Goal: Information Seeking & Learning: Find specific fact

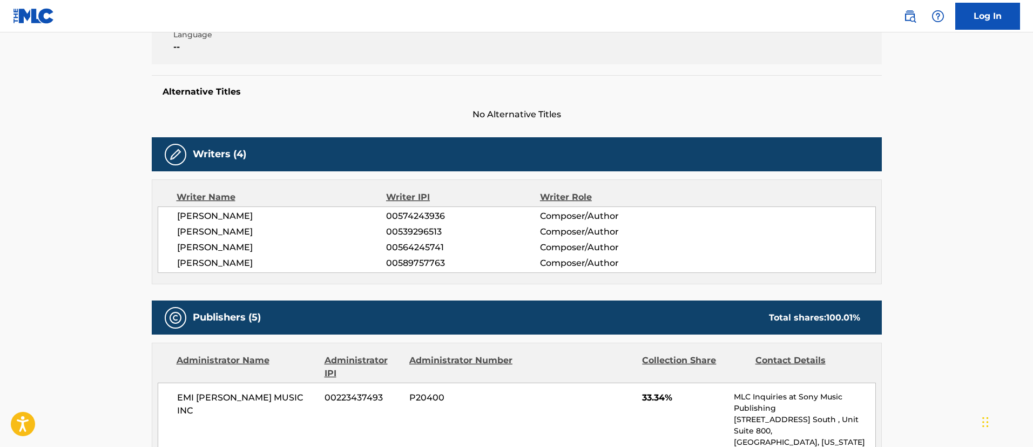
scroll to position [486, 0]
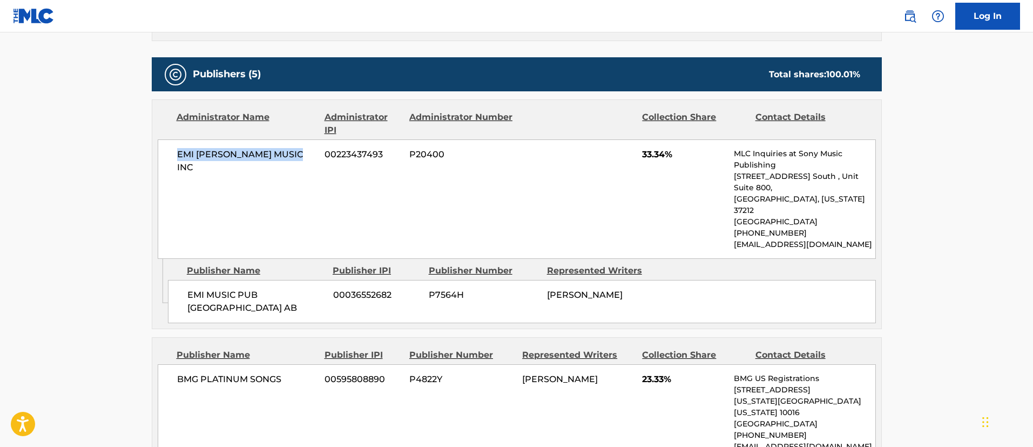
drag, startPoint x: 305, startPoint y: 155, endPoint x: 173, endPoint y: 155, distance: 131.8
click at [173, 155] on div "EMI [PERSON_NAME] MUSIC INC 00223437493 P20400 33.34% MLC Inquiries at Sony Mus…" at bounding box center [517, 198] width 718 height 119
copy span "EMI [PERSON_NAME] MUSIC INC"
drag, startPoint x: 382, startPoint y: 155, endPoint x: 327, endPoint y: 151, distance: 55.8
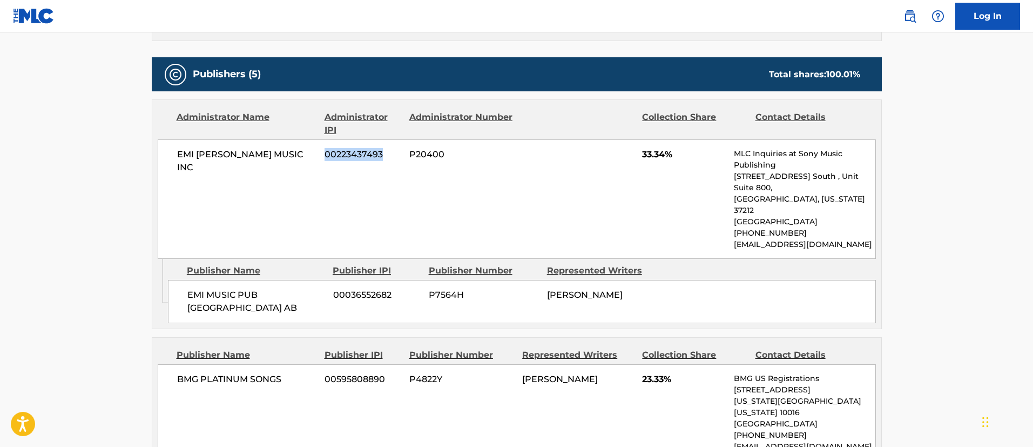
click at [327, 151] on span "00223437493" at bounding box center [363, 154] width 77 height 13
copy span "00223437493"
drag, startPoint x: 221, startPoint y: 296, endPoint x: 183, endPoint y: 283, distance: 40.3
click at [183, 283] on div "EMI MUSIC PUB SCANDINAVIA AB 00036552682 P7564H [PERSON_NAME]" at bounding box center [522, 301] width 708 height 43
copy span "EMI MUSIC PUB [GEOGRAPHIC_DATA] AB"
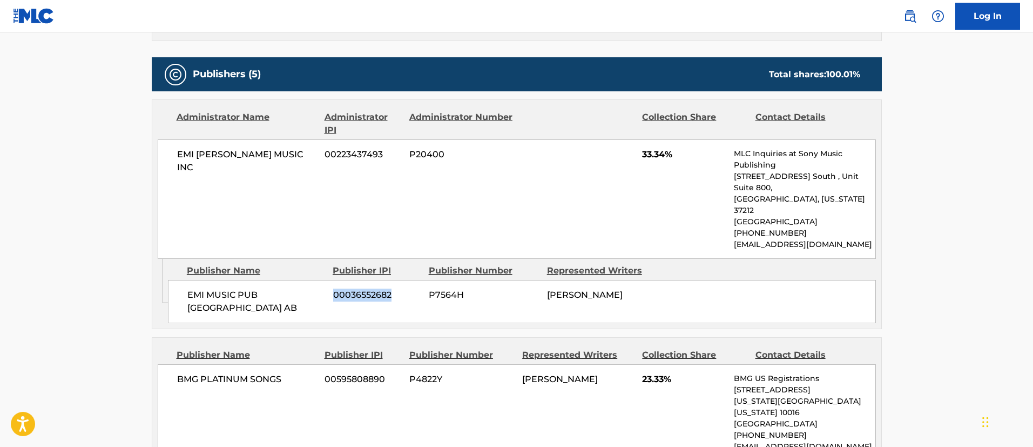
drag, startPoint x: 402, startPoint y: 288, endPoint x: 335, endPoint y: 281, distance: 67.3
click at [335, 288] on span "00036552682" at bounding box center [377, 294] width 88 height 13
copy span "00036552682"
drag, startPoint x: 549, startPoint y: 283, endPoint x: 641, endPoint y: 290, distance: 92.1
click at [641, 290] on div "EMI MUSIC PUB SCANDINAVIA AB 00036552682 P7564H [PERSON_NAME]" at bounding box center [522, 301] width 708 height 43
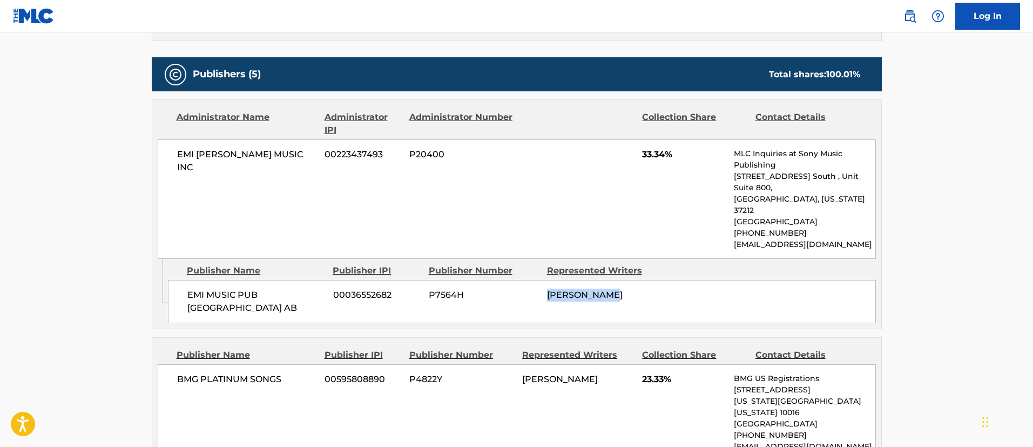
copy span "[PERSON_NAME]"
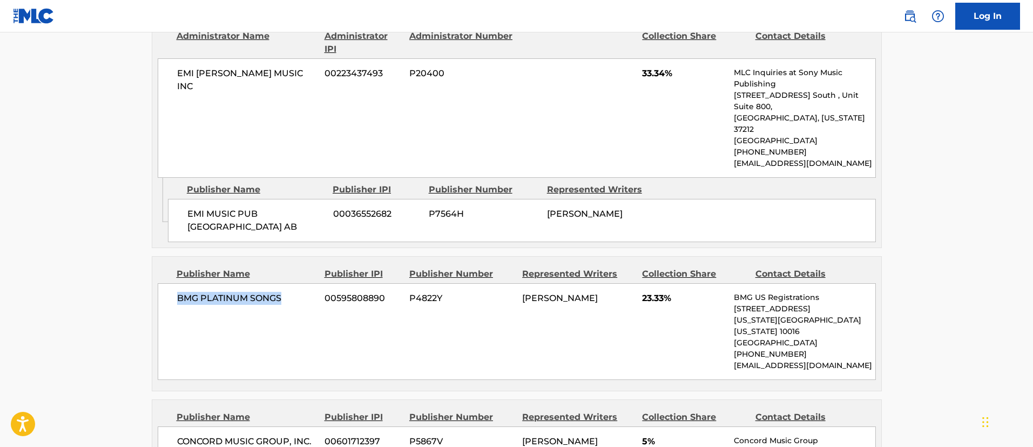
drag, startPoint x: 272, startPoint y: 287, endPoint x: 179, endPoint y: 282, distance: 93.0
click at [179, 292] on span "BMG PLATINUM SONGS" at bounding box center [247, 298] width 140 height 13
copy span "BMG PLATINUM SONGS"
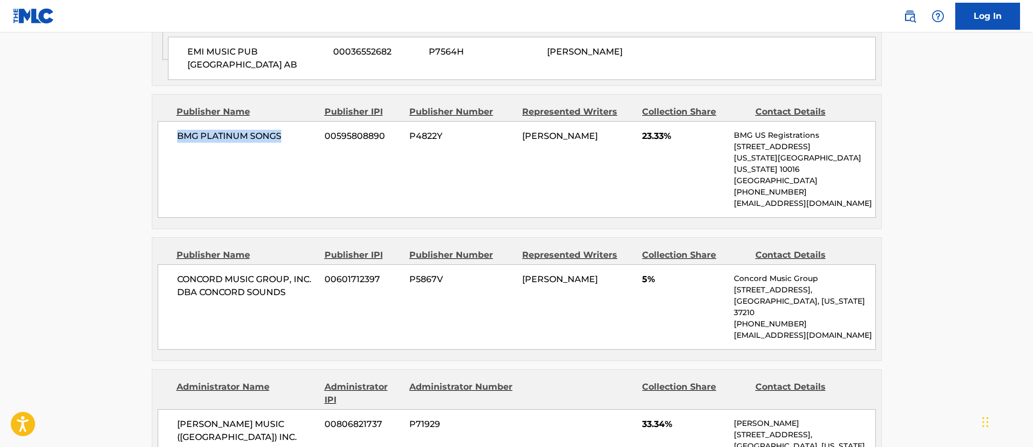
drag, startPoint x: 525, startPoint y: 125, endPoint x: 620, endPoint y: 125, distance: 95.6
click at [620, 130] on div "[PERSON_NAME]" at bounding box center [578, 136] width 112 height 13
copy span "[PERSON_NAME]"
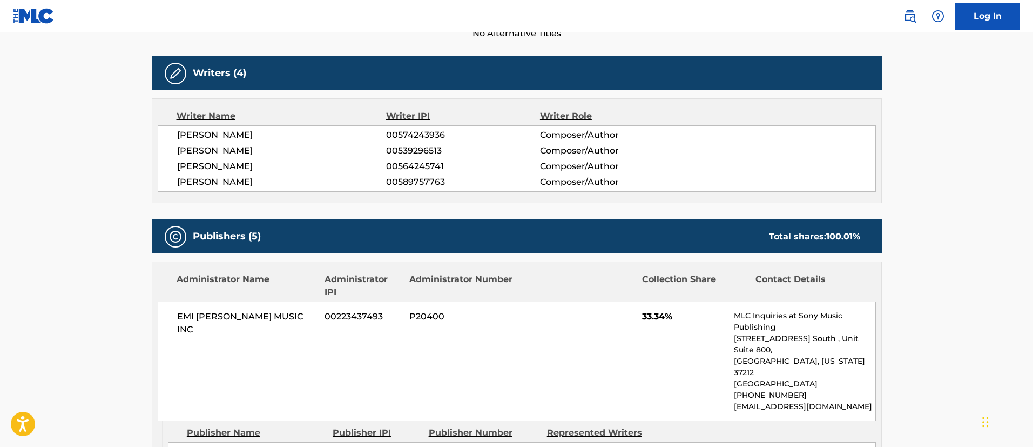
scroll to position [243, 0]
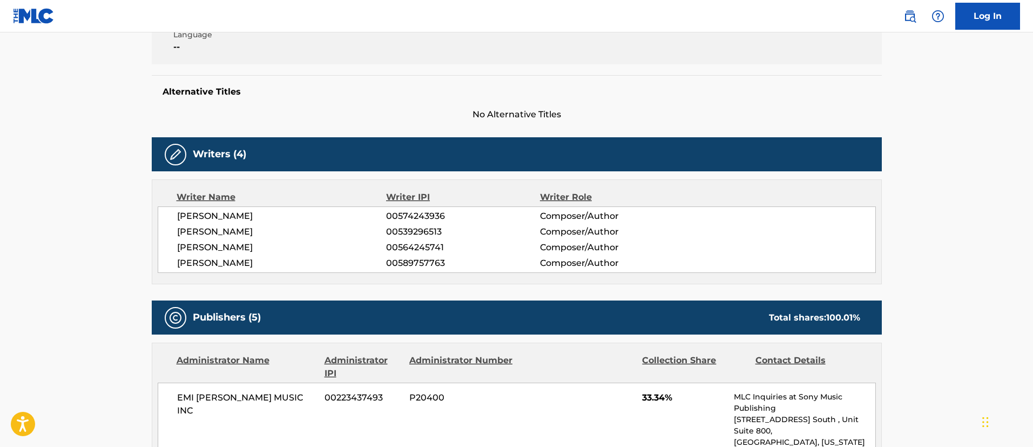
drag, startPoint x: 442, startPoint y: 227, endPoint x: 384, endPoint y: 227, distance: 58.3
click at [384, 227] on div "[PERSON_NAME] 00539296513 Composer/Author" at bounding box center [526, 231] width 699 height 13
copy div "00539296513"
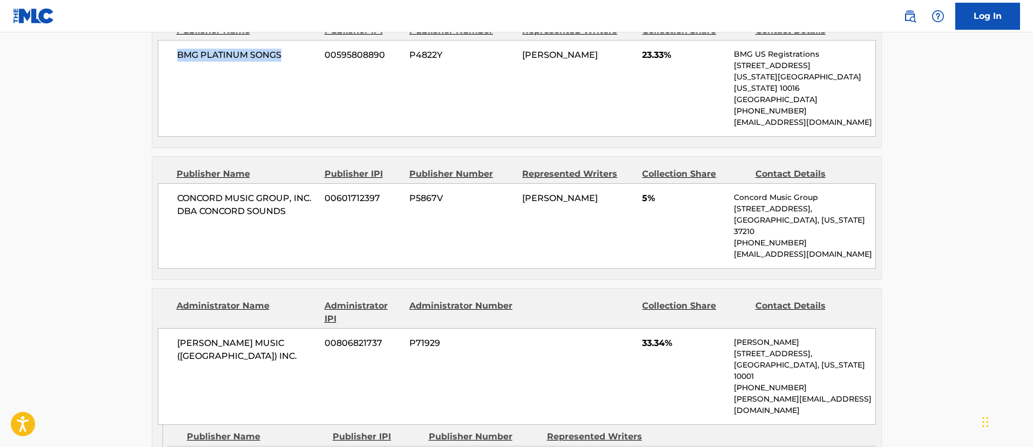
scroll to position [891, 0]
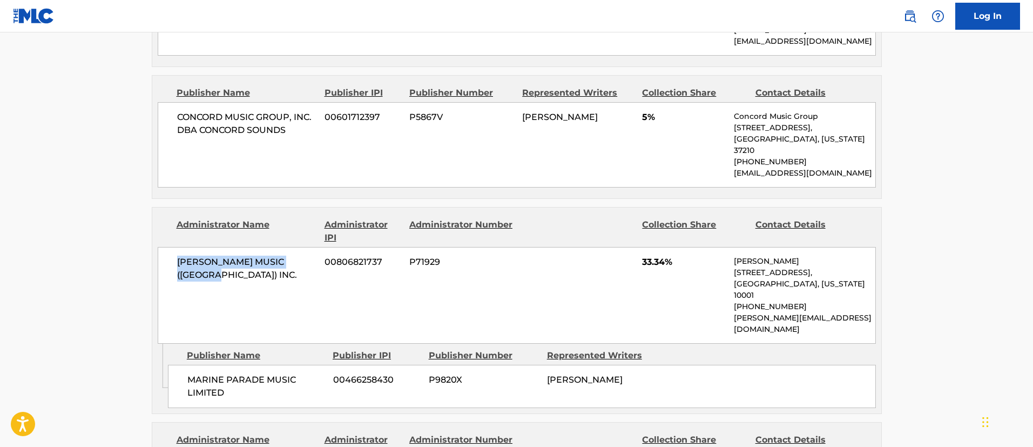
drag, startPoint x: 318, startPoint y: 229, endPoint x: 155, endPoint y: 223, distance: 163.8
click at [155, 223] on div "Administrator Name Administrator IPI Administrator Number Collection Share Cont…" at bounding box center [516, 275] width 729 height 136
copy span "[PERSON_NAME] MUSIC ([GEOGRAPHIC_DATA]) INC."
drag, startPoint x: 245, startPoint y: 340, endPoint x: 189, endPoint y: 324, distance: 58.5
click at [189, 373] on span "MARINE PARADE MUSIC LIMITED" at bounding box center [256, 386] width 138 height 26
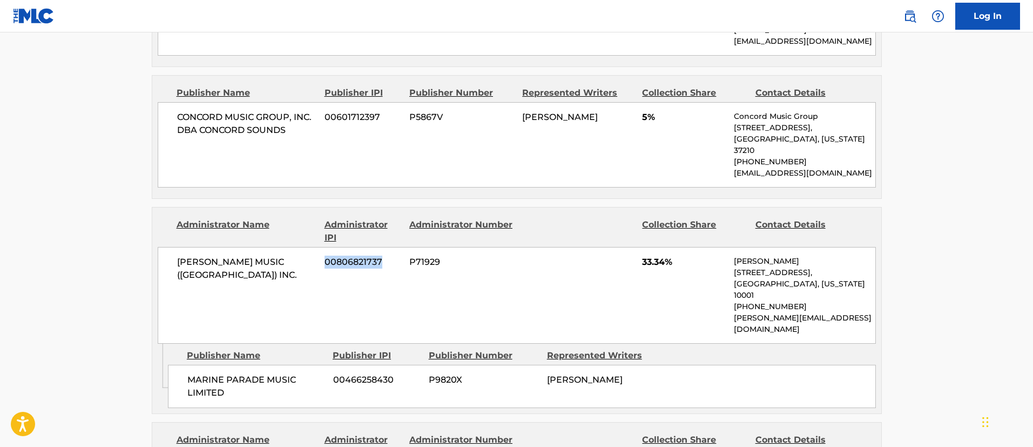
drag, startPoint x: 392, startPoint y: 226, endPoint x: 324, endPoint y: 225, distance: 67.5
click at [324, 247] on div "[PERSON_NAME] MUSIC ([GEOGRAPHIC_DATA]) INC. 00806821737 P71929 33.34% [PERSON_…" at bounding box center [517, 295] width 718 height 97
drag, startPoint x: 401, startPoint y: 326, endPoint x: 333, endPoint y: 327, distance: 68.6
click at [333, 373] on span "00466258430" at bounding box center [377, 379] width 88 height 13
drag, startPoint x: 613, startPoint y: 321, endPoint x: 545, endPoint y: 322, distance: 68.1
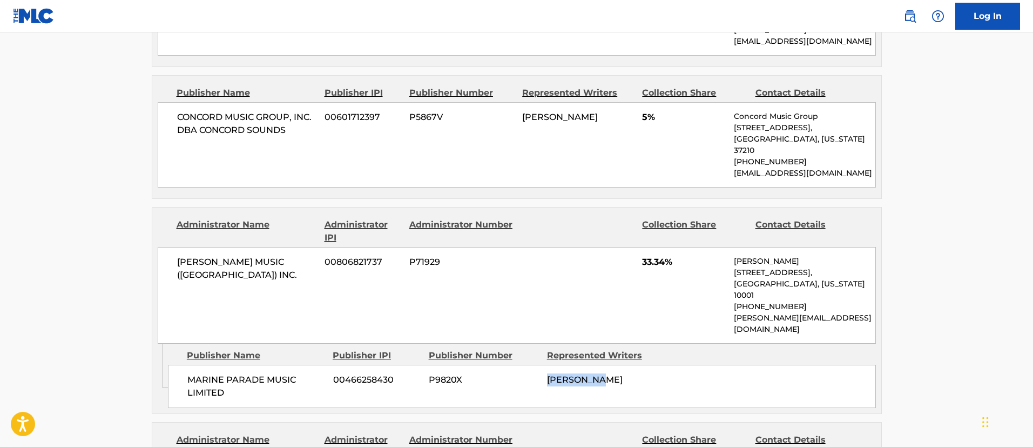
click at [545, 365] on div "MARINE PARADE MUSIC LIMITED 00466258430 P9820X [PERSON_NAME]" at bounding box center [522, 386] width 708 height 43
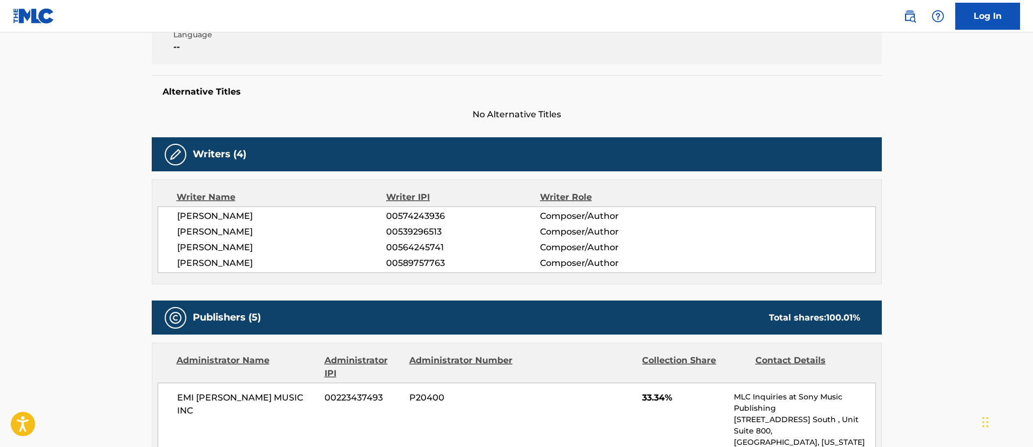
scroll to position [0, 0]
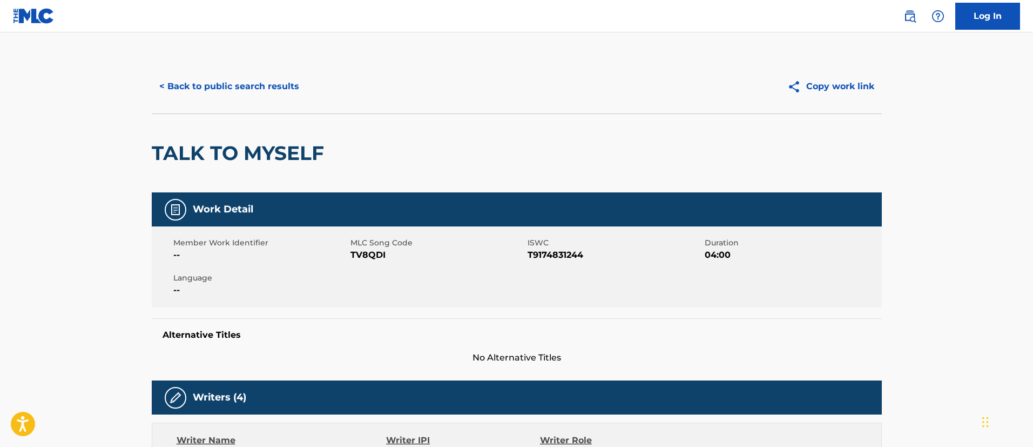
click at [260, 83] on button "< Back to public search results" at bounding box center [229, 86] width 155 height 27
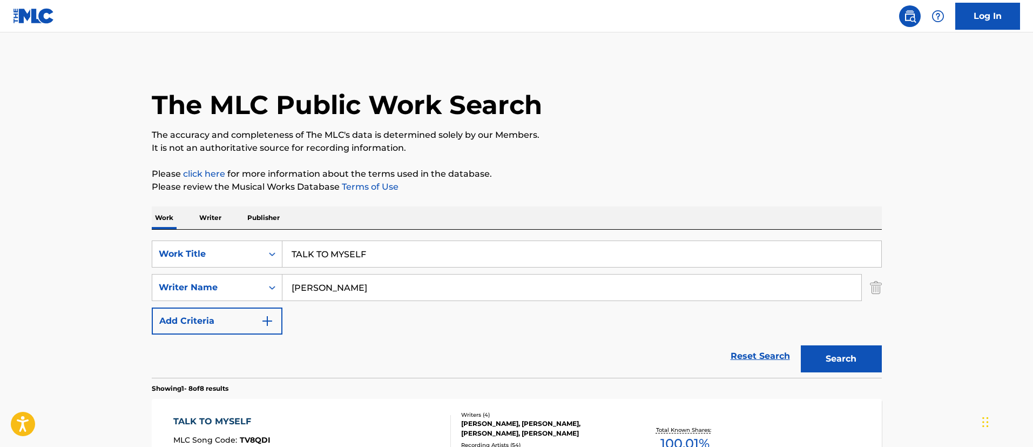
scroll to position [240, 0]
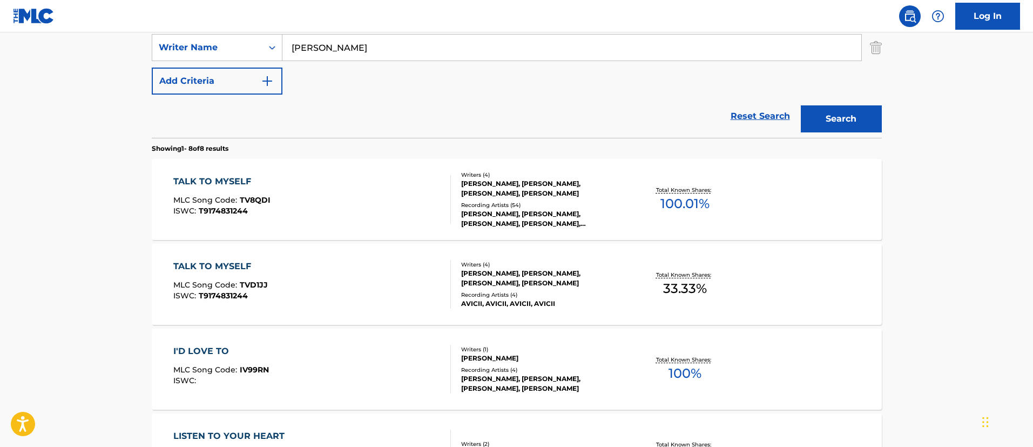
click at [232, 263] on div "TALK TO MYSELF" at bounding box center [220, 266] width 95 height 13
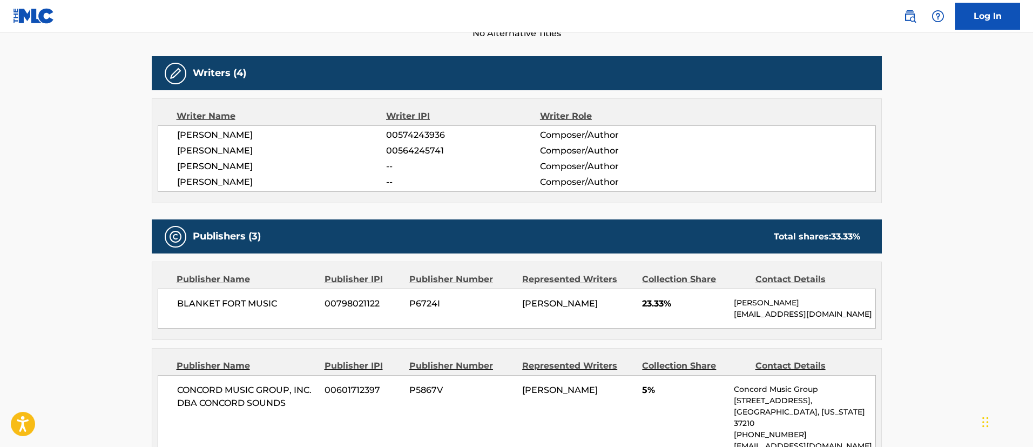
scroll to position [486, 0]
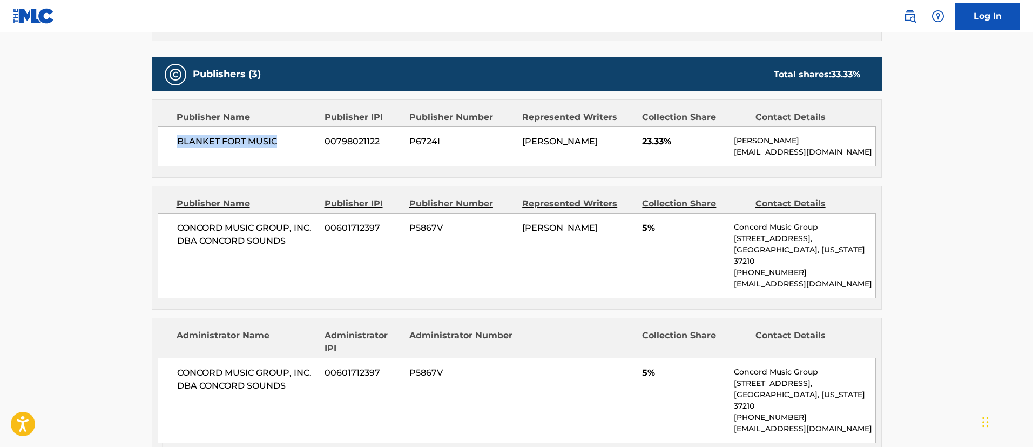
drag, startPoint x: 282, startPoint y: 140, endPoint x: 162, endPoint y: 138, distance: 119.9
click at [162, 138] on div "BLANKET FORT MUSIC 00798021122 P6724I [PERSON_NAME] 23.33% [PERSON_NAME] [EMAIL…" at bounding box center [517, 146] width 718 height 40
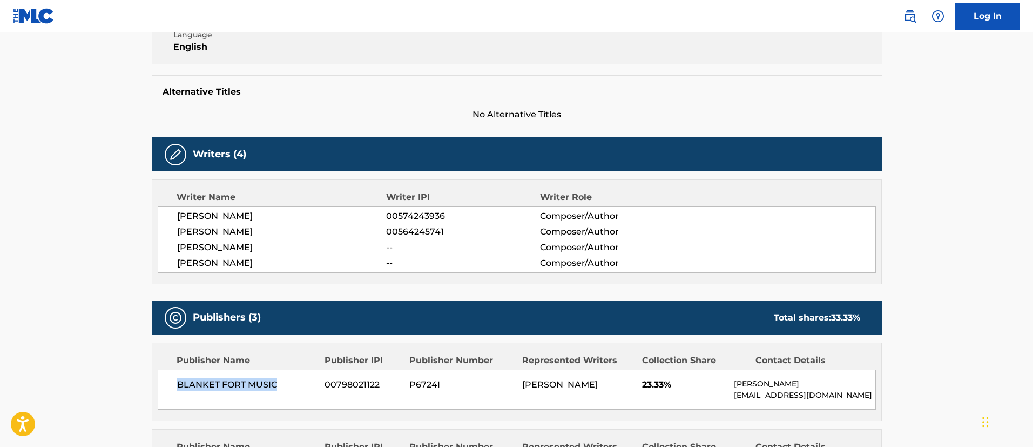
scroll to position [0, 0]
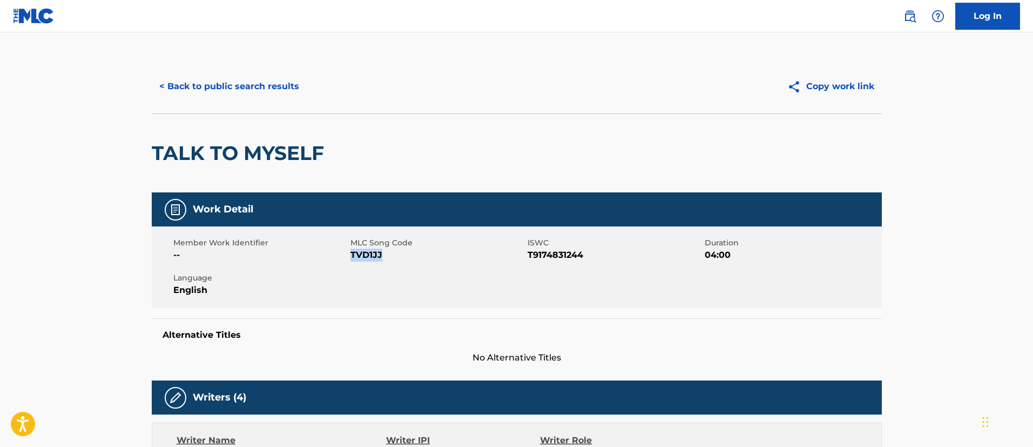
drag, startPoint x: 386, startPoint y: 254, endPoint x: 352, endPoint y: 258, distance: 34.2
click at [352, 258] on span "TVD1JJ" at bounding box center [438, 255] width 174 height 13
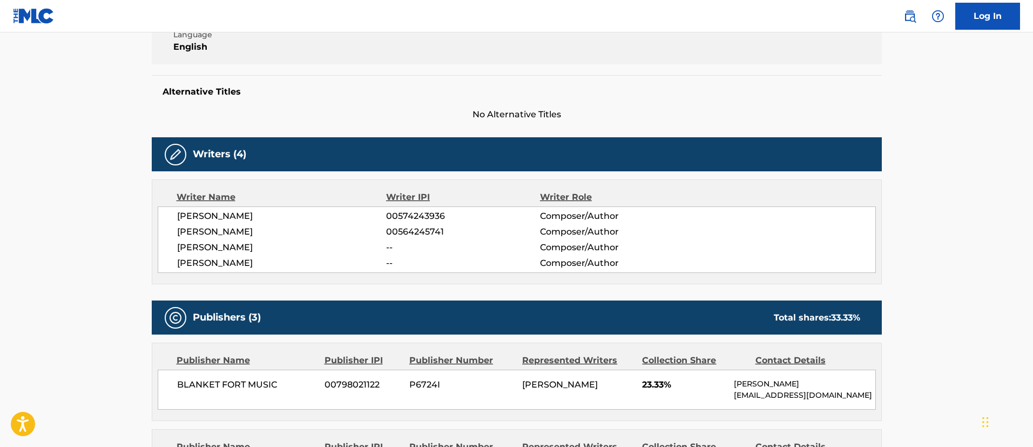
scroll to position [324, 0]
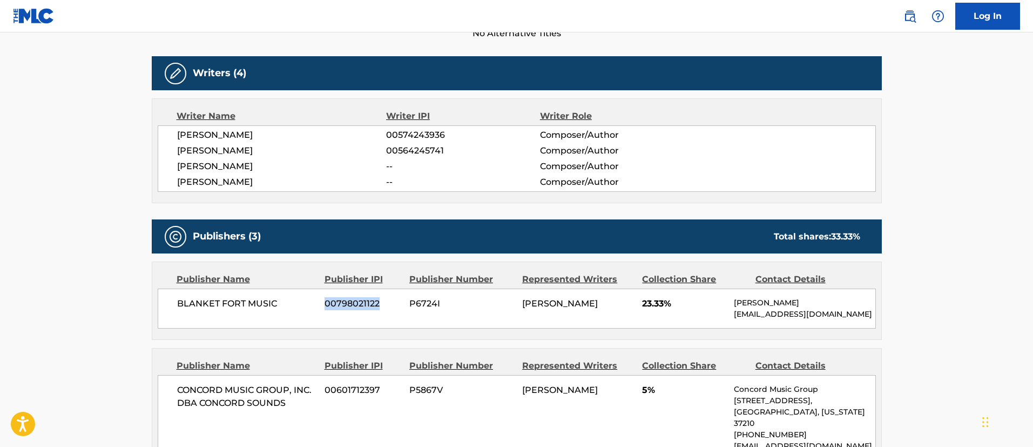
drag, startPoint x: 381, startPoint y: 305, endPoint x: 324, endPoint y: 306, distance: 57.3
click at [324, 306] on div "BLANKET FORT MUSIC 00798021122 P6724I [PERSON_NAME] 23.33% [PERSON_NAME] [EMAIL…" at bounding box center [517, 308] width 718 height 40
drag, startPoint x: 610, startPoint y: 304, endPoint x: 519, endPoint y: 301, distance: 91.3
click at [519, 301] on div "BLANKET FORT MUSIC 00798021122 P6724I [PERSON_NAME] 23.33% [PERSON_NAME] [EMAIL…" at bounding box center [517, 308] width 718 height 40
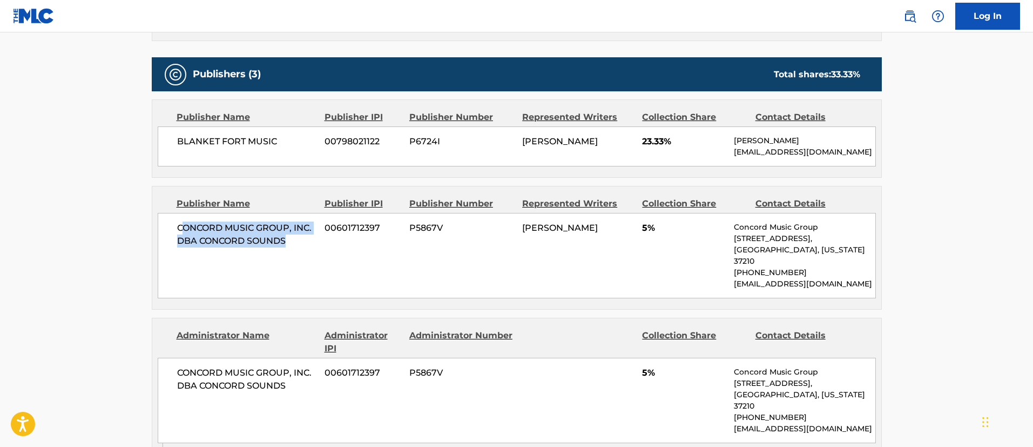
drag, startPoint x: 297, startPoint y: 240, endPoint x: 182, endPoint y: 224, distance: 115.6
click at [182, 224] on span "CONCORD MUSIC GROUP, INC. DBA CONCORD SOUNDS" at bounding box center [247, 234] width 140 height 26
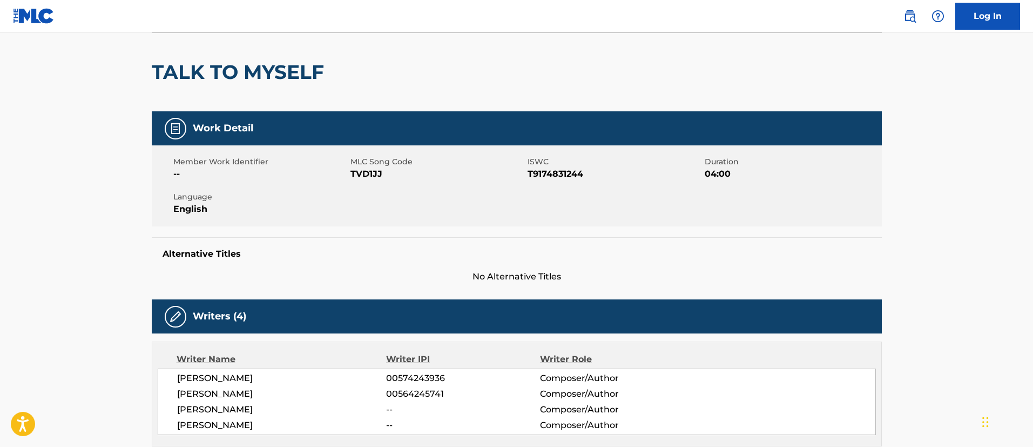
scroll to position [0, 0]
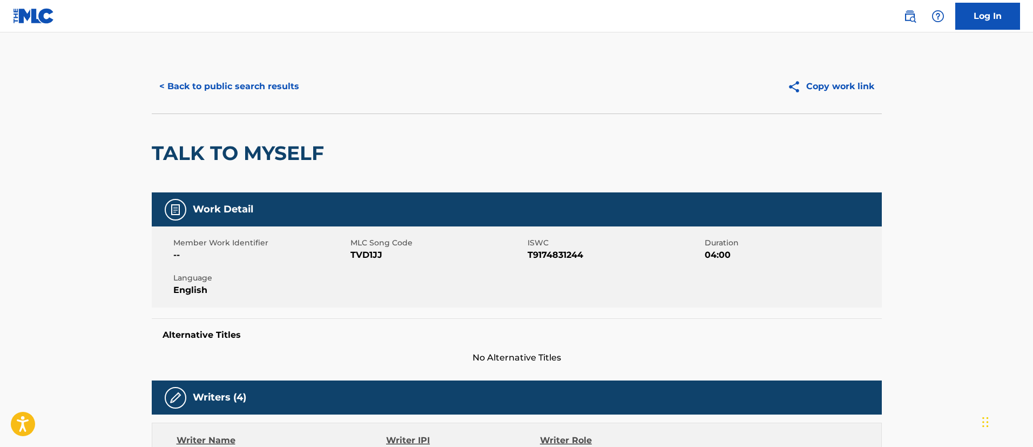
click at [221, 84] on button "< Back to public search results" at bounding box center [229, 86] width 155 height 27
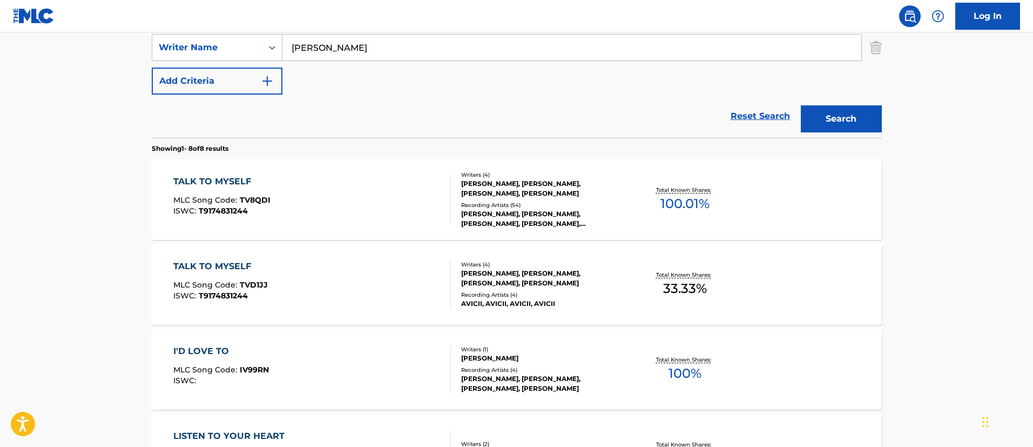
scroll to position [78, 0]
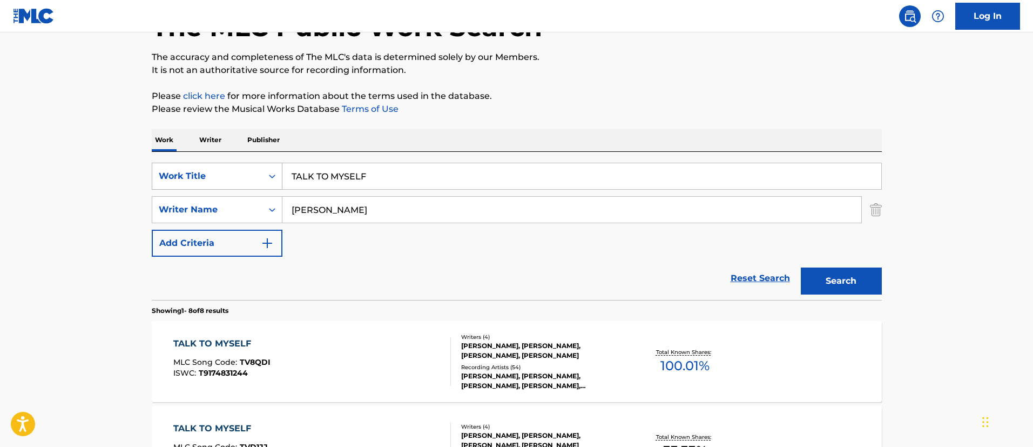
drag, startPoint x: 406, startPoint y: 177, endPoint x: 246, endPoint y: 170, distance: 160.1
click at [246, 170] on div "SearchWithCriteriafc7c73d8-879d-4568-a77b-7ab400521d53 Work Title TALK TO MYSELF" at bounding box center [517, 176] width 730 height 27
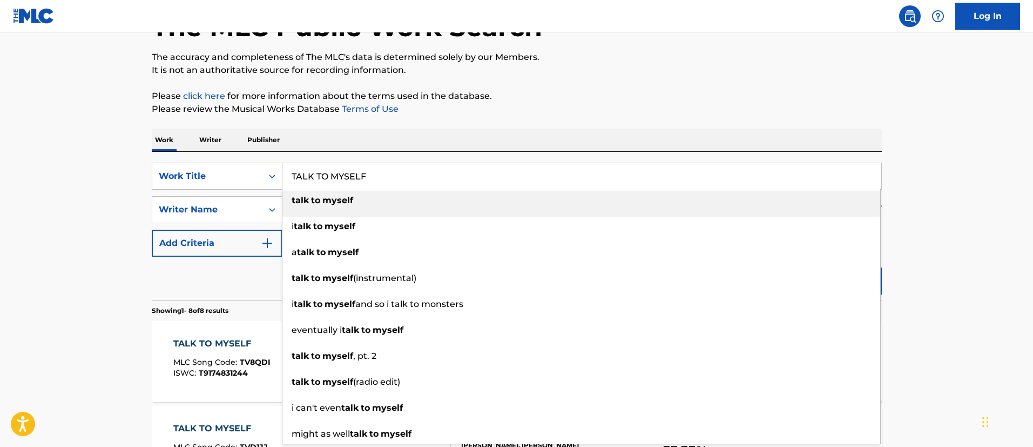
paste input "ELL IT RIGHT"
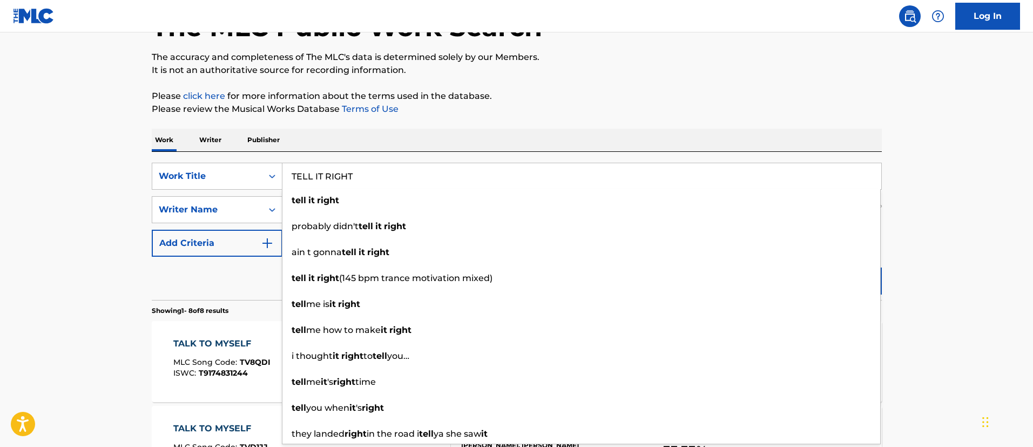
type input "TELL IT RIGHT"
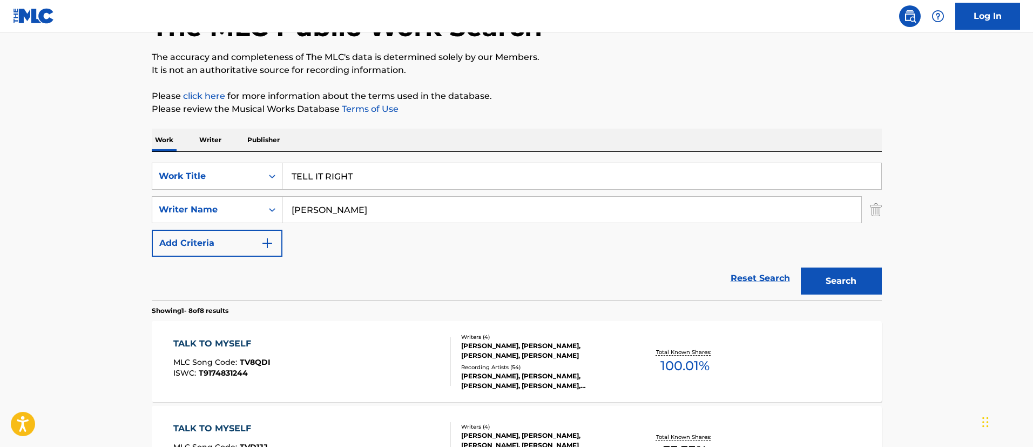
click at [853, 280] on button "Search" at bounding box center [841, 280] width 81 height 27
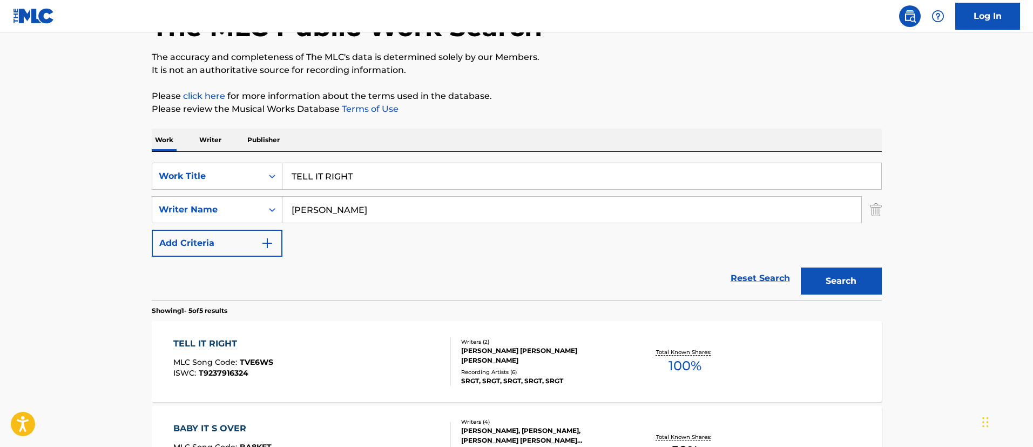
scroll to position [240, 0]
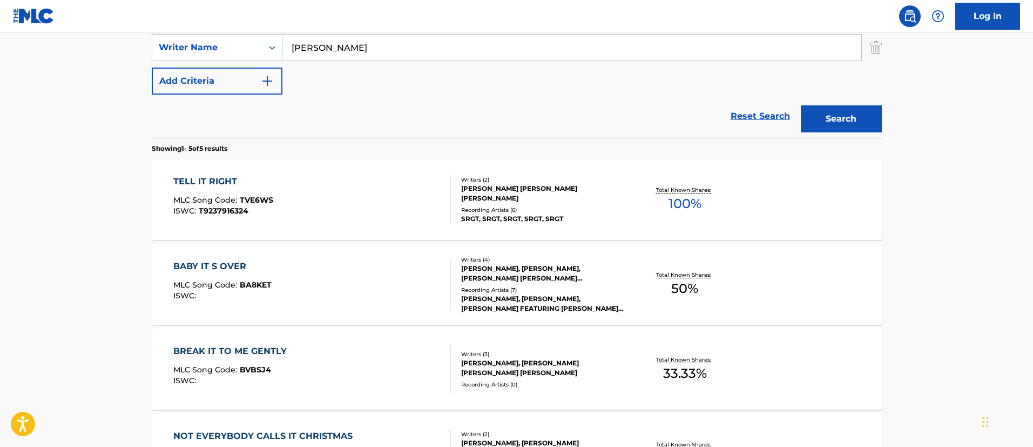
click at [215, 173] on div "TELL IT RIGHT MLC Song Code : TVE6WS ISWC : T9237916324 Writers ( 2 ) [PERSON_N…" at bounding box center [517, 199] width 730 height 81
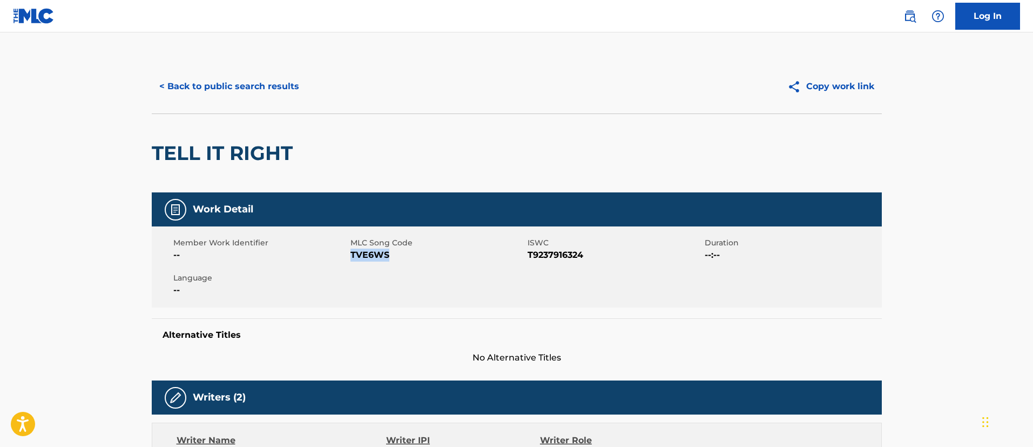
drag, startPoint x: 389, startPoint y: 253, endPoint x: 352, endPoint y: 257, distance: 36.9
click at [352, 257] on span "TVE6WS" at bounding box center [438, 255] width 174 height 13
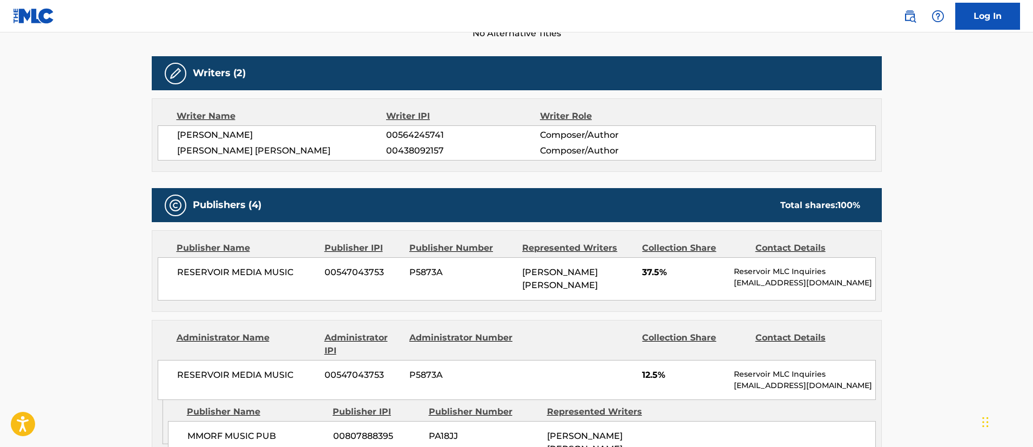
scroll to position [405, 0]
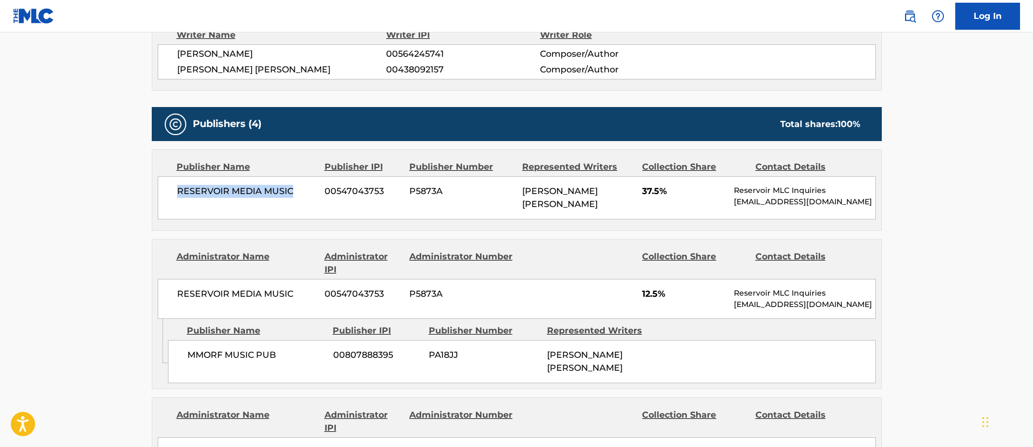
drag, startPoint x: 295, startPoint y: 191, endPoint x: 179, endPoint y: 192, distance: 116.2
click at [179, 192] on span "RESERVOIR MEDIA MUSIC" at bounding box center [247, 191] width 140 height 13
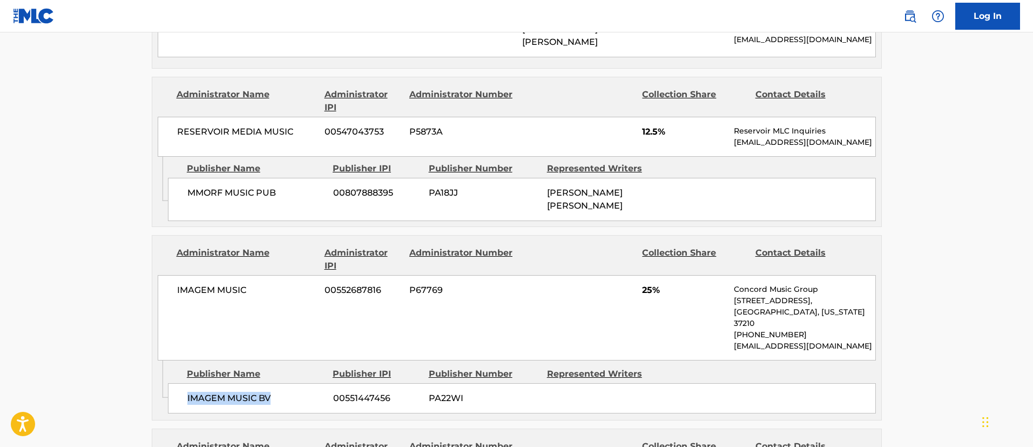
drag, startPoint x: 272, startPoint y: 374, endPoint x: 183, endPoint y: 377, distance: 89.7
click at [183, 383] on div "IMAGEM MUSIC BV 00551447456 PA22WI" at bounding box center [522, 398] width 708 height 30
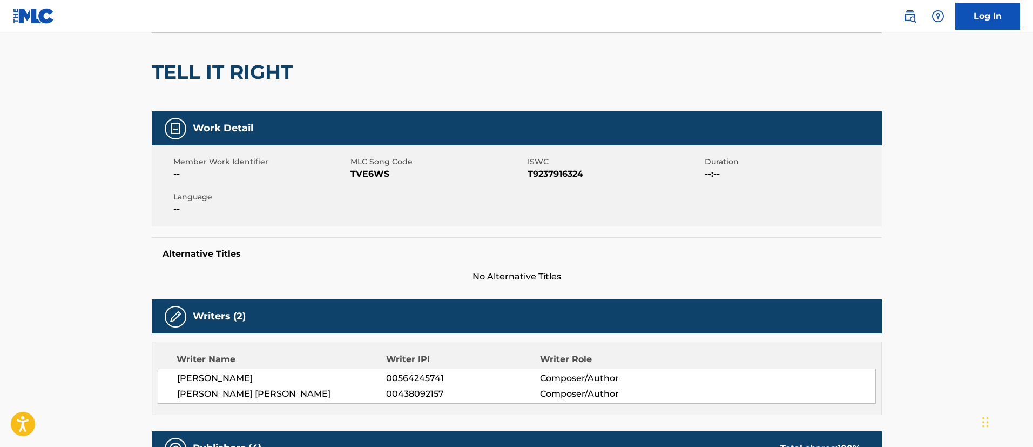
scroll to position [0, 0]
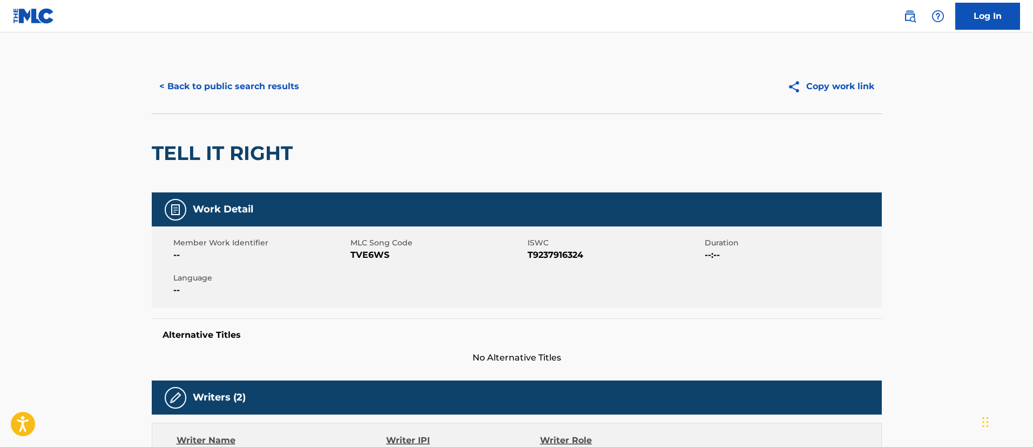
click at [250, 83] on button "< Back to public search results" at bounding box center [229, 86] width 155 height 27
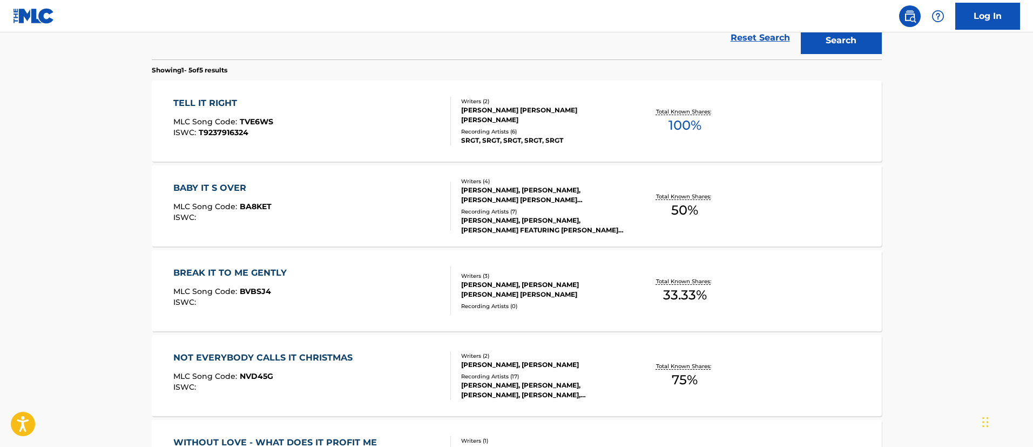
scroll to position [156, 0]
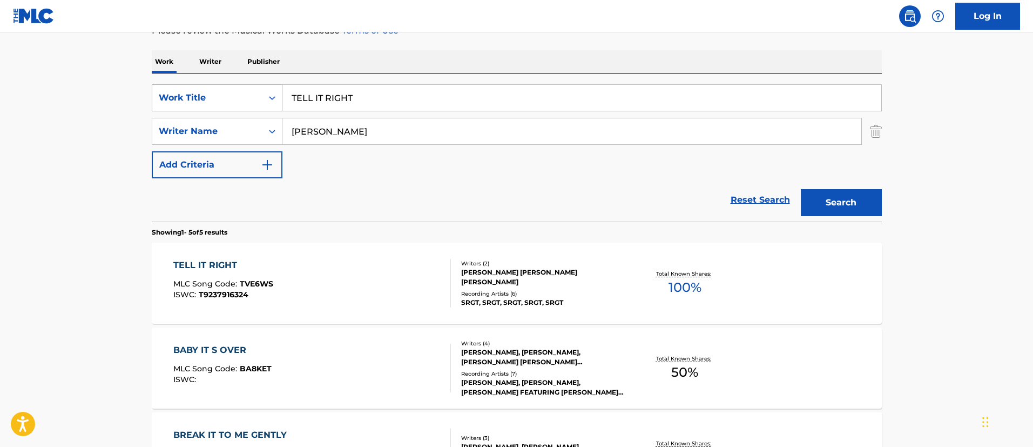
drag, startPoint x: 360, startPoint y: 97, endPoint x: 279, endPoint y: 97, distance: 81.0
click at [279, 97] on div "SearchWithCriteriafc7c73d8-879d-4568-a77b-7ab400521d53 Work Title TELL IT RIGHT" at bounding box center [517, 97] width 730 height 27
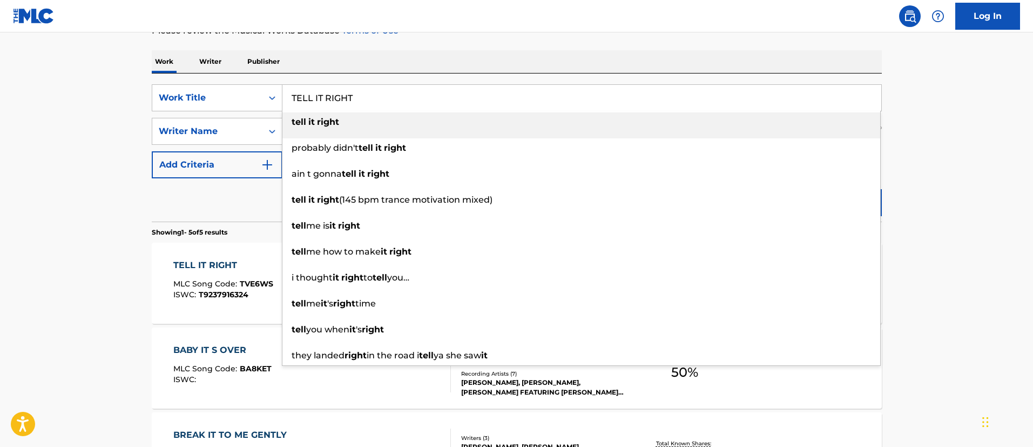
paste input "RRIBLE MAN"
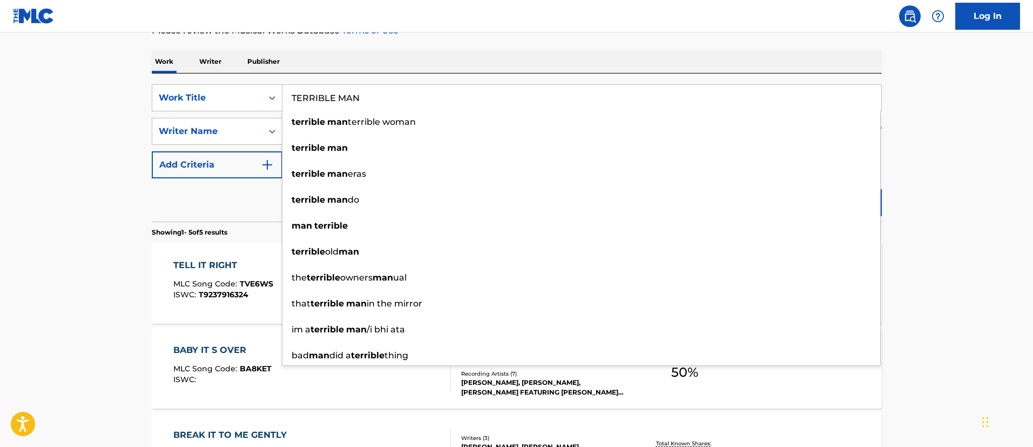
type input "TERRIBLE MAN"
click at [955, 200] on main "The MLC Public Work Search The accuracy and completeness of The MLC's data is d…" at bounding box center [516, 297] width 1033 height 843
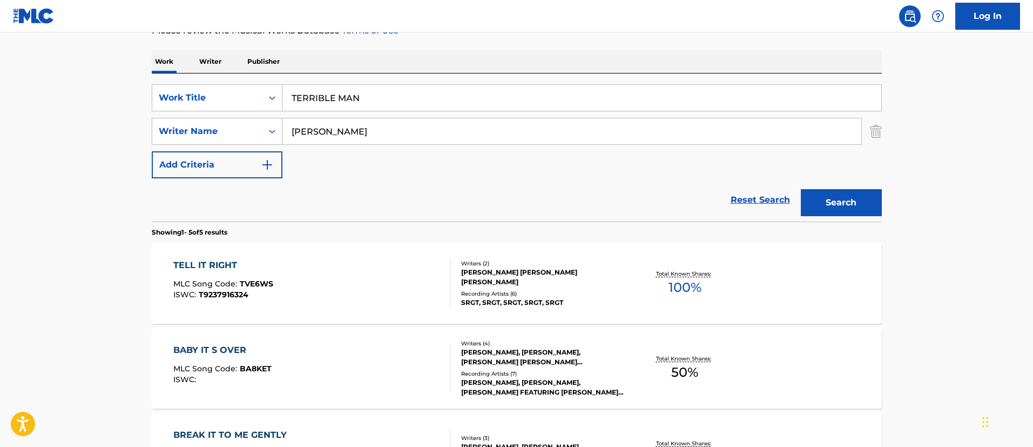
click at [875, 203] on button "Search" at bounding box center [841, 202] width 81 height 27
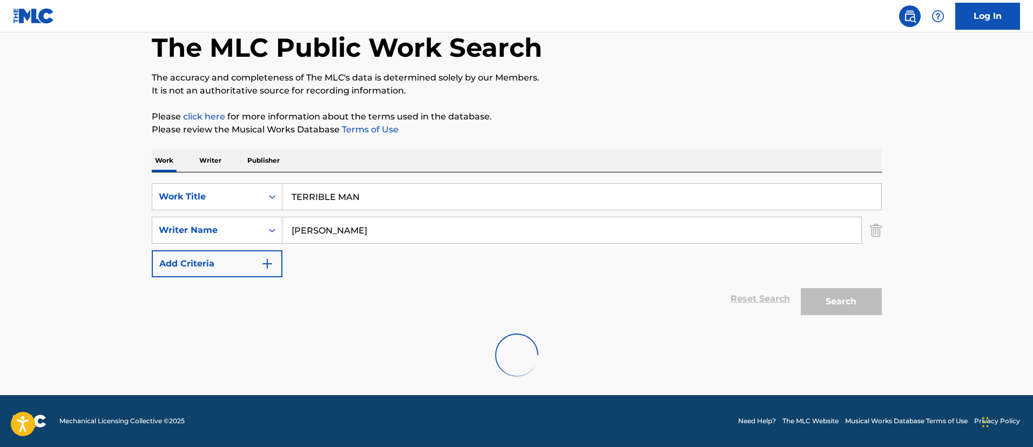
scroll to position [141, 0]
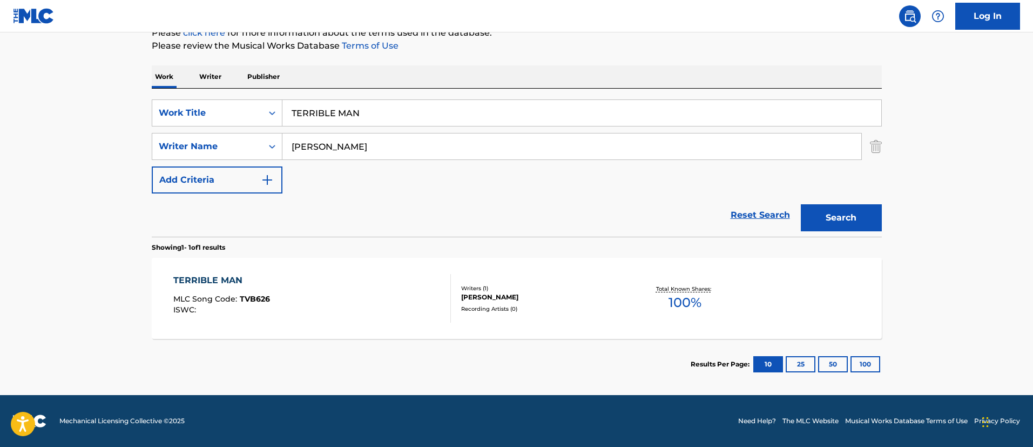
click at [212, 281] on div "TERRIBLE MAN" at bounding box center [221, 280] width 97 height 13
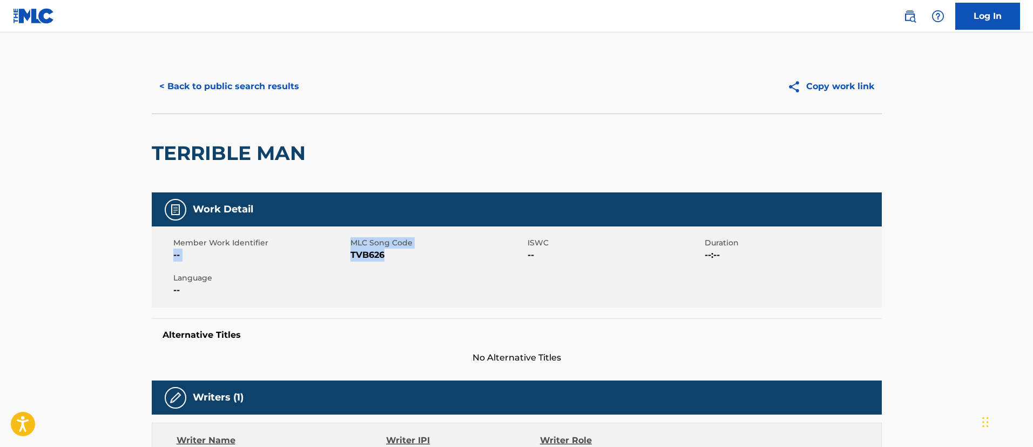
drag, startPoint x: 372, startPoint y: 250, endPoint x: 348, endPoint y: 246, distance: 24.0
click at [349, 247] on div "Member Work Identifier -- MLC Song Code TVB626 ISWC -- Duration --:-- Language …" at bounding box center [517, 266] width 730 height 81
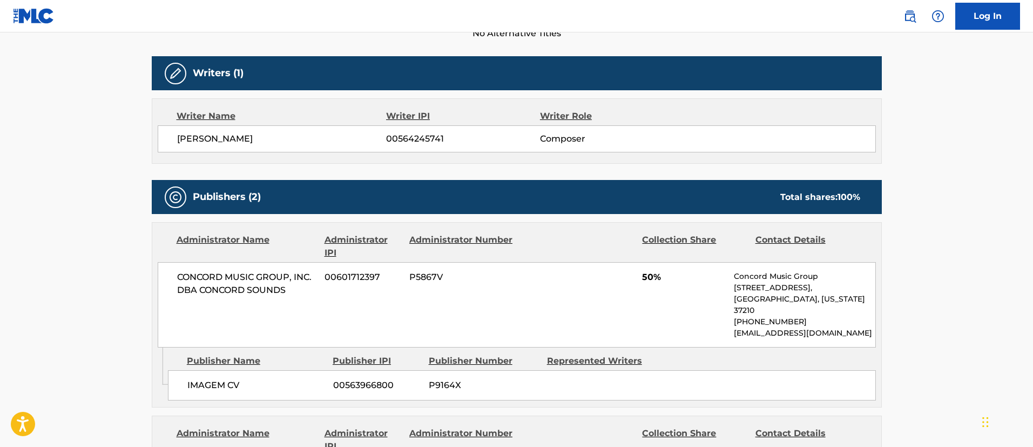
scroll to position [405, 0]
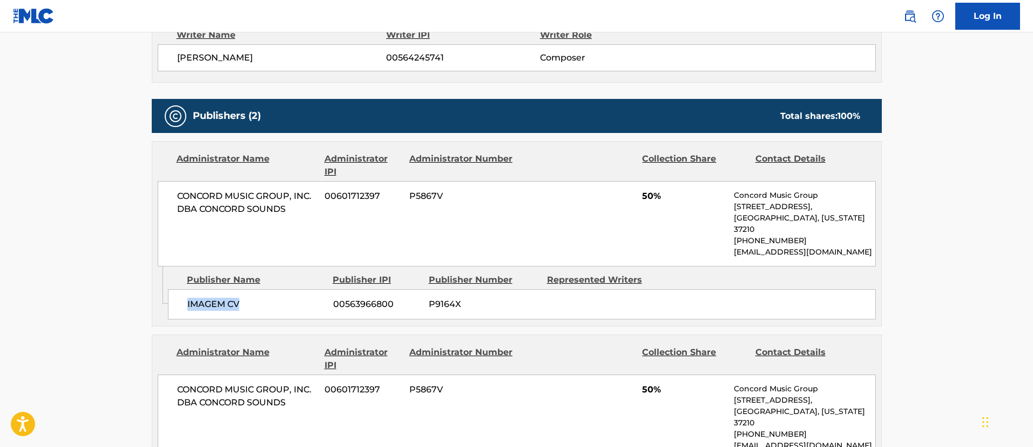
drag, startPoint x: 245, startPoint y: 291, endPoint x: 185, endPoint y: 294, distance: 60.1
click at [185, 294] on div "IMAGEM CV 00563966800 P9164X" at bounding box center [522, 304] width 708 height 30
drag, startPoint x: 395, startPoint y: 292, endPoint x: 323, endPoint y: 290, distance: 73.0
click at [323, 290] on div "IMAGEM CV 00563966800 P9164X" at bounding box center [522, 304] width 708 height 30
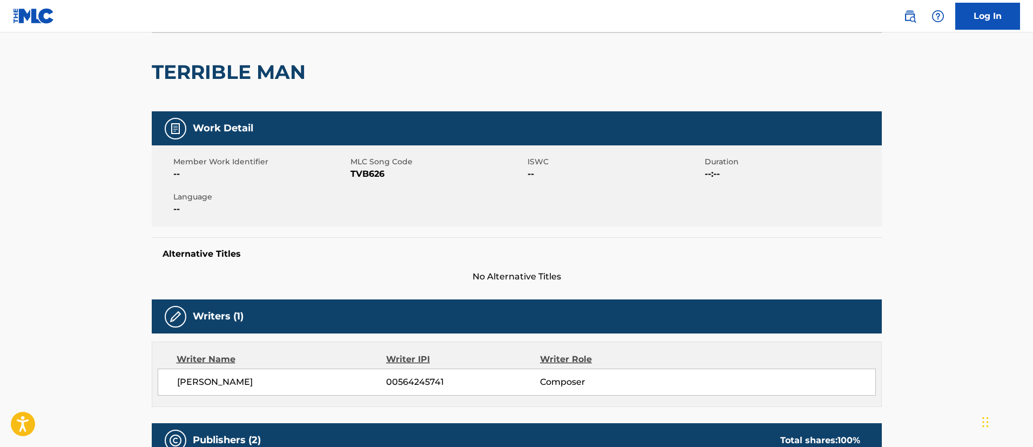
scroll to position [0, 0]
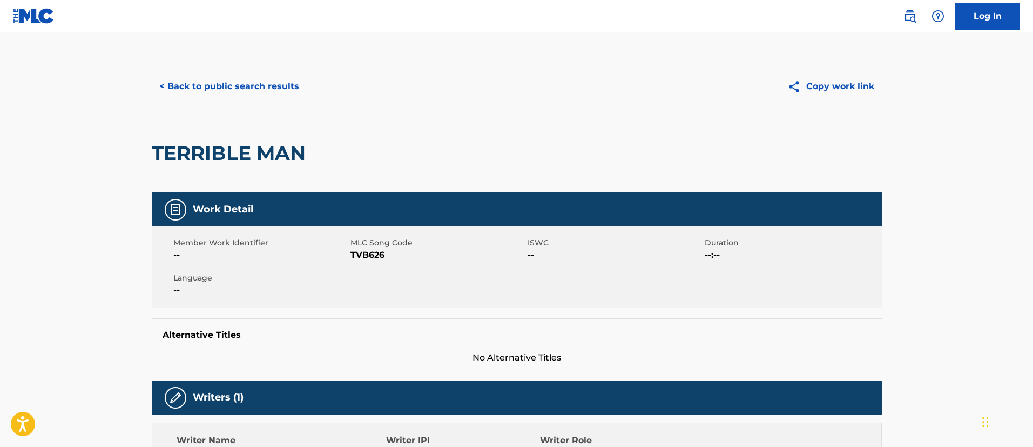
click at [258, 86] on button "< Back to public search results" at bounding box center [229, 86] width 155 height 27
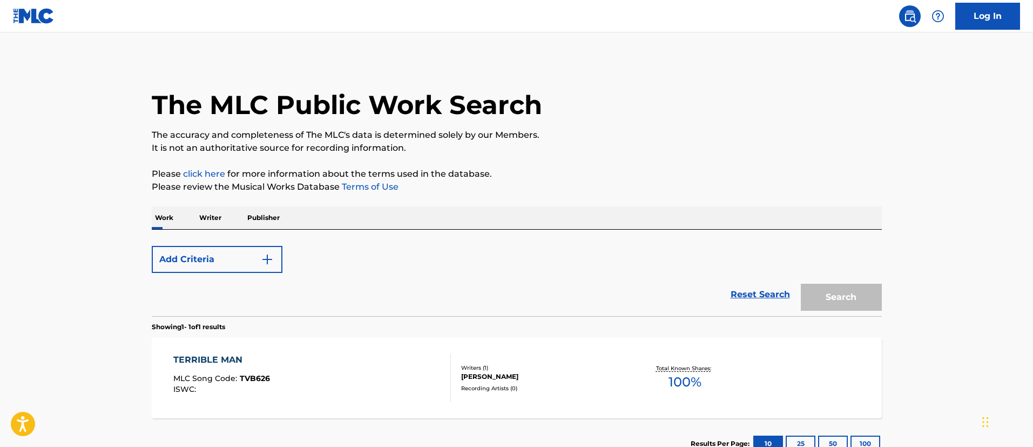
scroll to position [79, 0]
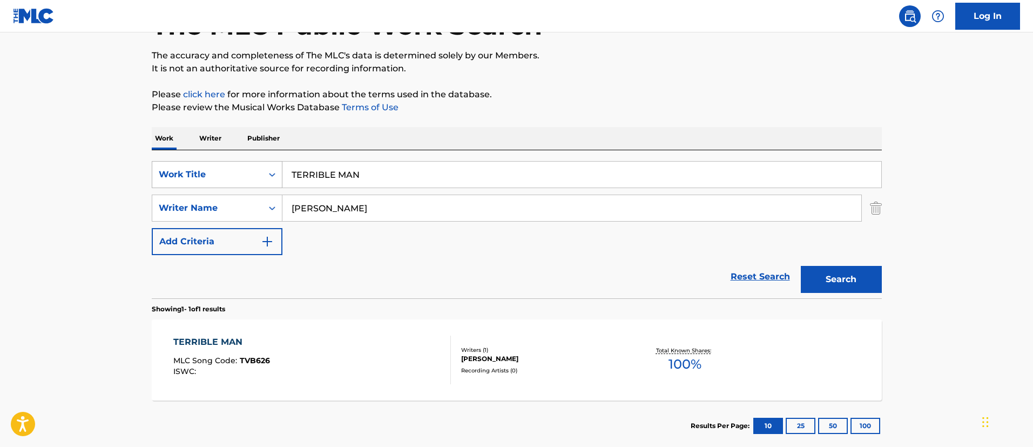
drag, startPoint x: 405, startPoint y: 172, endPoint x: 277, endPoint y: 166, distance: 127.7
click at [277, 166] on div "SearchWithCriteriafc7c73d8-879d-4568-a77b-7ab400521d53 Work Title TERRIBLE MAN" at bounding box center [517, 174] width 730 height 27
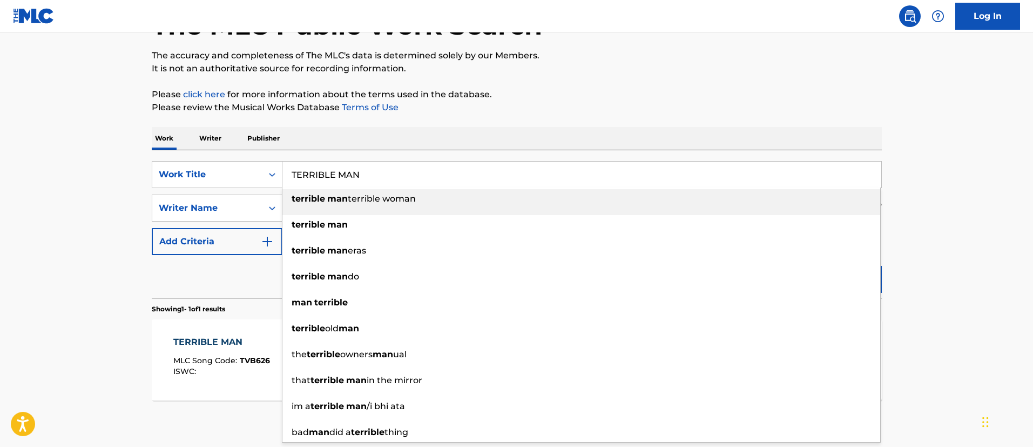
paste input "HE FEELS"
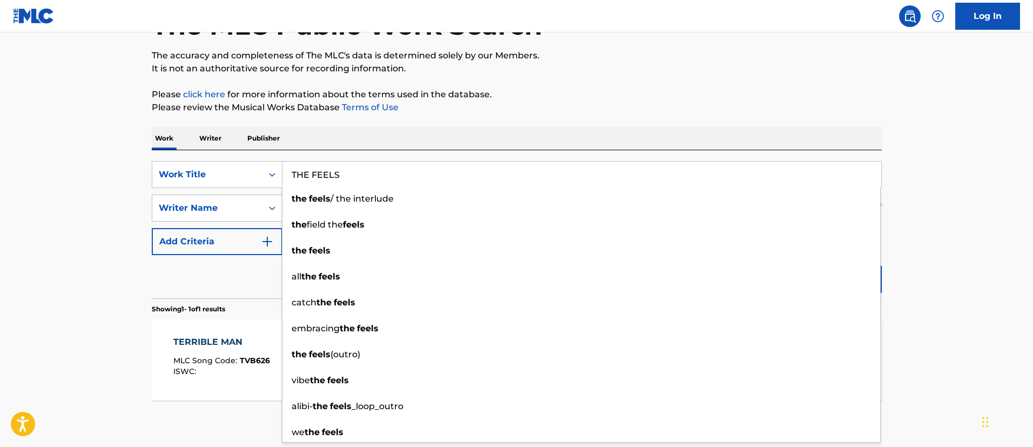
type input "THE FEELS"
drag, startPoint x: 970, startPoint y: 226, endPoint x: 963, endPoint y: 227, distance: 7.6
click at [969, 225] on main "The MLC Public Work Search The accuracy and completeness of The MLC's data is d…" at bounding box center [516, 204] width 1033 height 503
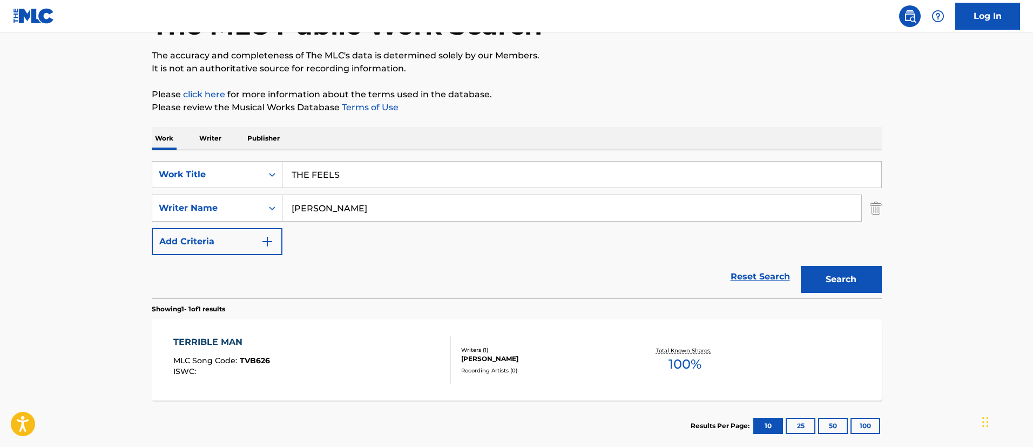
click at [864, 281] on button "Search" at bounding box center [841, 279] width 81 height 27
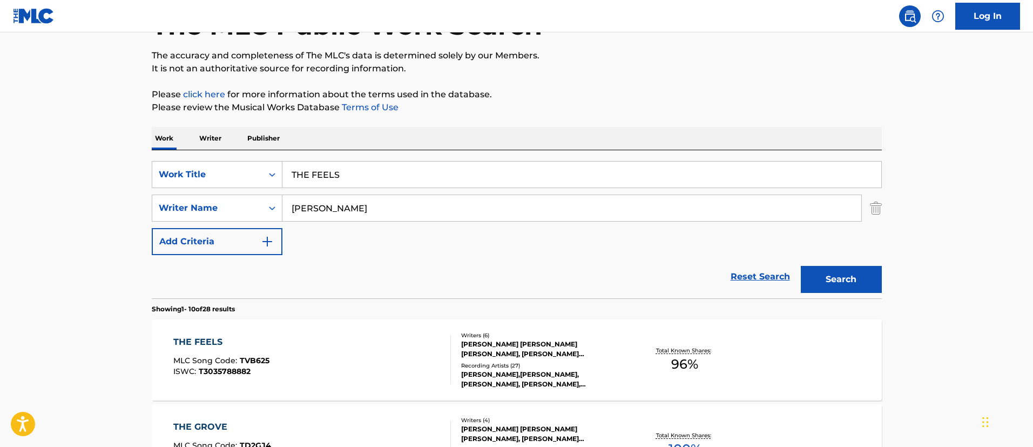
scroll to position [160, 0]
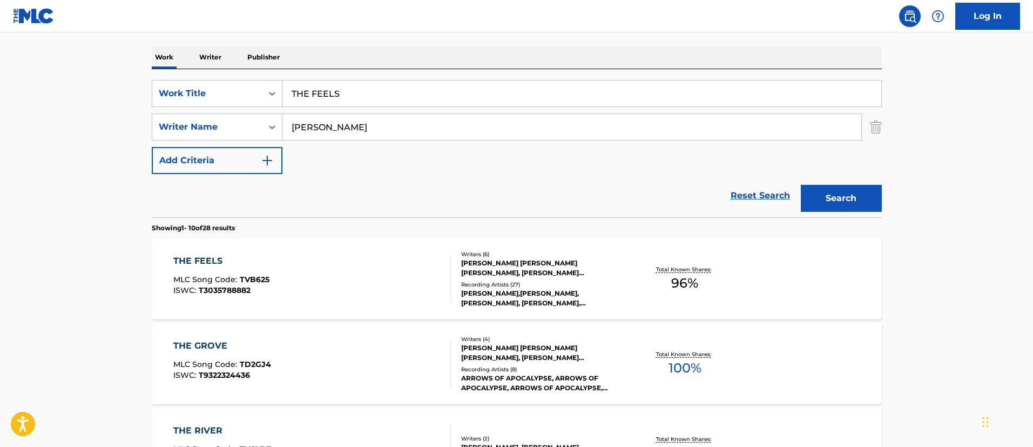
click at [211, 263] on div "THE FEELS" at bounding box center [221, 260] width 96 height 13
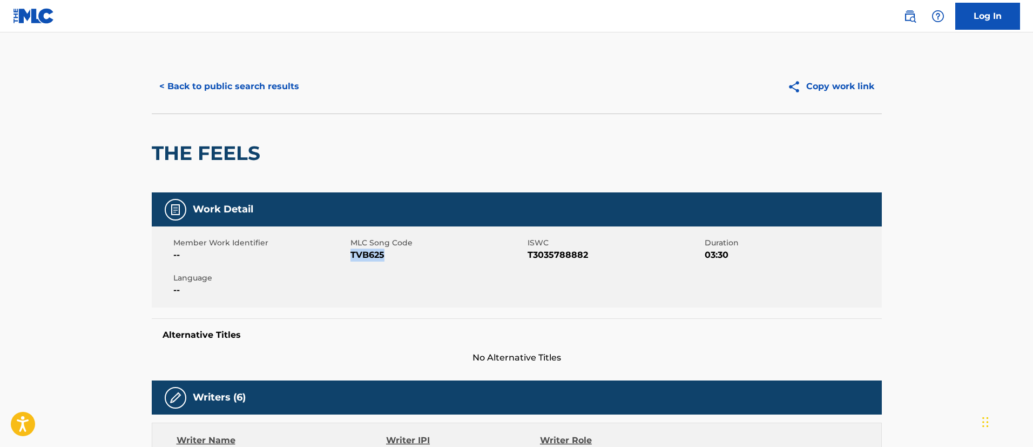
drag, startPoint x: 388, startPoint y: 254, endPoint x: 351, endPoint y: 253, distance: 37.3
click at [351, 253] on span "TVB625" at bounding box center [438, 255] width 174 height 13
drag, startPoint x: 593, startPoint y: 256, endPoint x: 529, endPoint y: 259, distance: 63.8
click at [529, 259] on span "T3035788882" at bounding box center [615, 255] width 174 height 13
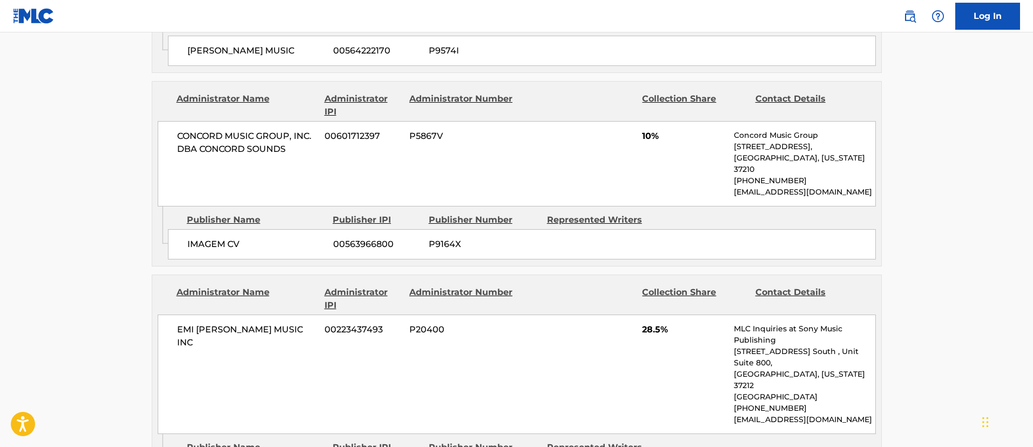
scroll to position [810, 0]
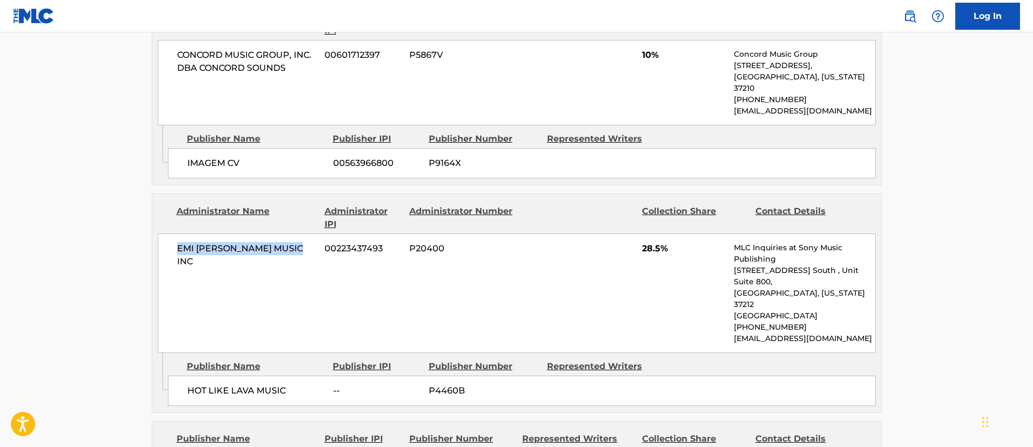
drag, startPoint x: 311, startPoint y: 226, endPoint x: 174, endPoint y: 225, distance: 136.1
click at [174, 233] on div "EMI [PERSON_NAME] MUSIC INC 00223437493 P20400 28.5% MLC Inquiries at Sony Musi…" at bounding box center [517, 292] width 718 height 119
drag, startPoint x: 393, startPoint y: 229, endPoint x: 325, endPoint y: 227, distance: 68.1
click at [325, 242] on span "00223437493" at bounding box center [363, 248] width 77 height 13
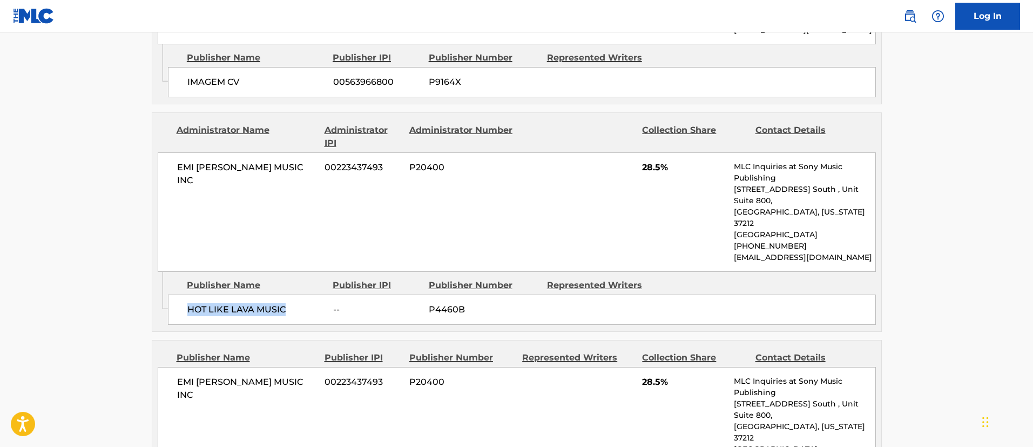
drag, startPoint x: 291, startPoint y: 273, endPoint x: 188, endPoint y: 272, distance: 102.6
click at [188, 303] on span "HOT LIKE LAVA MUSIC" at bounding box center [256, 309] width 138 height 13
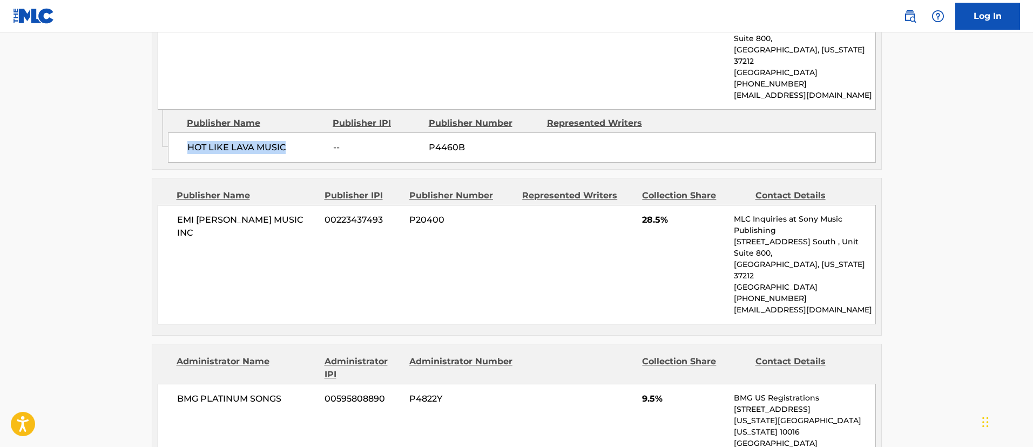
scroll to position [1216, 0]
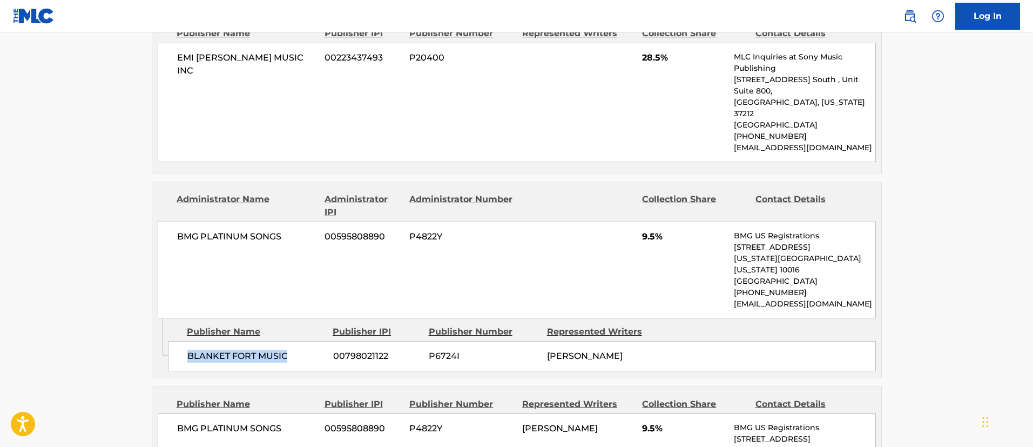
drag, startPoint x: 299, startPoint y: 298, endPoint x: 188, endPoint y: 295, distance: 110.8
click at [188, 350] on span "BLANKET FORT MUSIC" at bounding box center [256, 356] width 138 height 13
drag, startPoint x: 391, startPoint y: 299, endPoint x: 333, endPoint y: 298, distance: 57.3
click at [333, 350] on span "00798021122" at bounding box center [377, 356] width 88 height 13
drag, startPoint x: 643, startPoint y: 298, endPoint x: 528, endPoint y: 297, distance: 115.1
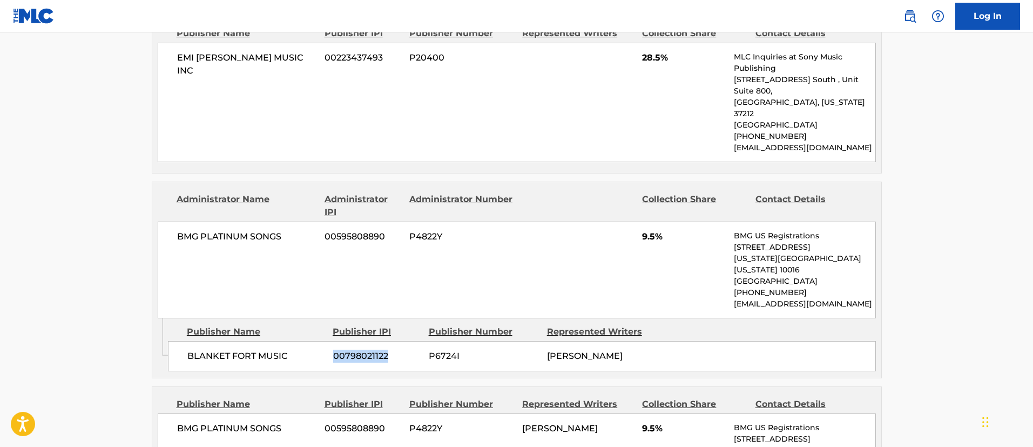
click at [528, 341] on div "BLANKET FORT MUSIC 00798021122 P6724I [PERSON_NAME]" at bounding box center [522, 356] width 708 height 30
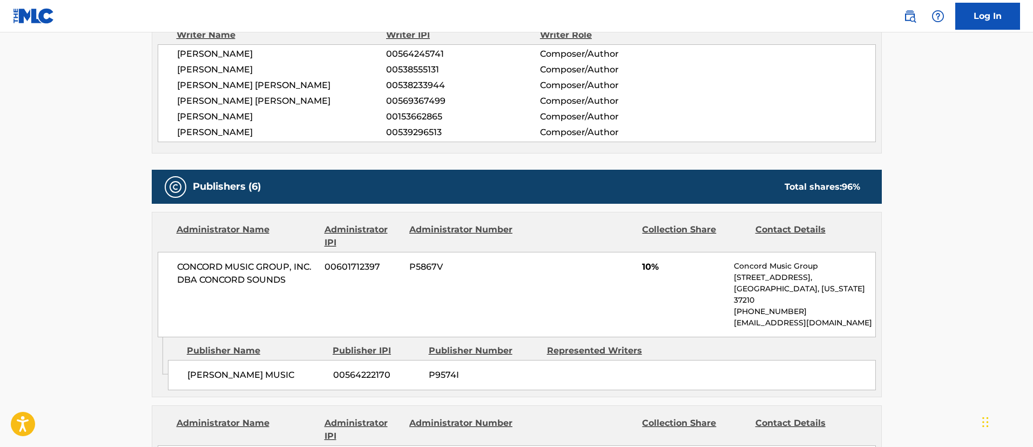
scroll to position [0, 0]
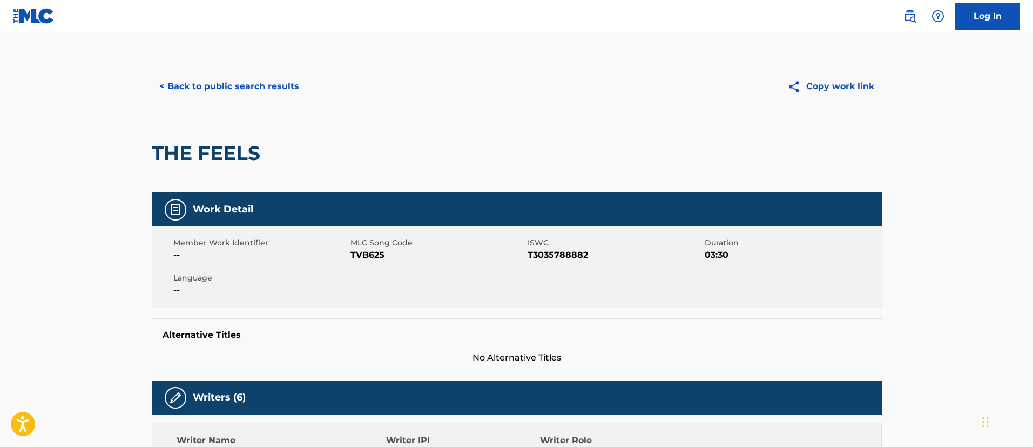
click at [274, 84] on button "< Back to public search results" at bounding box center [229, 86] width 155 height 27
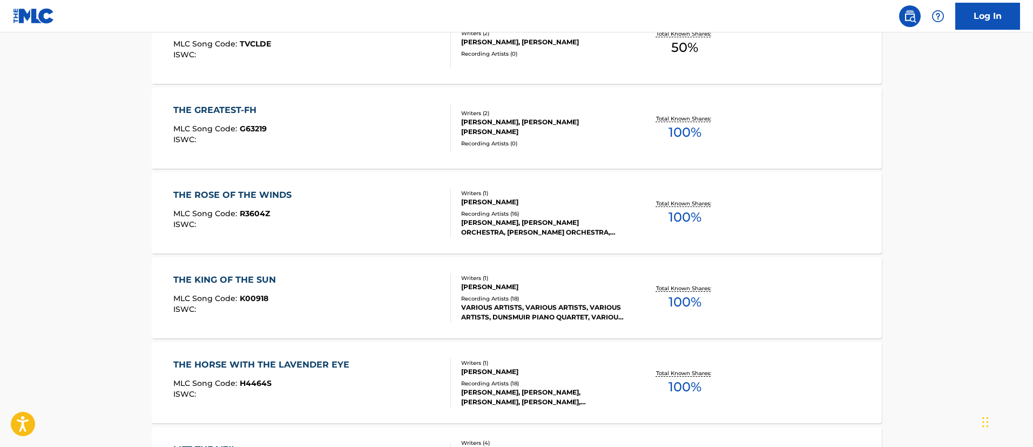
scroll to position [160, 0]
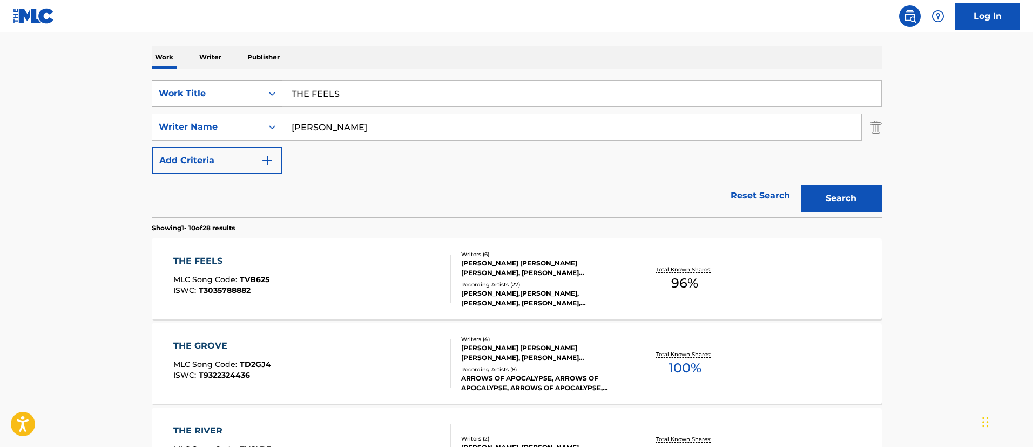
drag, startPoint x: 365, startPoint y: 95, endPoint x: 260, endPoint y: 94, distance: 104.8
click at [260, 94] on div "SearchWithCriteriafc7c73d8-879d-4568-a77b-7ab400521d53 Work Title THE FEELS" at bounding box center [517, 93] width 730 height 27
paste input "[PERSON_NAME] CAFE SONG"
click at [858, 196] on button "Search" at bounding box center [841, 198] width 81 height 27
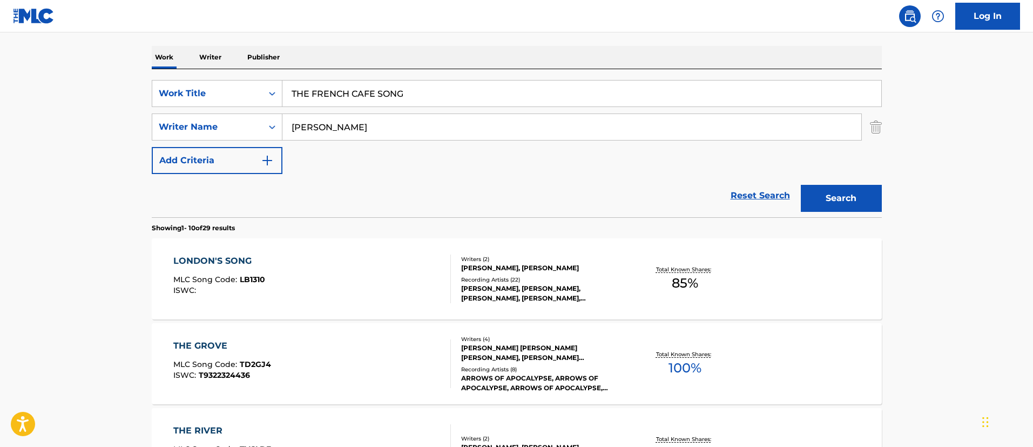
click at [311, 92] on input "THE FRENCH CAFE SONG" at bounding box center [582, 93] width 599 height 26
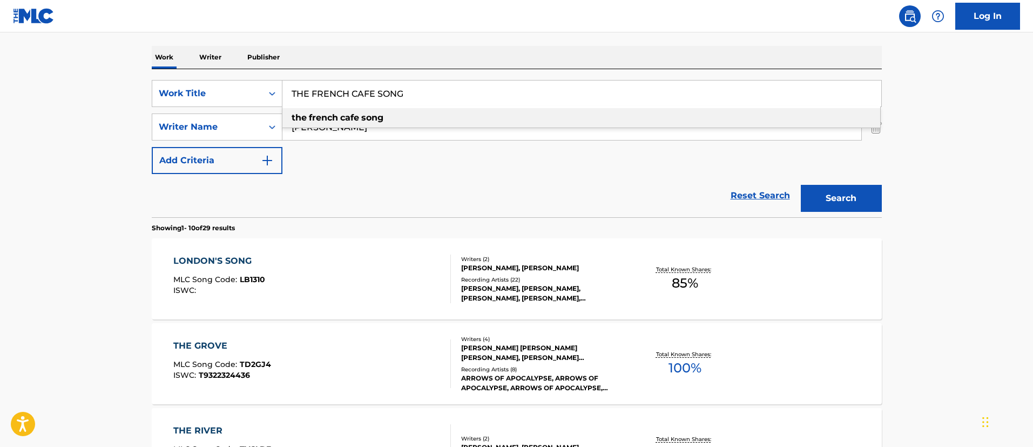
click at [461, 119] on div "the french cafe song" at bounding box center [582, 117] width 598 height 19
type input "the french cafe song"
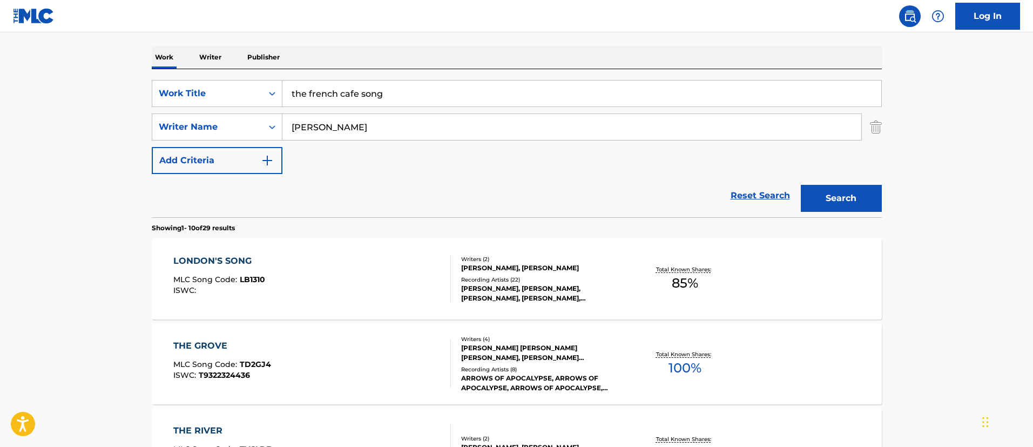
click at [879, 124] on img "Search Form" at bounding box center [876, 126] width 12 height 27
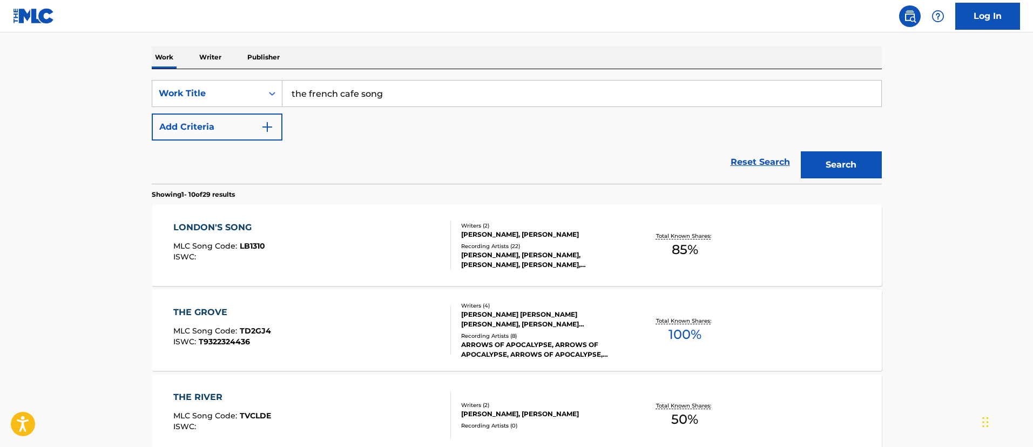
click at [842, 163] on button "Search" at bounding box center [841, 164] width 81 height 27
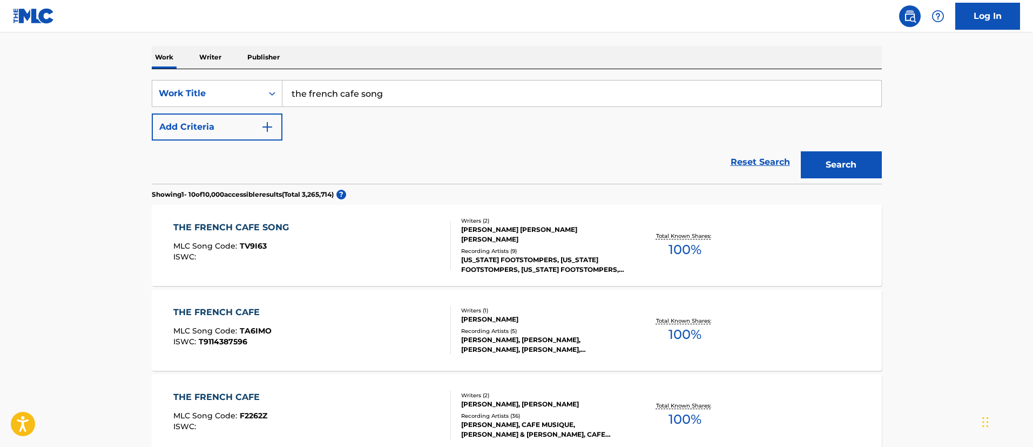
click at [273, 227] on div "THE FRENCH CAFE SONG" at bounding box center [233, 227] width 121 height 13
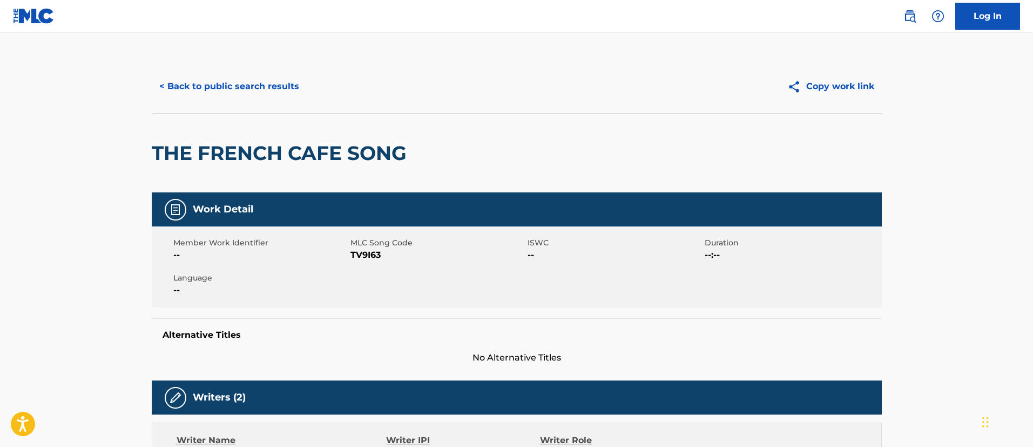
click at [220, 82] on button "< Back to public search results" at bounding box center [229, 86] width 155 height 27
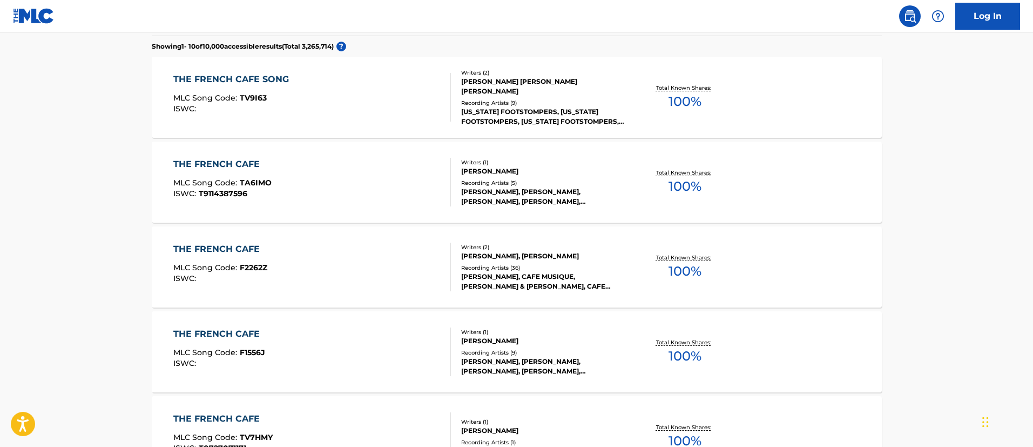
scroll to position [65, 0]
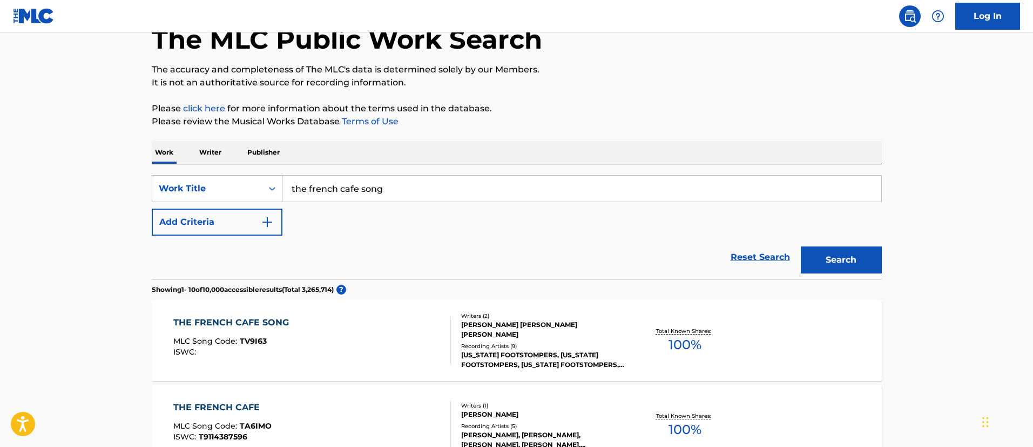
drag, startPoint x: 398, startPoint y: 191, endPoint x: 268, endPoint y: 180, distance: 130.1
click at [268, 180] on div "SearchWithCriteriafc7c73d8-879d-4568-a77b-7ab400521d53 Work Title the french ca…" at bounding box center [517, 188] width 730 height 27
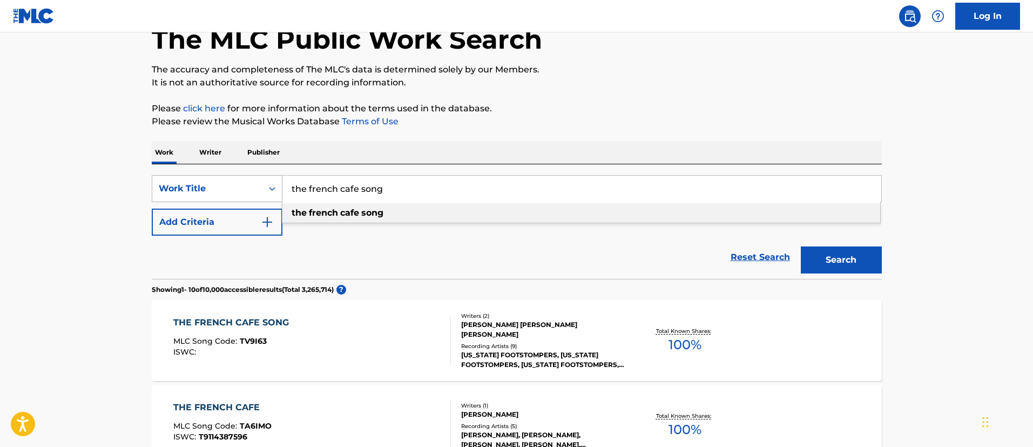
paste input "Search Form"
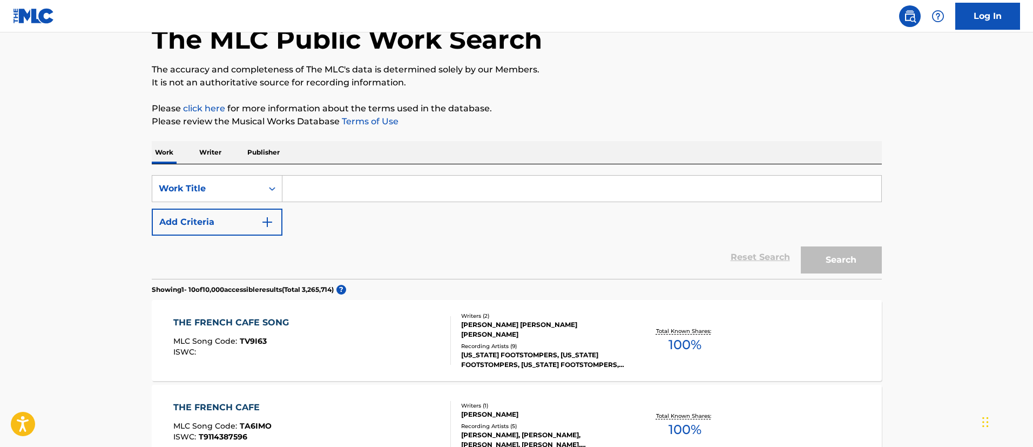
click at [219, 216] on button "Add Criteria" at bounding box center [217, 222] width 131 height 27
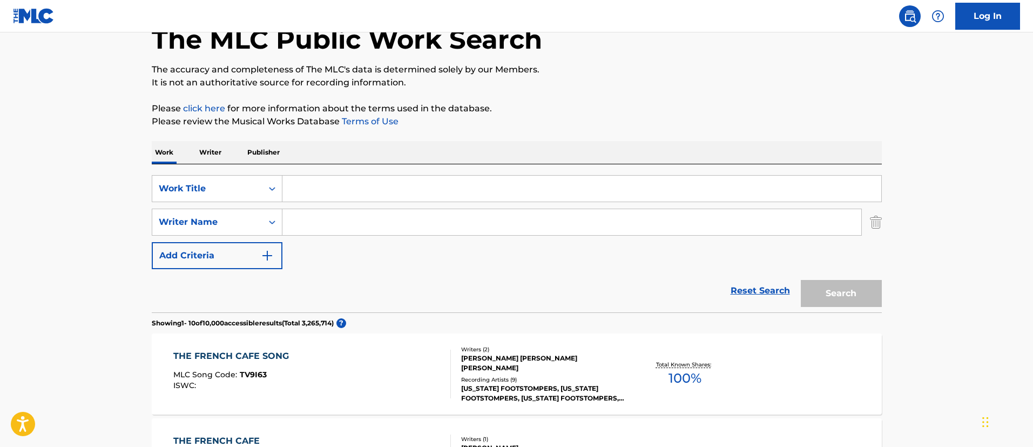
click at [305, 194] on input "Search Form" at bounding box center [582, 189] width 599 height 26
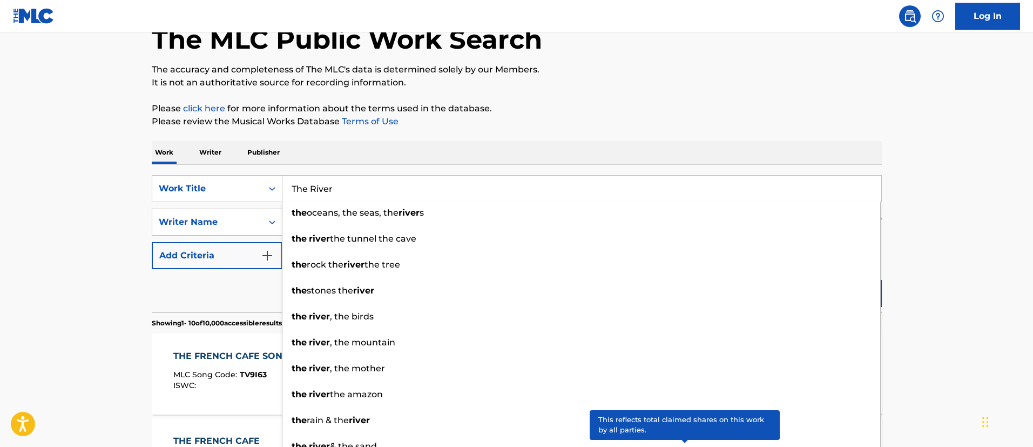
type input "The River"
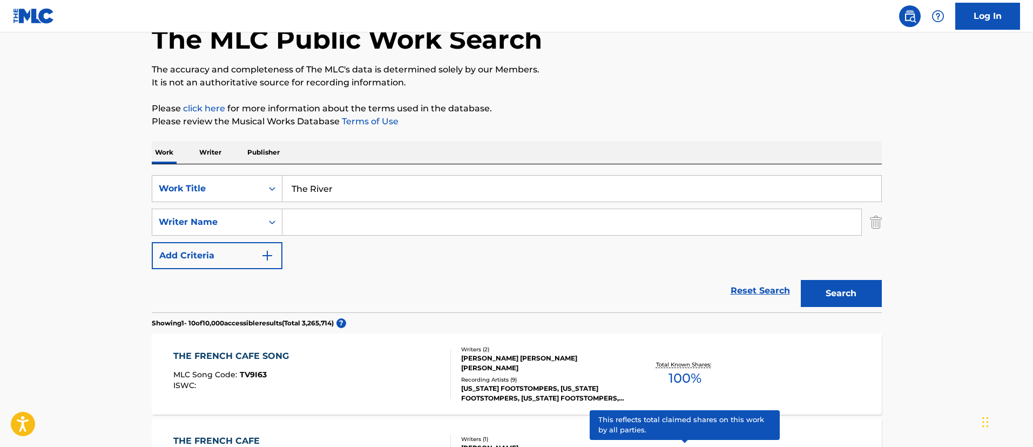
click at [381, 220] on input "Search Form" at bounding box center [572, 222] width 579 height 26
paste input "[PERSON_NAME], [PERSON_NAME]"
drag, startPoint x: 337, startPoint y: 220, endPoint x: 535, endPoint y: 214, distance: 197.8
click at [534, 215] on input "[PERSON_NAME], [PERSON_NAME]" at bounding box center [572, 222] width 579 height 26
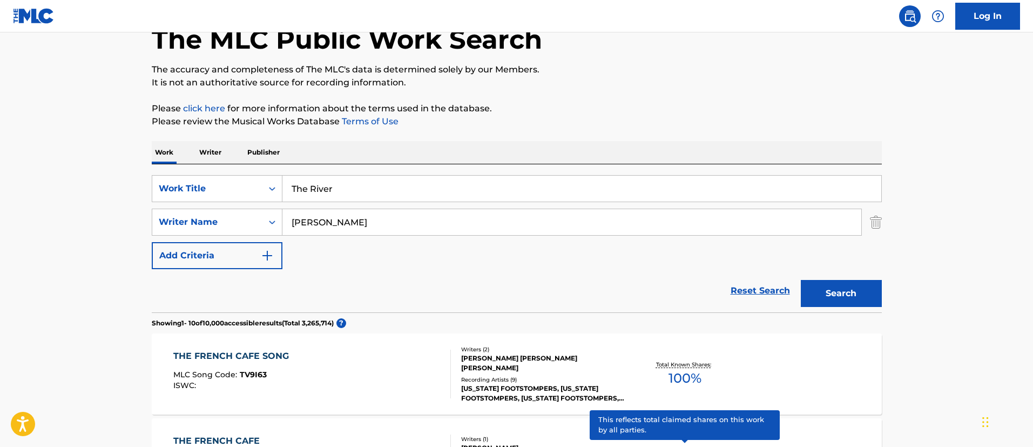
click at [303, 218] on input "[PERSON_NAME]" at bounding box center [572, 222] width 579 height 26
type input "[PERSON_NAME]"
click at [845, 292] on button "Search" at bounding box center [841, 293] width 81 height 27
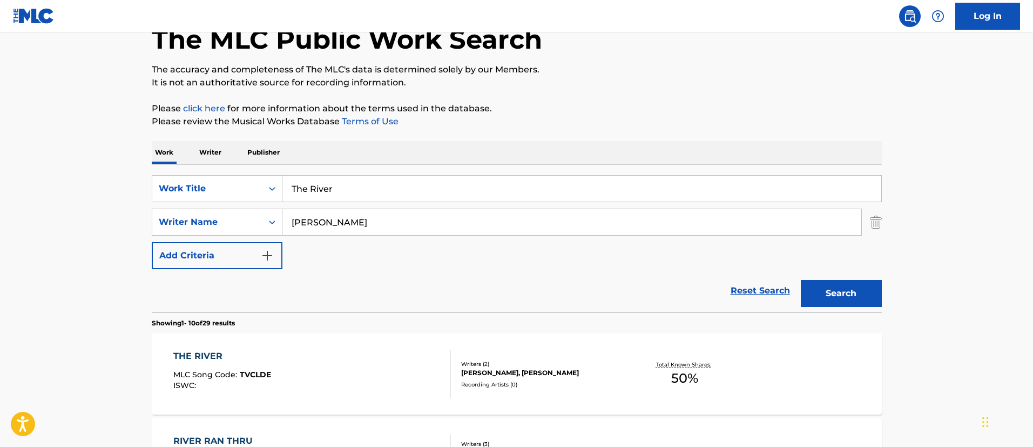
scroll to position [227, 0]
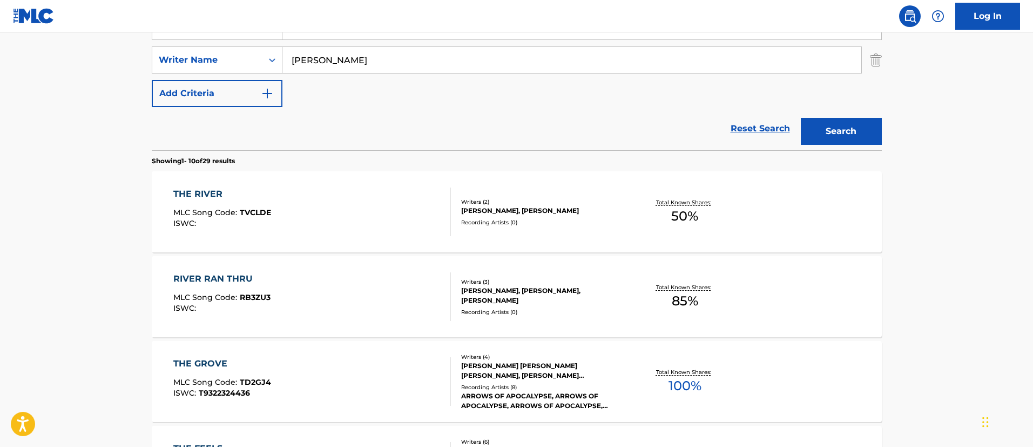
click at [207, 190] on div "THE RIVER" at bounding box center [222, 193] width 98 height 13
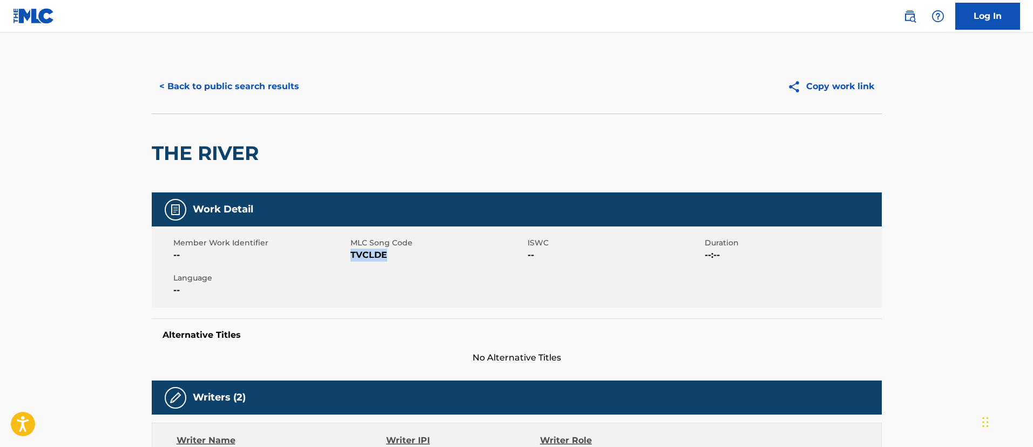
drag, startPoint x: 382, startPoint y: 253, endPoint x: 352, endPoint y: 266, distance: 32.7
click at [352, 266] on div "Member Work Identifier -- MLC Song Code TVCLDE ISWC -- Duration --:-- Language …" at bounding box center [517, 266] width 730 height 81
click at [250, 84] on button "< Back to public search results" at bounding box center [229, 86] width 155 height 27
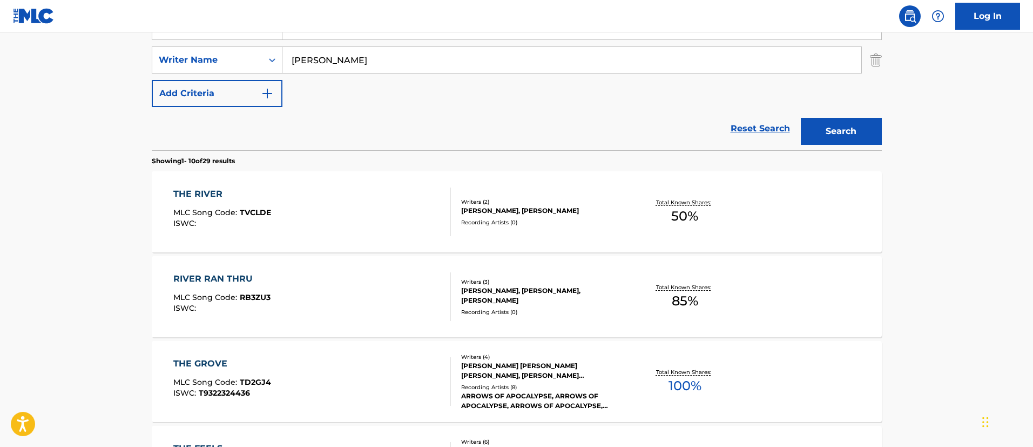
scroll to position [65, 0]
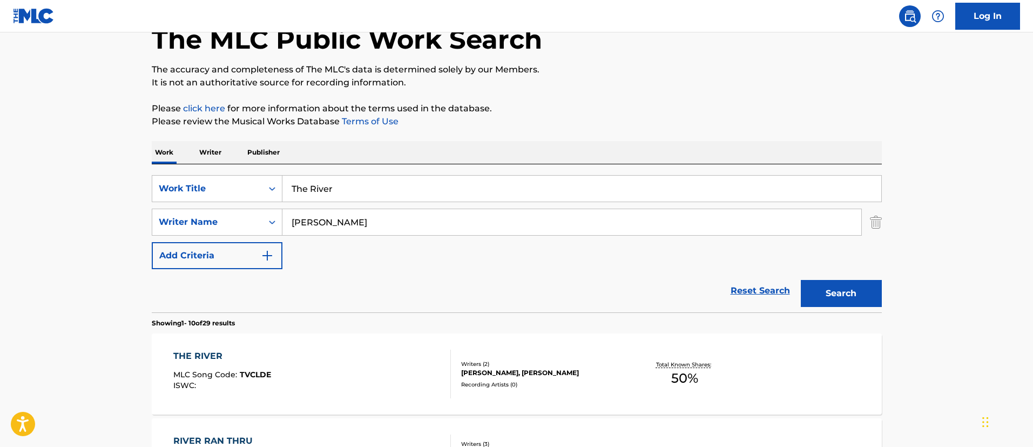
drag, startPoint x: 346, startPoint y: 184, endPoint x: 285, endPoint y: 181, distance: 61.1
click at [285, 181] on input "The River" at bounding box center [582, 189] width 599 height 26
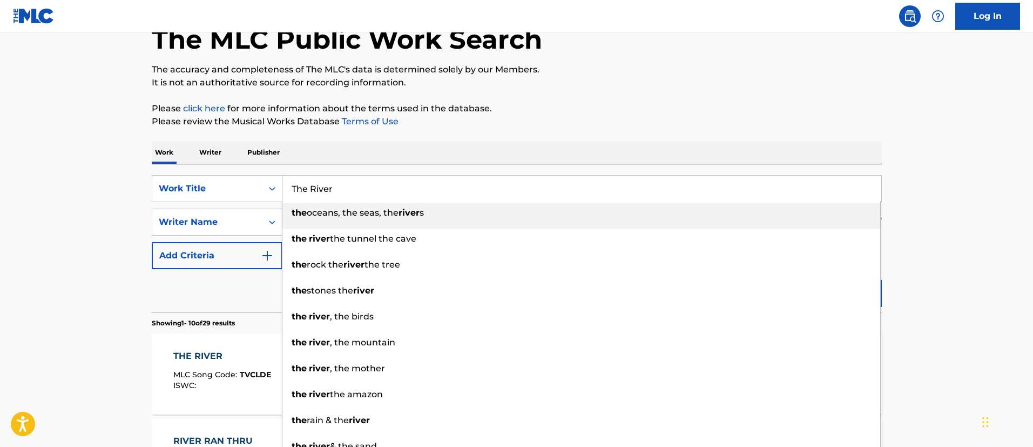
paste input "HIS WAY"
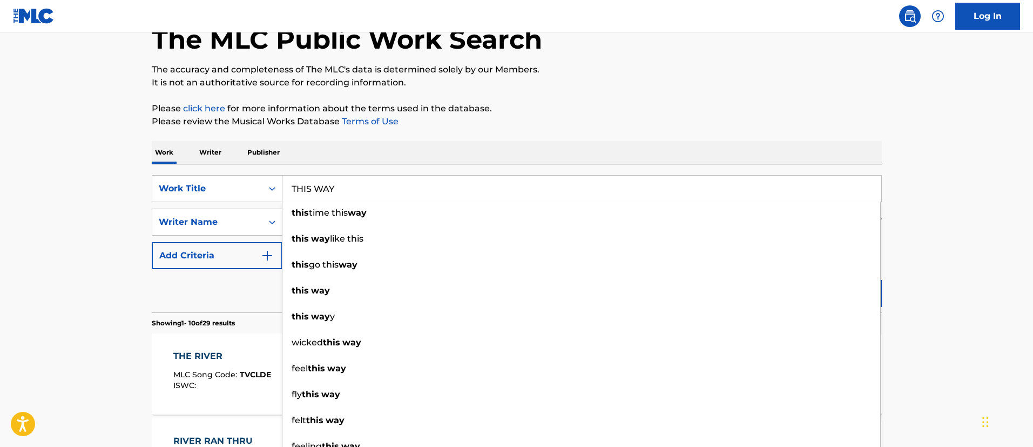
type input "THIS WAY"
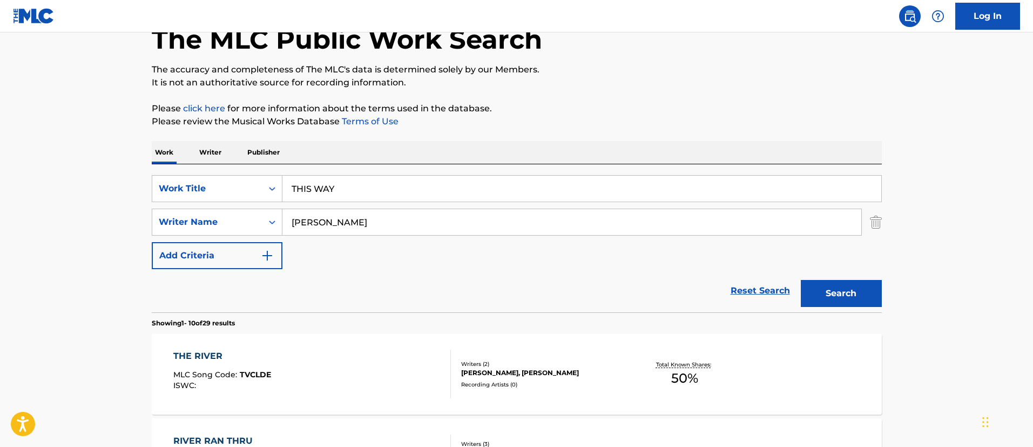
click at [855, 286] on button "Search" at bounding box center [841, 293] width 81 height 27
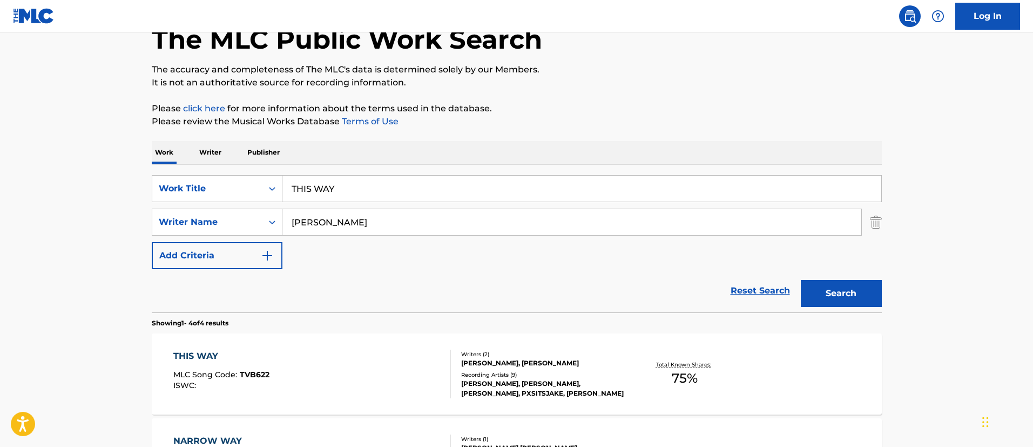
scroll to position [146, 0]
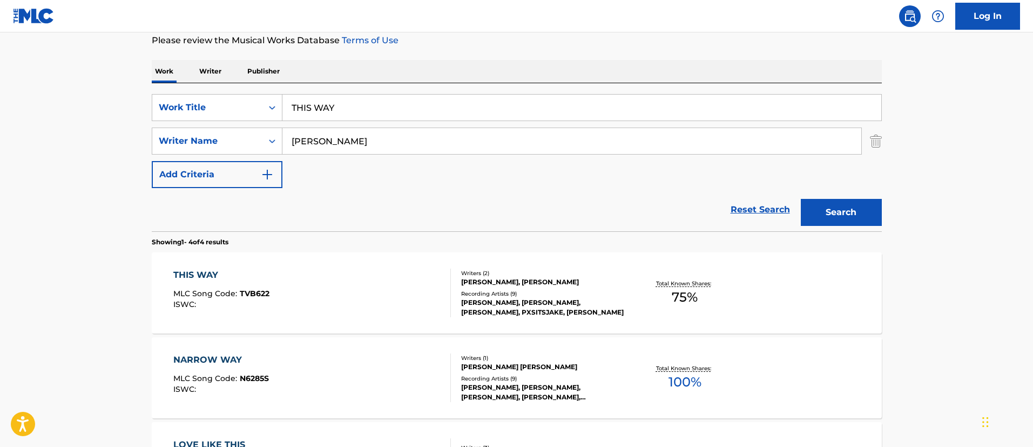
click at [212, 275] on div "THIS WAY" at bounding box center [221, 274] width 96 height 13
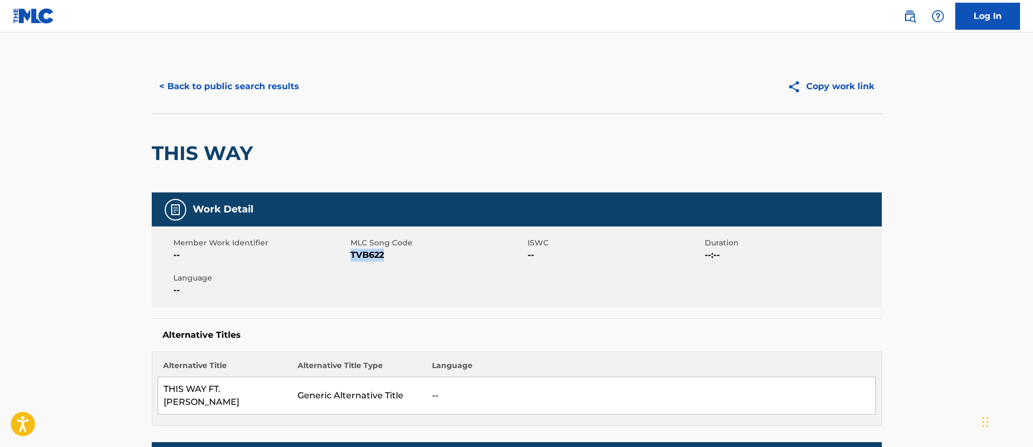
drag, startPoint x: 362, startPoint y: 251, endPoint x: 330, endPoint y: 254, distance: 33.1
click at [342, 260] on div "Member Work Identifier -- MLC Song Code TVB622 ISWC -- Duration --:-- Language …" at bounding box center [517, 266] width 730 height 81
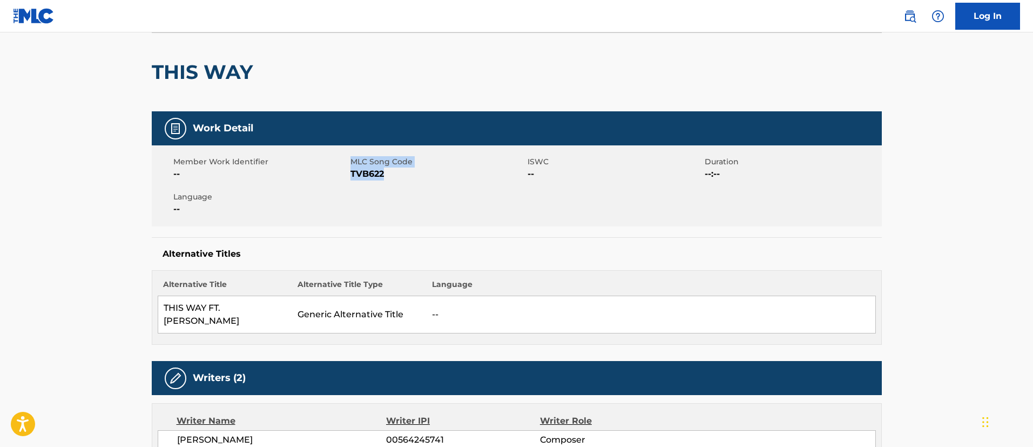
scroll to position [162, 0]
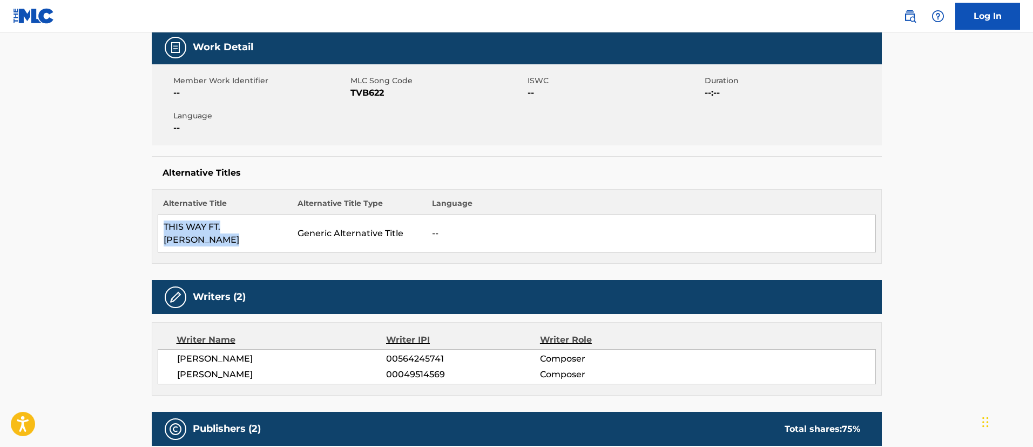
drag, startPoint x: 162, startPoint y: 223, endPoint x: 300, endPoint y: 218, distance: 138.4
click at [300, 218] on tr "THIS WAY FT. [PERSON_NAME] Generic Alternative Title --" at bounding box center [517, 233] width 718 height 37
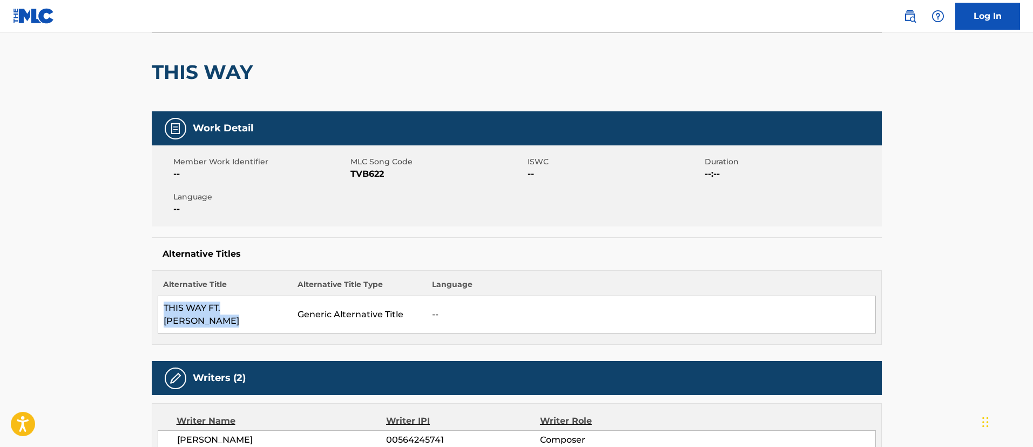
scroll to position [0, 0]
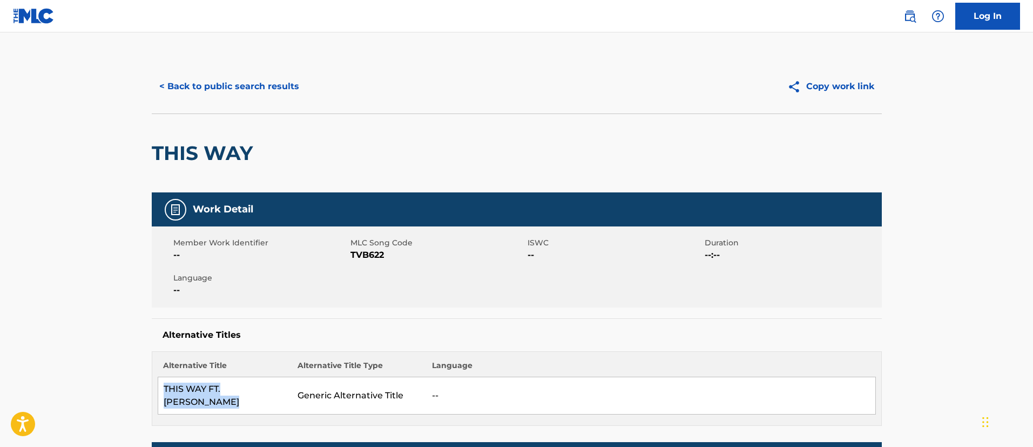
click at [229, 86] on button "< Back to public search results" at bounding box center [229, 86] width 155 height 27
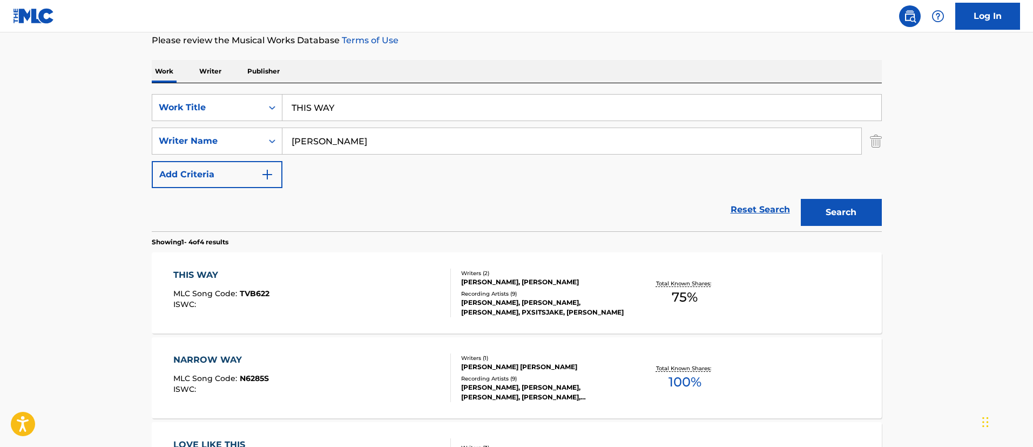
drag, startPoint x: 361, startPoint y: 102, endPoint x: 287, endPoint y: 103, distance: 74.0
click at [287, 103] on input "THIS WAY" at bounding box center [582, 108] width 599 height 26
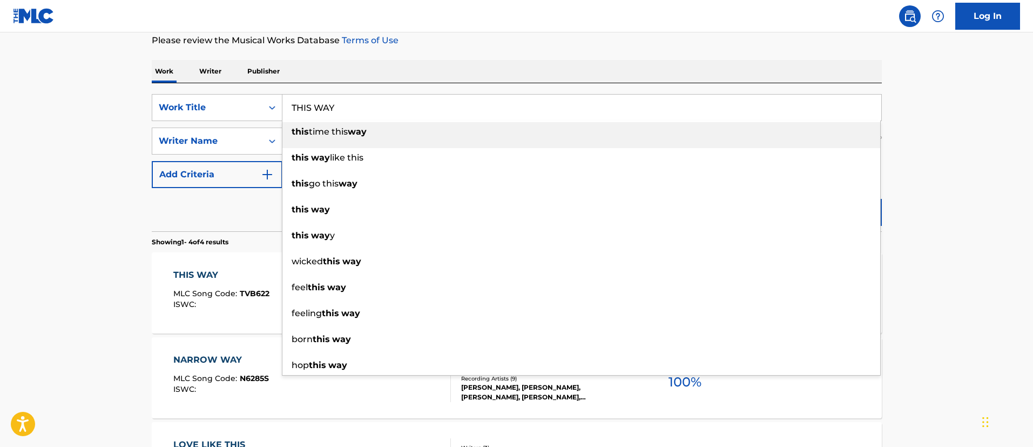
paste input "IRE SWING"
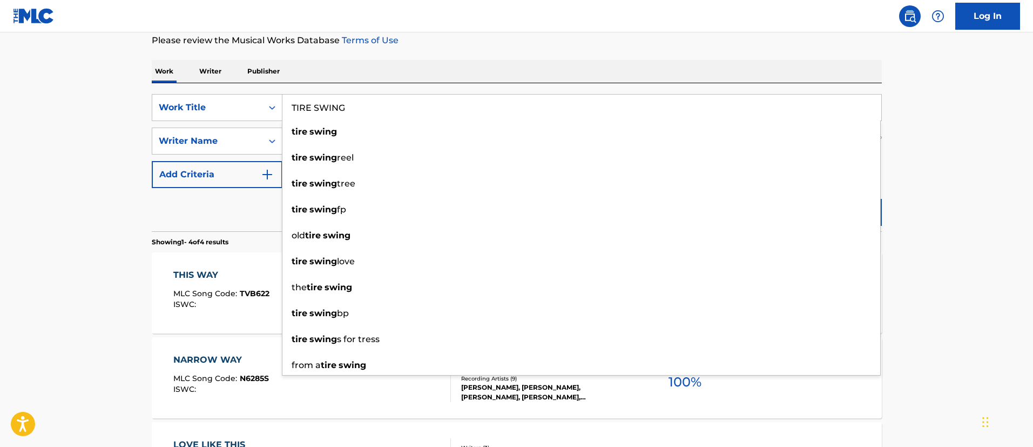
type input "TIRE SWING"
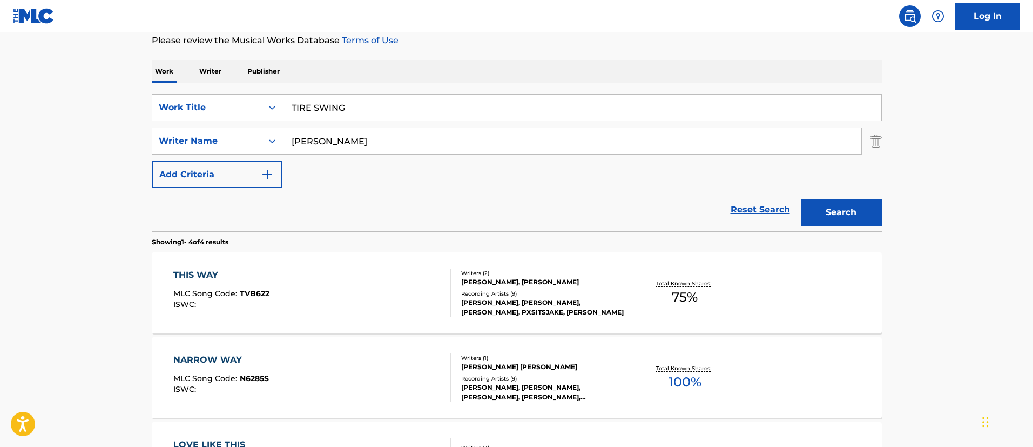
click at [929, 185] on main "The MLC Public Work Search The accuracy and completeness of The MLC's data is d…" at bounding box center [516, 265] width 1033 height 758
click at [856, 203] on button "Search" at bounding box center [841, 212] width 81 height 27
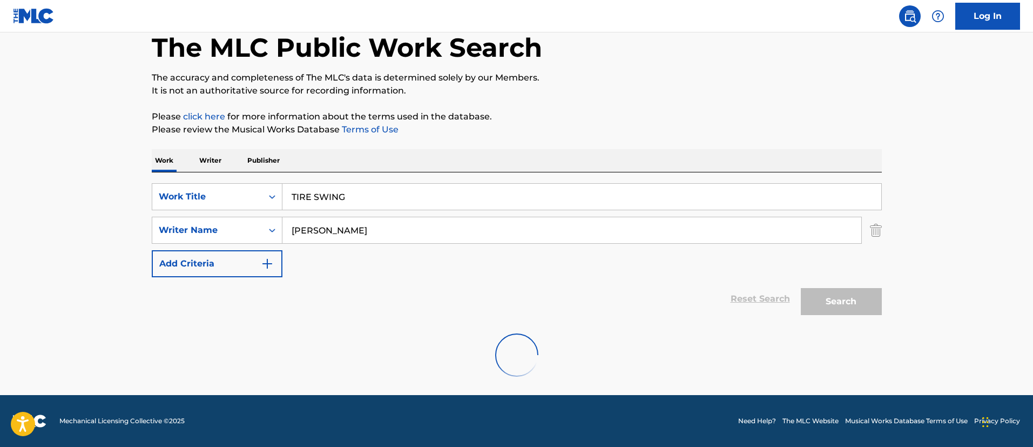
scroll to position [141, 0]
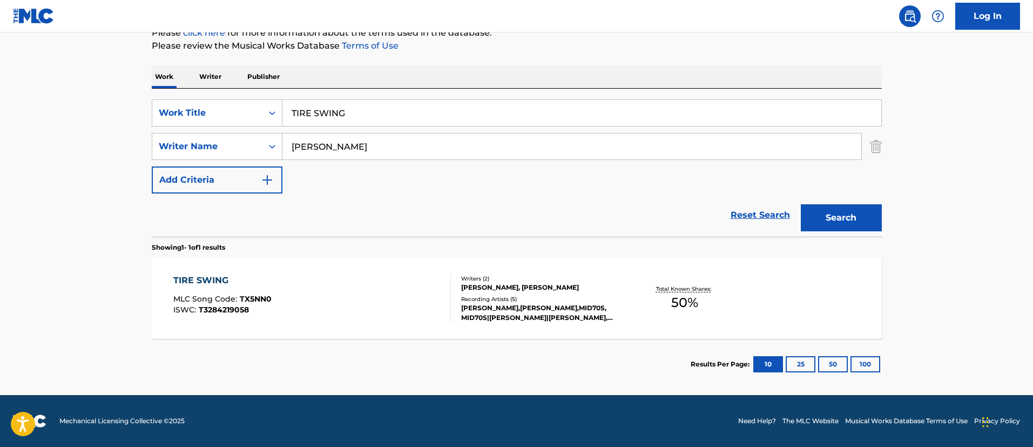
click at [211, 281] on div "TIRE SWING" at bounding box center [222, 280] width 98 height 13
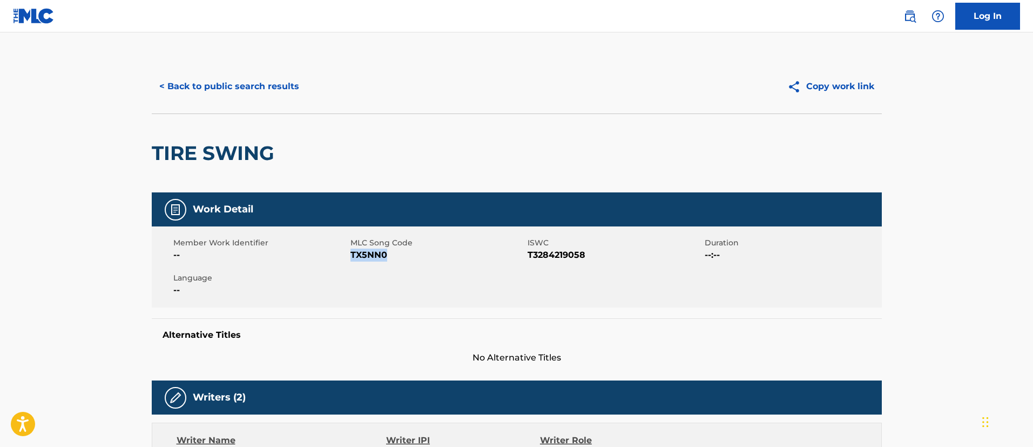
drag, startPoint x: 397, startPoint y: 254, endPoint x: 350, endPoint y: 260, distance: 46.9
click at [351, 260] on span "TX5NN0" at bounding box center [438, 255] width 174 height 13
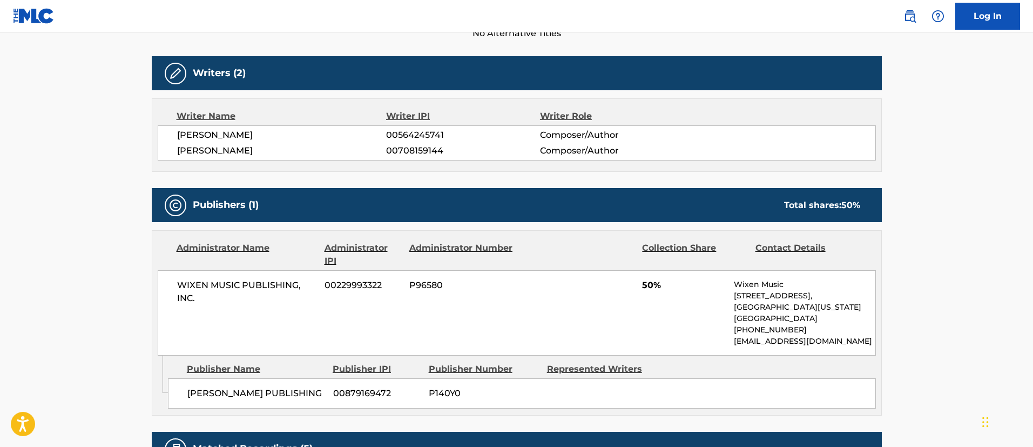
scroll to position [405, 0]
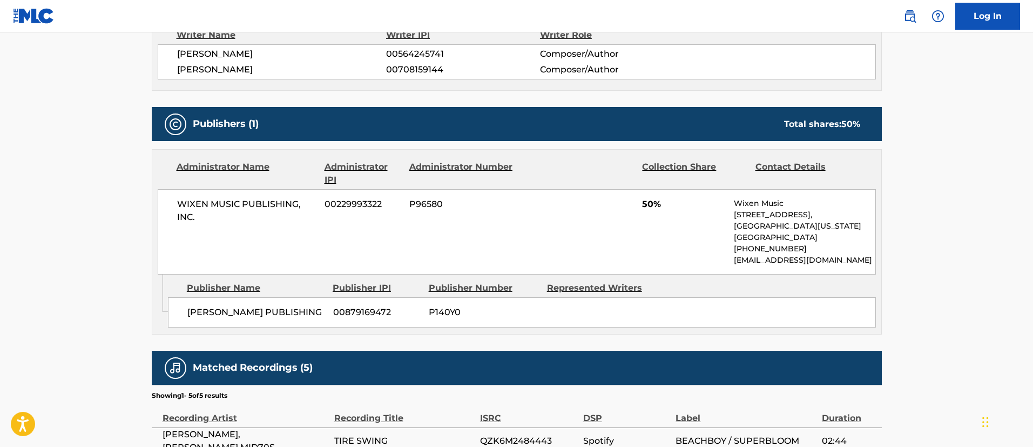
click at [191, 211] on span "WIXEN MUSIC PUBLISHING, INC." at bounding box center [247, 211] width 140 height 26
drag, startPoint x: 194, startPoint y: 212, endPoint x: 170, endPoint y: 203, distance: 26.2
click at [170, 203] on div "WIXEN MUSIC PUBLISHING, INC. 00229993322 P96580 50% Wixen Music [STREET_ADDRESS…" at bounding box center [517, 231] width 718 height 85
drag, startPoint x: 385, startPoint y: 203, endPoint x: 325, endPoint y: 206, distance: 59.5
click at [325, 206] on span "00229993322" at bounding box center [363, 204] width 77 height 13
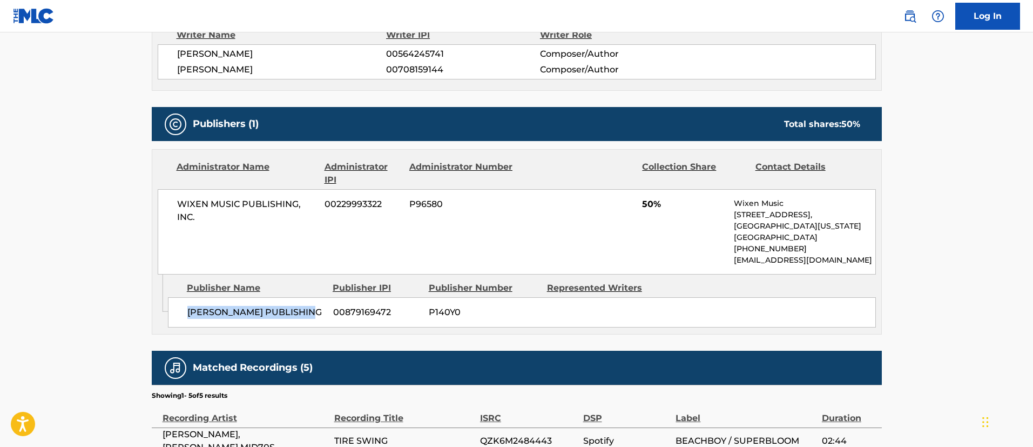
drag, startPoint x: 324, startPoint y: 316, endPoint x: 176, endPoint y: 317, distance: 148.0
click at [176, 317] on div "[PERSON_NAME] PUBLISHING 00879169472 P140Y0" at bounding box center [522, 312] width 708 height 30
drag, startPoint x: 404, startPoint y: 311, endPoint x: 334, endPoint y: 312, distance: 70.2
click at [334, 312] on span "00879169472" at bounding box center [377, 312] width 88 height 13
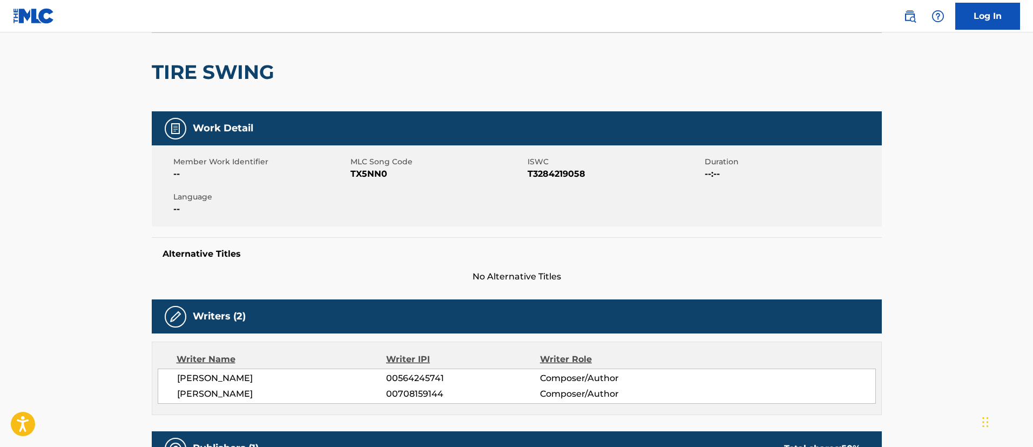
scroll to position [0, 0]
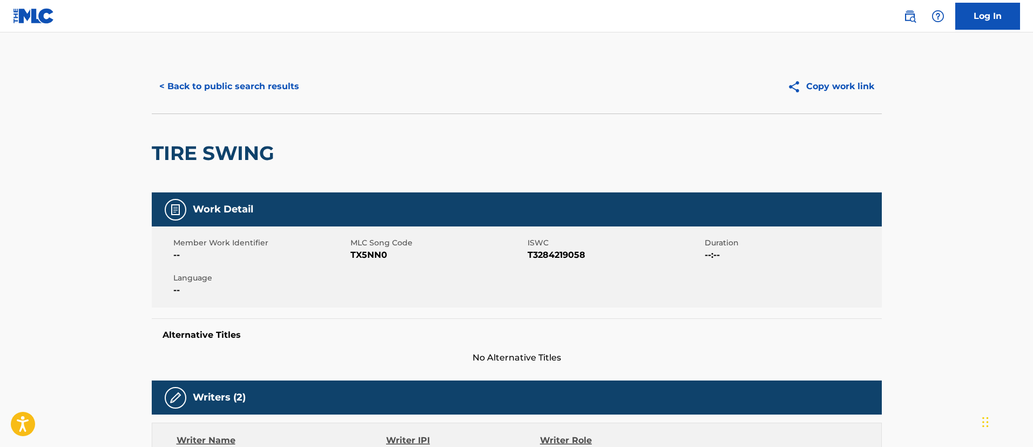
click at [273, 89] on button "< Back to public search results" at bounding box center [229, 86] width 155 height 27
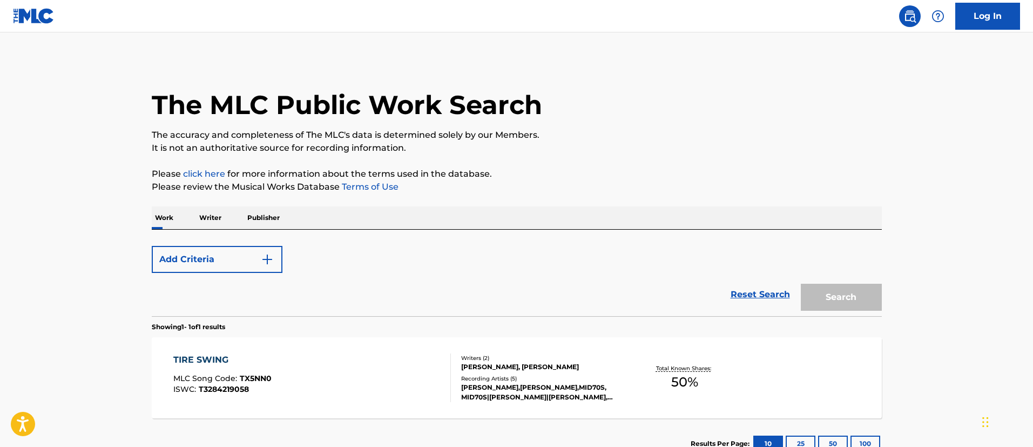
scroll to position [79, 0]
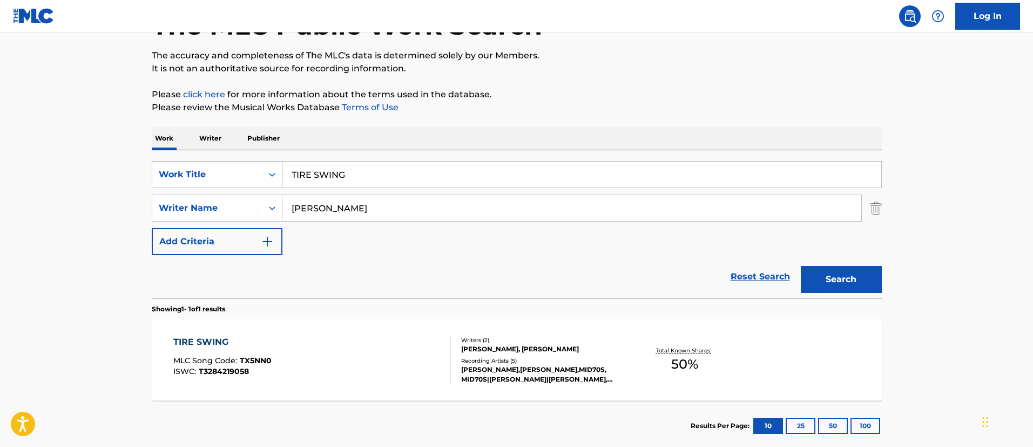
drag, startPoint x: 364, startPoint y: 180, endPoint x: 244, endPoint y: 171, distance: 120.3
click at [244, 172] on div "SearchWithCriteriafc7c73d8-879d-4568-a77b-7ab400521d53 Work Title TIRE SWING" at bounding box center [517, 174] width 730 height 27
paste input "ONIGHT"
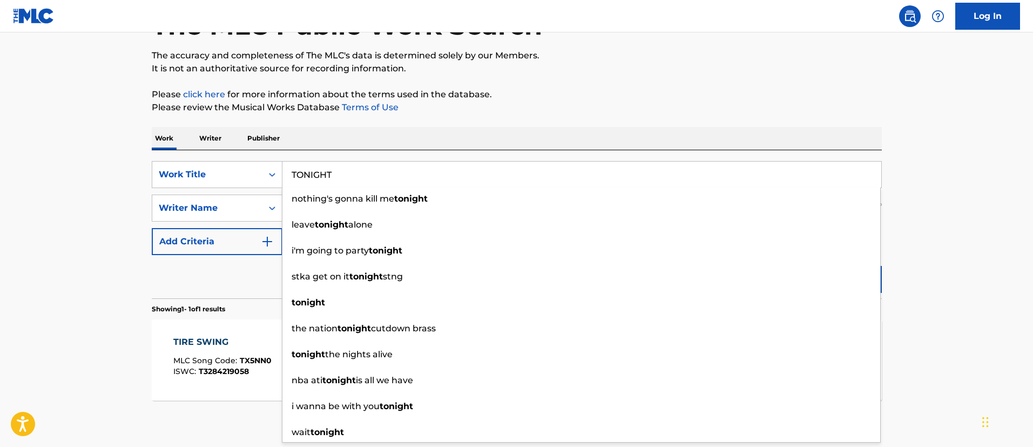
type input "TONIGHT"
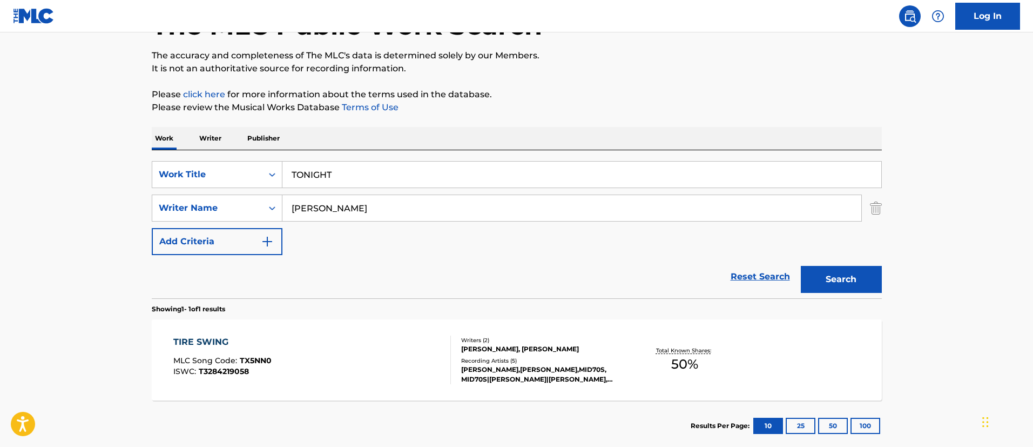
drag, startPoint x: 966, startPoint y: 266, endPoint x: 885, endPoint y: 274, distance: 81.9
click at [965, 266] on main "The MLC Public Work Search The accuracy and completeness of The MLC's data is d…" at bounding box center [516, 204] width 1033 height 503
click at [832, 276] on button "Search" at bounding box center [841, 279] width 81 height 27
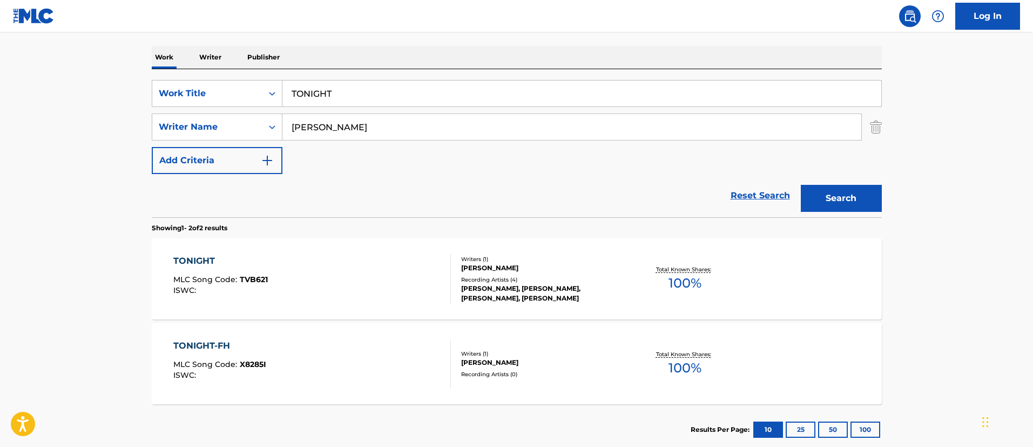
scroll to position [226, 0]
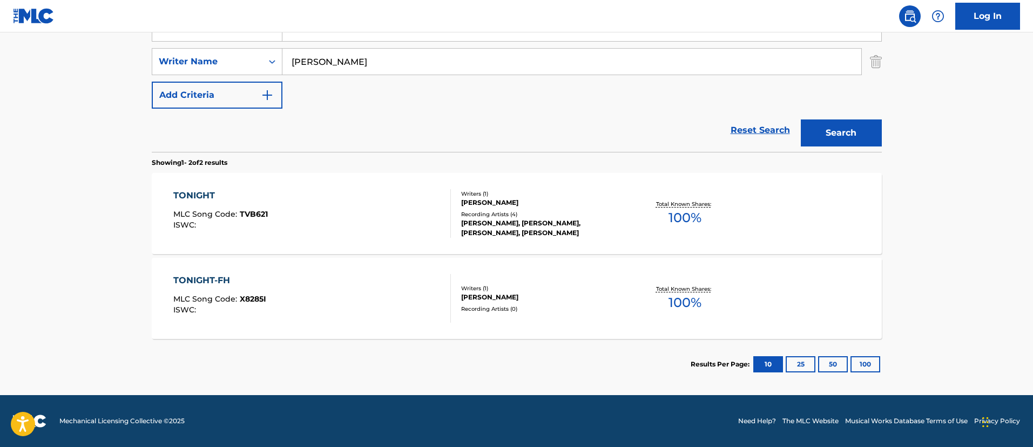
click at [194, 192] on div "TONIGHT" at bounding box center [220, 195] width 95 height 13
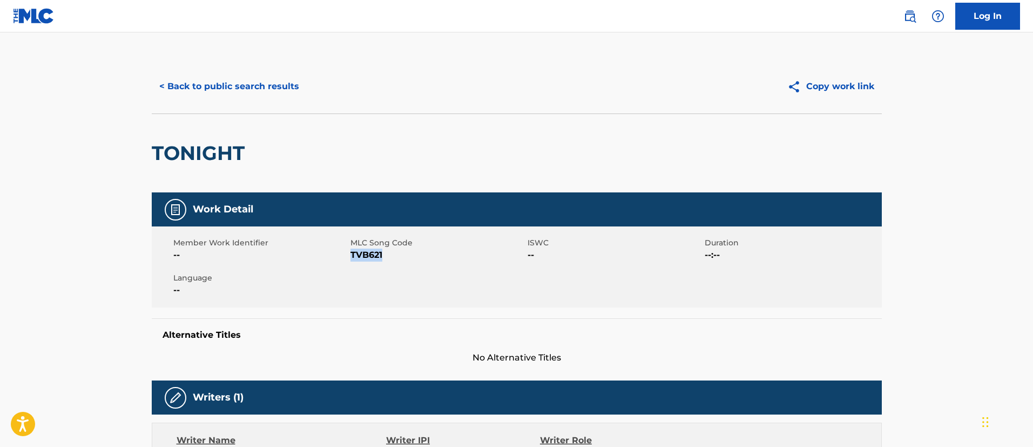
drag, startPoint x: 386, startPoint y: 255, endPoint x: 351, endPoint y: 253, distance: 34.6
click at [351, 253] on span "TVB621" at bounding box center [438, 255] width 174 height 13
click at [248, 82] on button "< Back to public search results" at bounding box center [229, 86] width 155 height 27
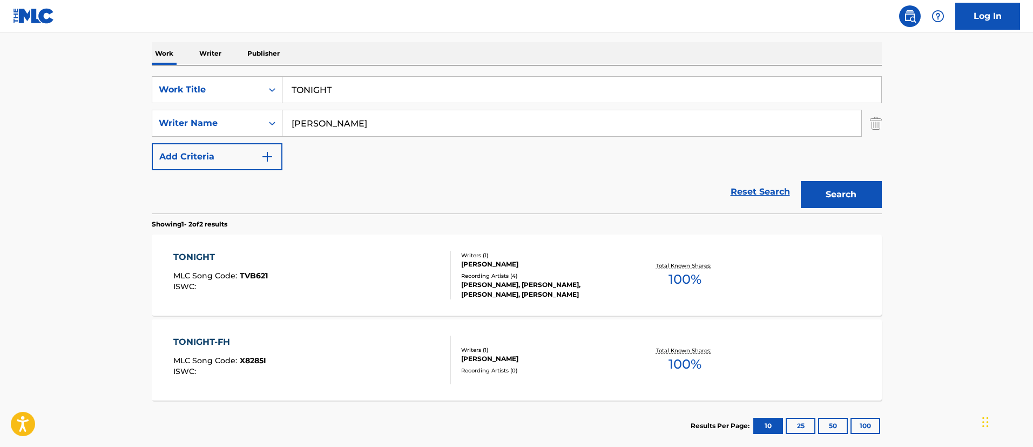
click at [216, 341] on div "TONIGHT-FH" at bounding box center [219, 341] width 93 height 13
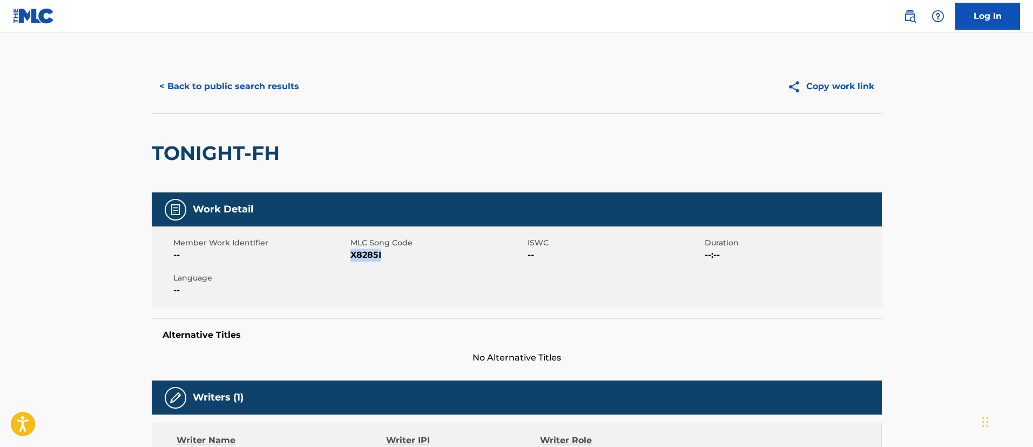
drag, startPoint x: 387, startPoint y: 251, endPoint x: 351, endPoint y: 255, distance: 36.9
click at [351, 255] on span "X8285I" at bounding box center [438, 255] width 174 height 13
click at [239, 80] on button "< Back to public search results" at bounding box center [229, 86] width 155 height 27
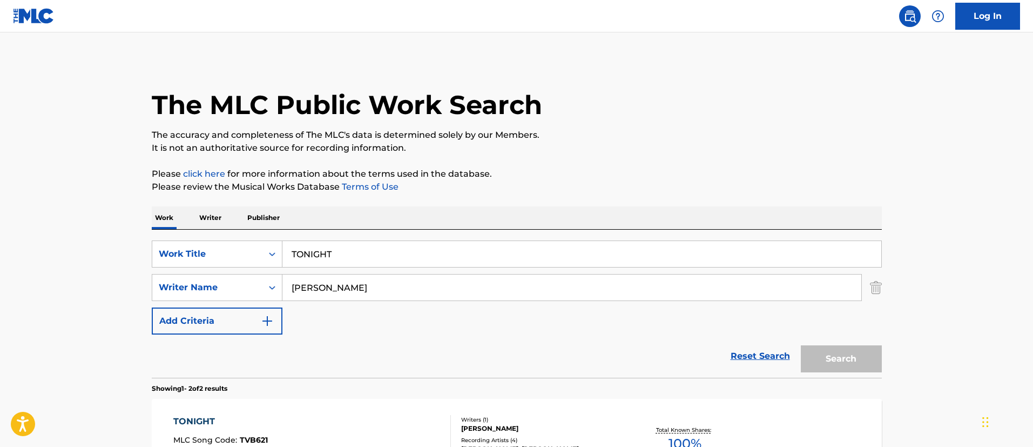
scroll to position [164, 0]
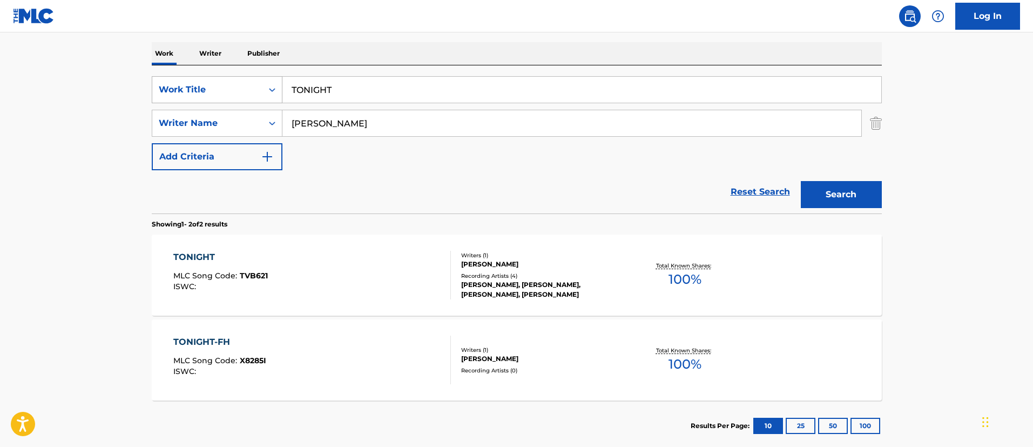
drag, startPoint x: 365, startPoint y: 92, endPoint x: 277, endPoint y: 85, distance: 88.3
click at [277, 85] on div "SearchWithCriteriafc7c73d8-879d-4568-a77b-7ab400521d53 Work Title TONIGHT" at bounding box center [517, 89] width 730 height 27
paste input "UNHOLY"
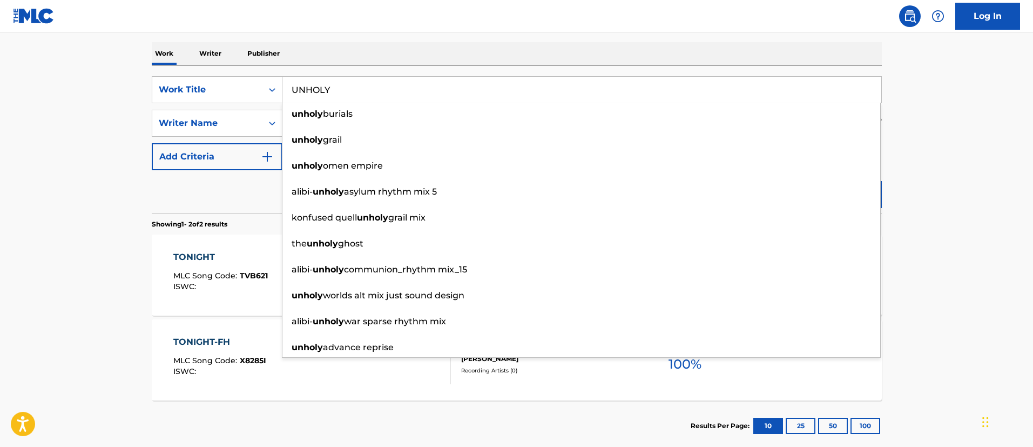
type input "UNHOLY"
click at [940, 177] on main "The MLC Public Work Search The accuracy and completeness of The MLC's data is d…" at bounding box center [516, 162] width 1033 height 588
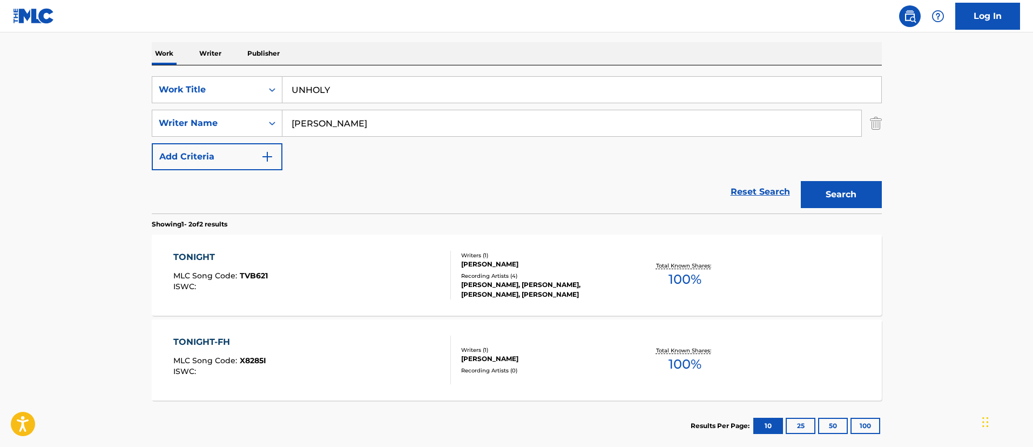
click at [864, 188] on button "Search" at bounding box center [841, 194] width 81 height 27
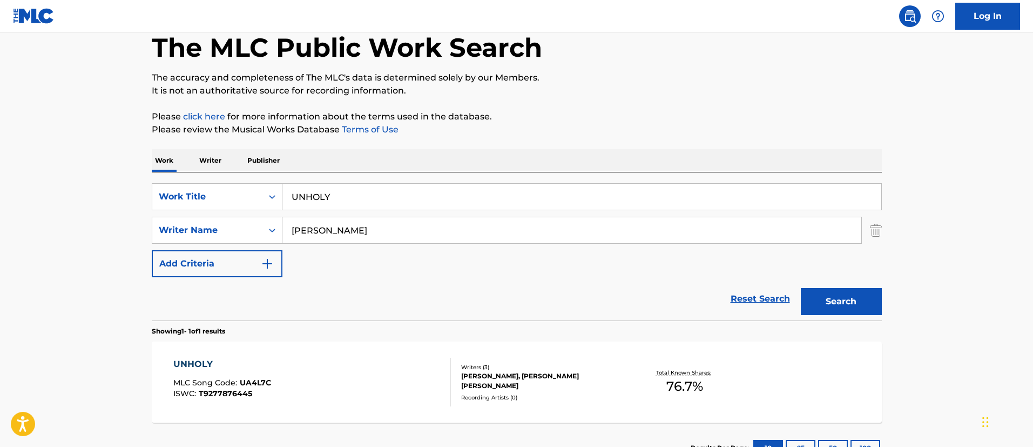
scroll to position [141, 0]
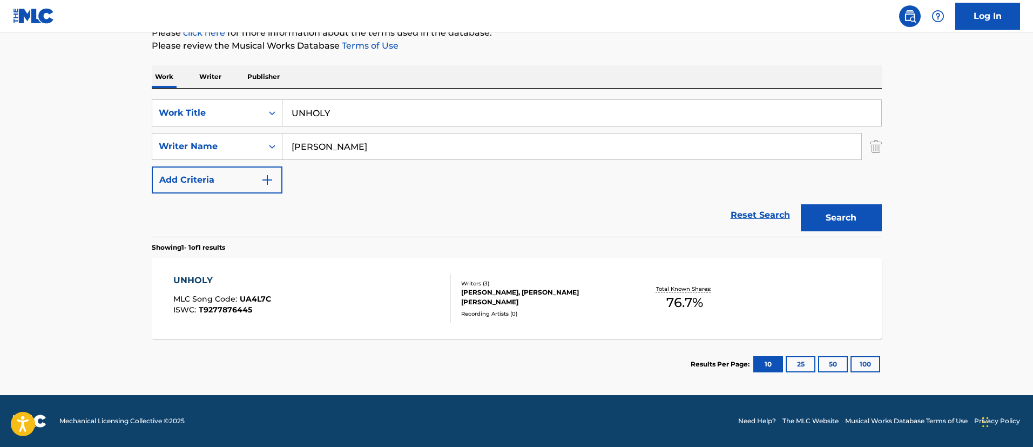
click at [193, 278] on div "UNHOLY" at bounding box center [222, 280] width 98 height 13
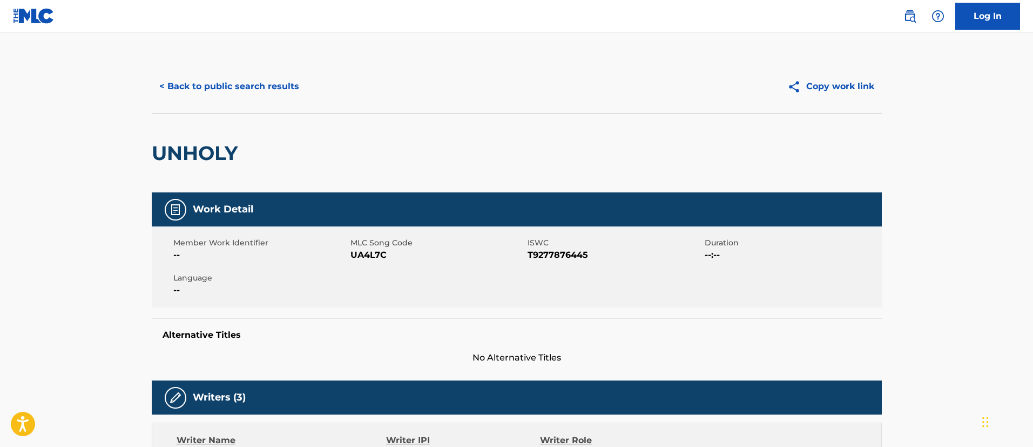
scroll to position [162, 0]
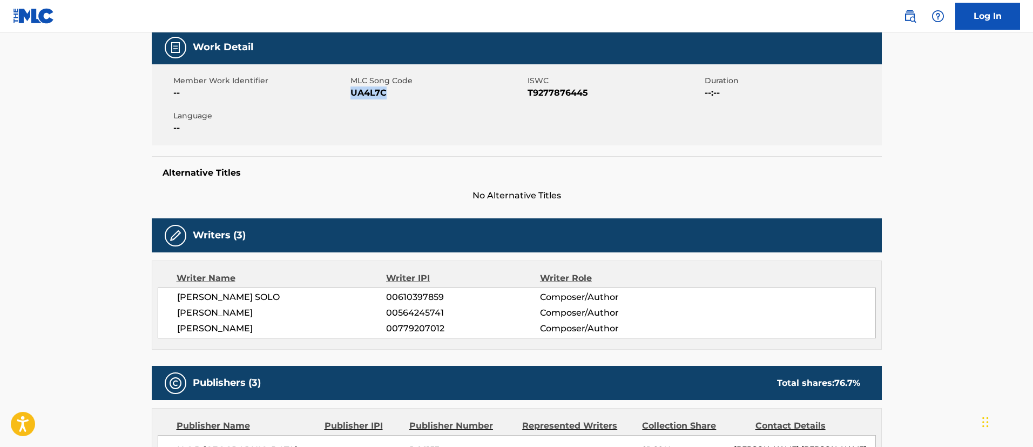
drag, startPoint x: 391, startPoint y: 90, endPoint x: 352, endPoint y: 95, distance: 39.1
click at [352, 95] on span "UA4L7C" at bounding box center [438, 92] width 174 height 13
drag, startPoint x: 595, startPoint y: 93, endPoint x: 530, endPoint y: 96, distance: 64.9
click at [530, 96] on span "T9277876445" at bounding box center [615, 92] width 174 height 13
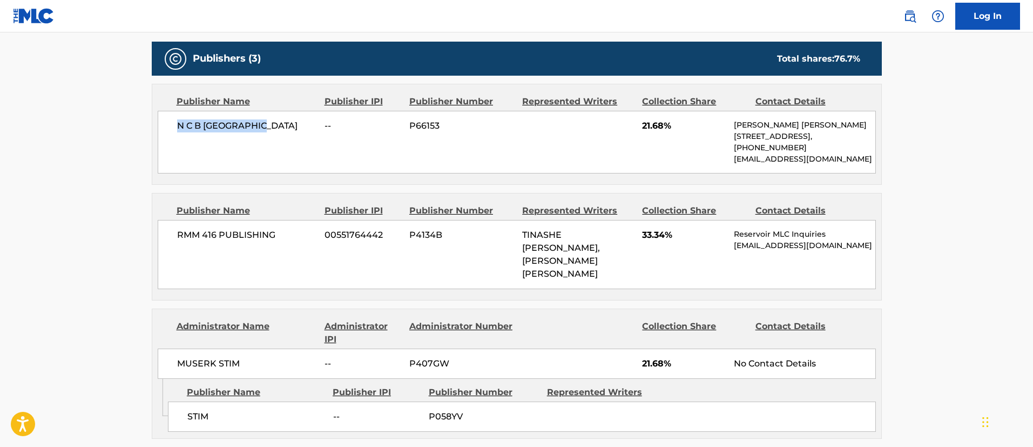
drag, startPoint x: 274, startPoint y: 125, endPoint x: 176, endPoint y: 127, distance: 98.3
click at [176, 127] on div "N C B SCANDINAVIA -- P66153 21.68% [PERSON_NAME] [PERSON_NAME] [STREET_ADDRESS]…" at bounding box center [517, 142] width 718 height 63
drag, startPoint x: 440, startPoint y: 125, endPoint x: 413, endPoint y: 124, distance: 27.0
click at [413, 124] on span "P66153" at bounding box center [461, 125] width 105 height 13
drag, startPoint x: 177, startPoint y: 233, endPoint x: 286, endPoint y: 233, distance: 108.6
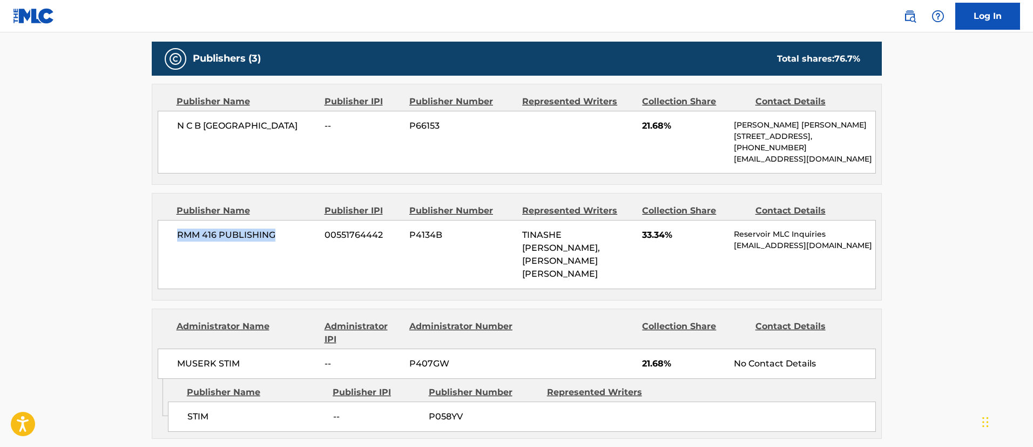
click at [286, 233] on span "RMM 416 PUBLISHING" at bounding box center [247, 235] width 140 height 13
drag, startPoint x: 383, startPoint y: 231, endPoint x: 327, endPoint y: 234, distance: 56.2
click at [327, 234] on span "00551764442" at bounding box center [363, 235] width 77 height 13
drag, startPoint x: 568, startPoint y: 271, endPoint x: 524, endPoint y: 239, distance: 54.9
click at [524, 239] on div "TINASHE [PERSON_NAME], [PERSON_NAME] [PERSON_NAME]" at bounding box center [578, 255] width 112 height 52
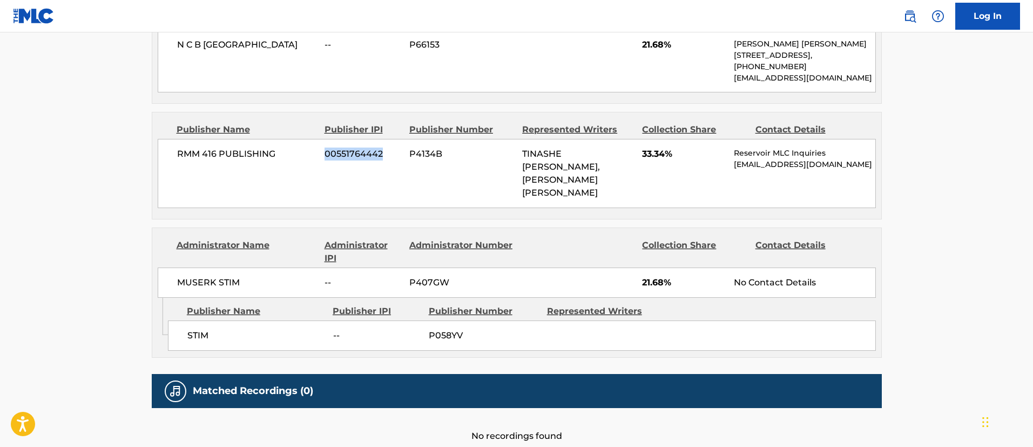
scroll to position [631, 0]
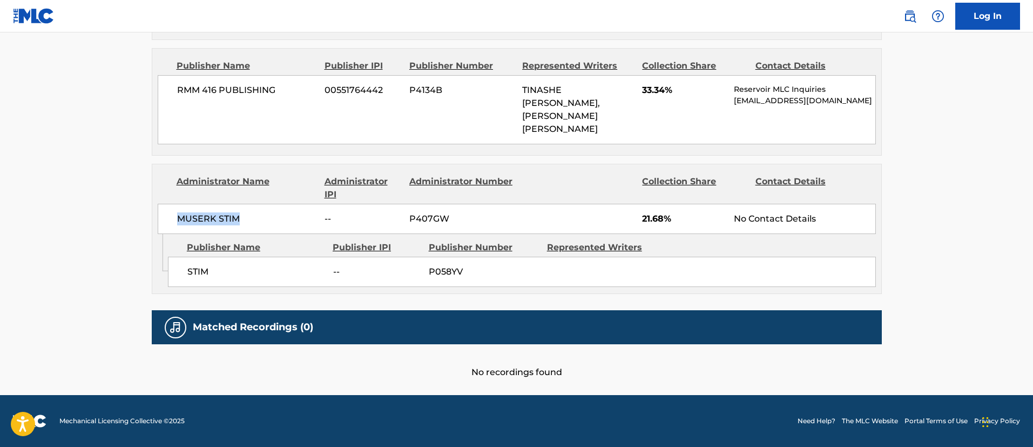
drag, startPoint x: 254, startPoint y: 220, endPoint x: 158, endPoint y: 215, distance: 96.3
click at [158, 215] on div "MUSERK STIM -- P407GW 21.68% No Contact Details" at bounding box center [517, 219] width 718 height 30
drag, startPoint x: 460, startPoint y: 217, endPoint x: 399, endPoint y: 210, distance: 62.0
click at [399, 210] on div "MUSERK STIM -- P407GW 21.68% No Contact Details" at bounding box center [517, 219] width 718 height 30
drag, startPoint x: 469, startPoint y: 273, endPoint x: 419, endPoint y: 268, distance: 51.0
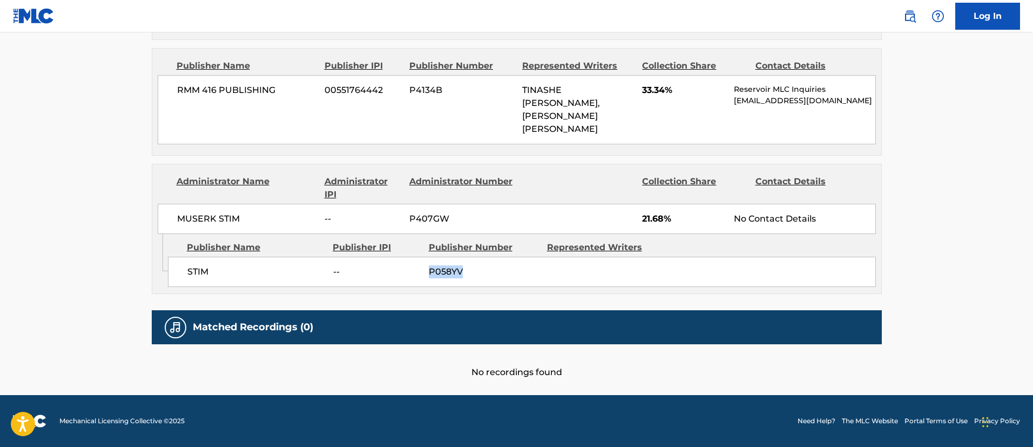
click at [419, 268] on div "STIM -- P058YV" at bounding box center [522, 272] width 708 height 30
drag, startPoint x: 226, startPoint y: 271, endPoint x: 183, endPoint y: 267, distance: 43.4
click at [183, 267] on div "STIM -- P058YV" at bounding box center [522, 272] width 708 height 30
drag, startPoint x: 479, startPoint y: 269, endPoint x: 418, endPoint y: 268, distance: 61.1
click at [418, 268] on div "STIM -- P058YV" at bounding box center [522, 272] width 708 height 30
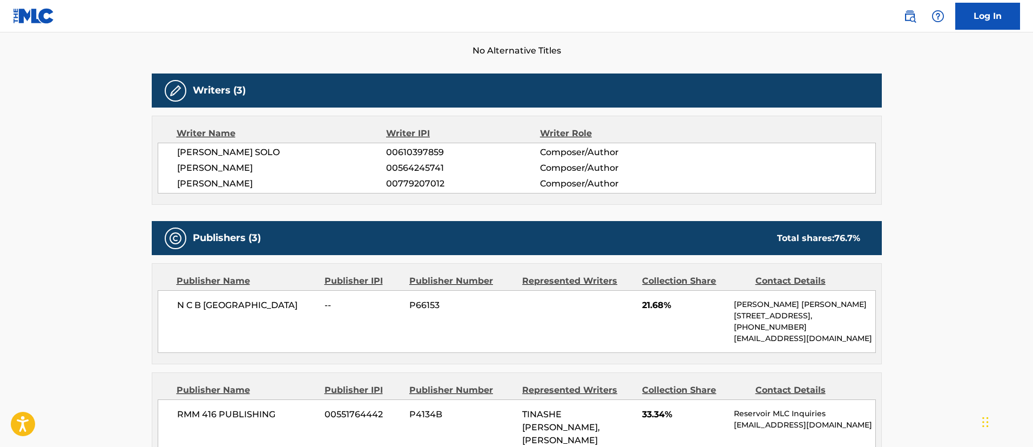
scroll to position [0, 0]
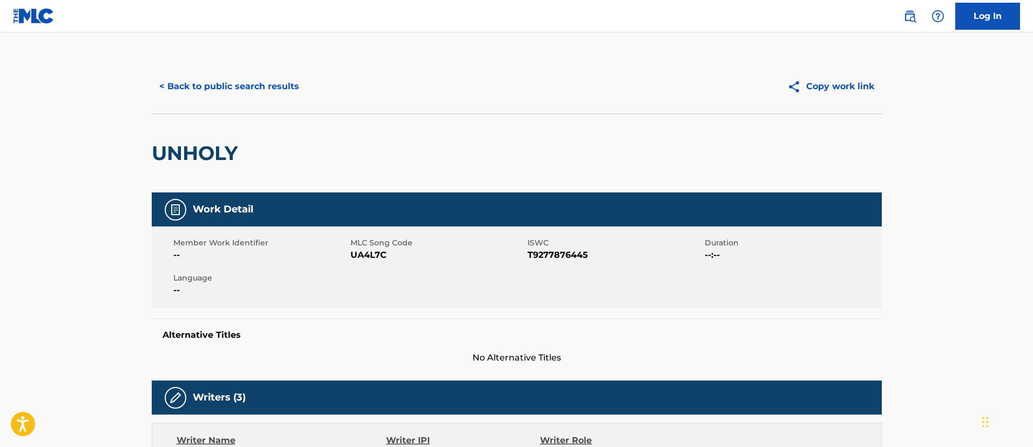
click at [270, 80] on button "< Back to public search results" at bounding box center [229, 86] width 155 height 27
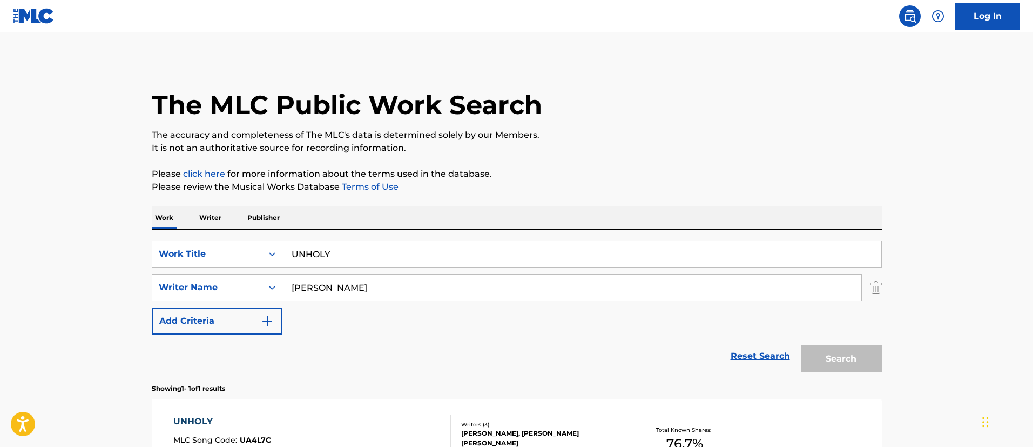
scroll to position [79, 0]
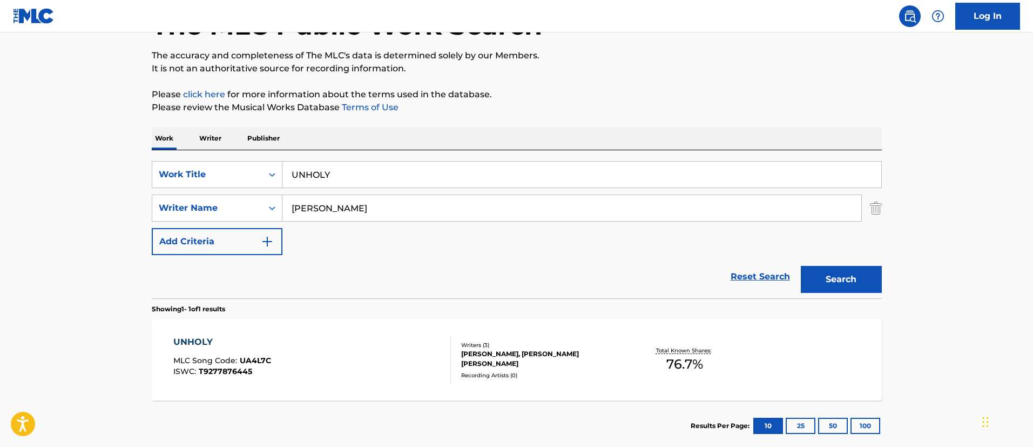
drag, startPoint x: 351, startPoint y: 171, endPoint x: 290, endPoint y: 164, distance: 61.0
click at [290, 164] on input "UNHOLY" at bounding box center [582, 175] width 599 height 26
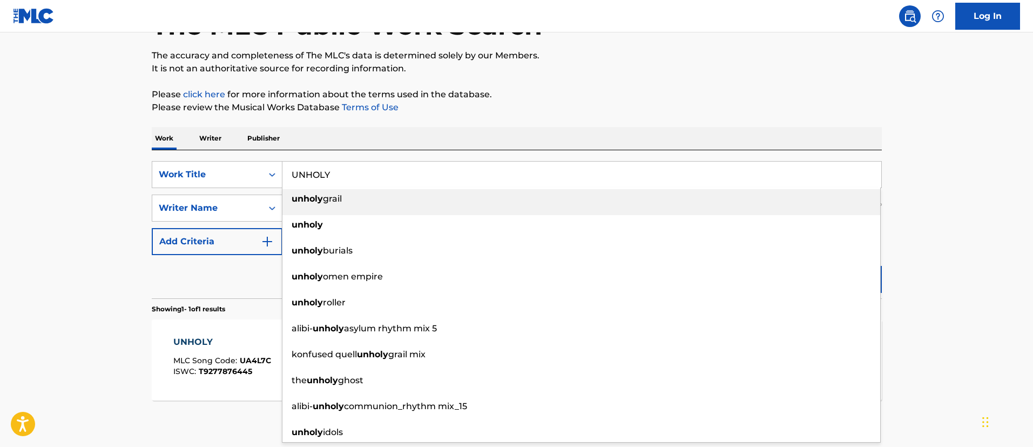
paste input "PSET THE MOMENT"
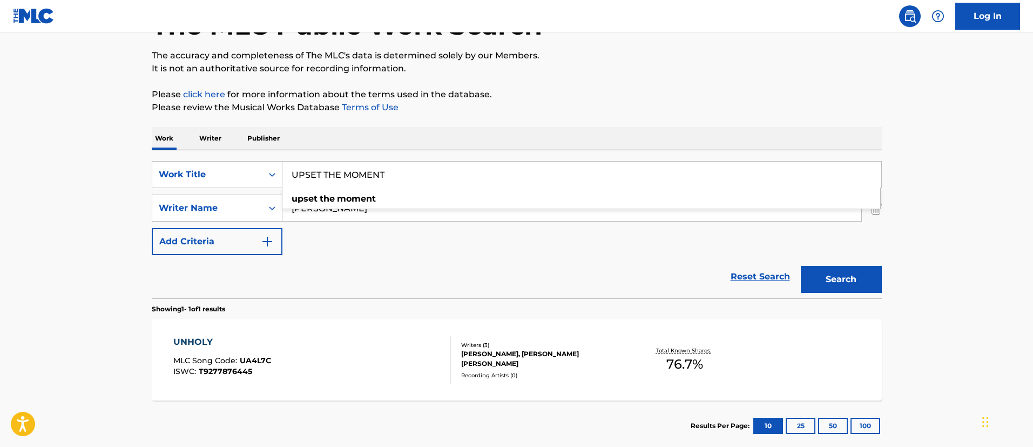
type input "UPSET THE MOMENT"
click at [858, 281] on button "Search" at bounding box center [841, 279] width 81 height 27
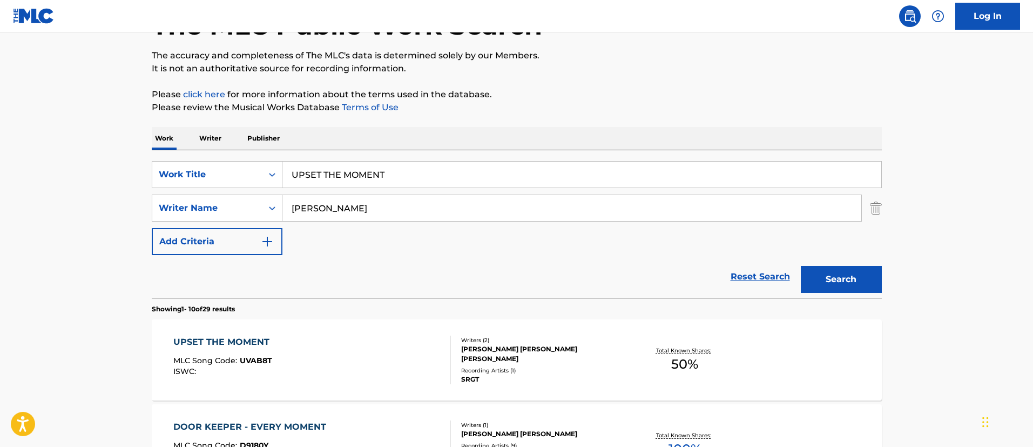
scroll to position [160, 0]
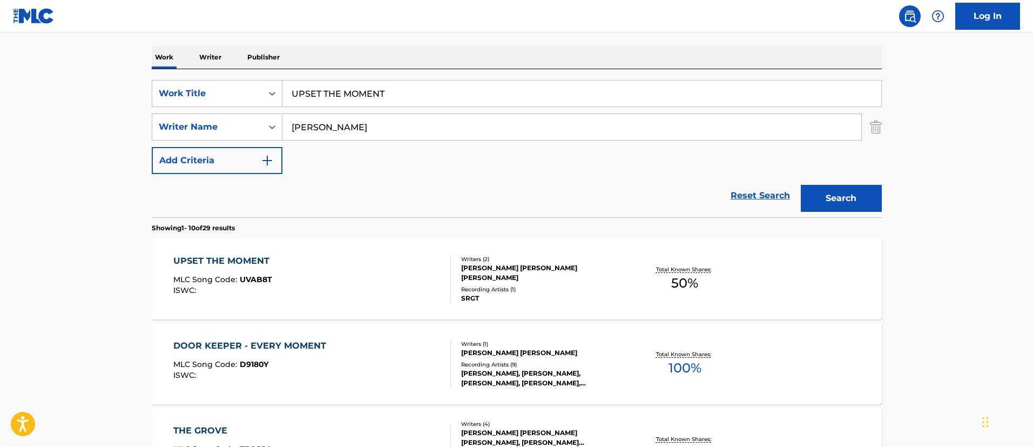
click at [245, 260] on div "UPSET THE MOMENT" at bounding box center [224, 260] width 102 height 13
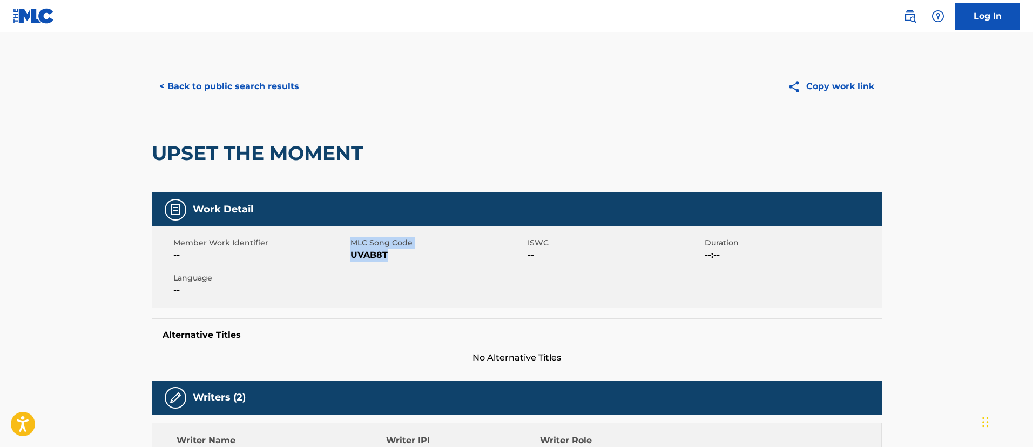
drag, startPoint x: 388, startPoint y: 253, endPoint x: 328, endPoint y: 249, distance: 60.2
click at [330, 250] on div "Member Work Identifier -- MLC Song Code UVAB8T ISWC -- Duration --:-- Language …" at bounding box center [517, 266] width 730 height 81
click at [236, 86] on button "< Back to public search results" at bounding box center [229, 86] width 155 height 27
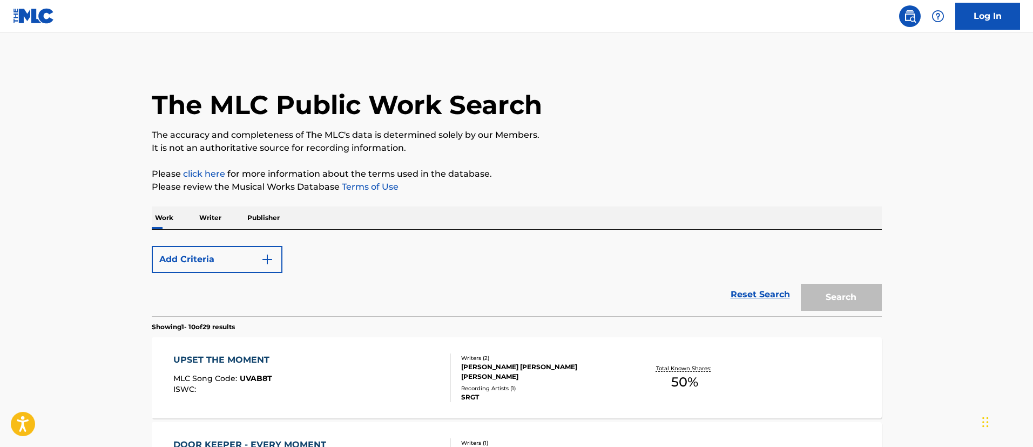
scroll to position [160, 0]
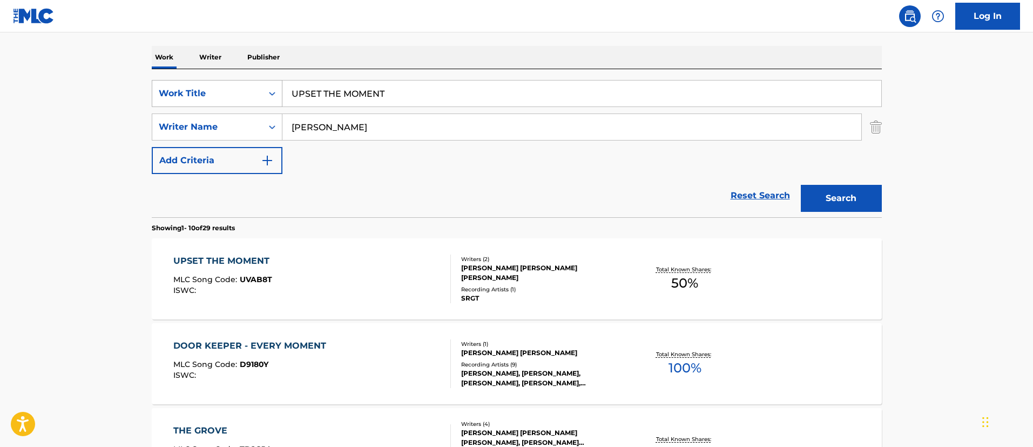
drag, startPoint x: 406, startPoint y: 93, endPoint x: 270, endPoint y: 83, distance: 136.0
click at [270, 83] on div "SearchWithCriteriafc7c73d8-879d-4568-a77b-7ab400521d53 Work Title UPSET THE MOM…" at bounding box center [517, 93] width 730 height 27
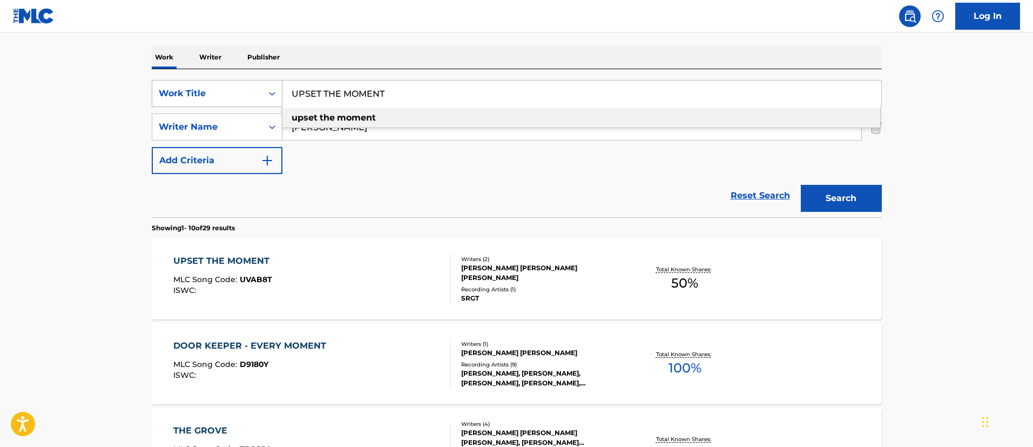
paste input "VERENDIA"
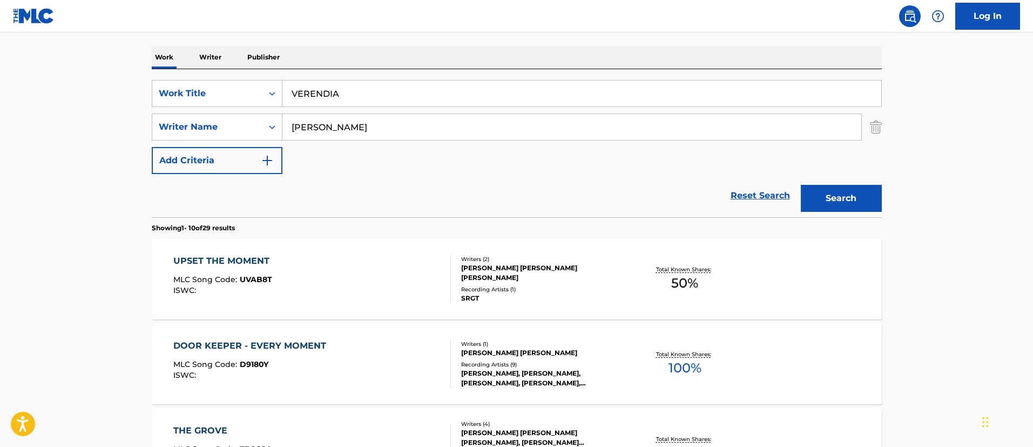
click at [857, 194] on button "Search" at bounding box center [841, 198] width 81 height 27
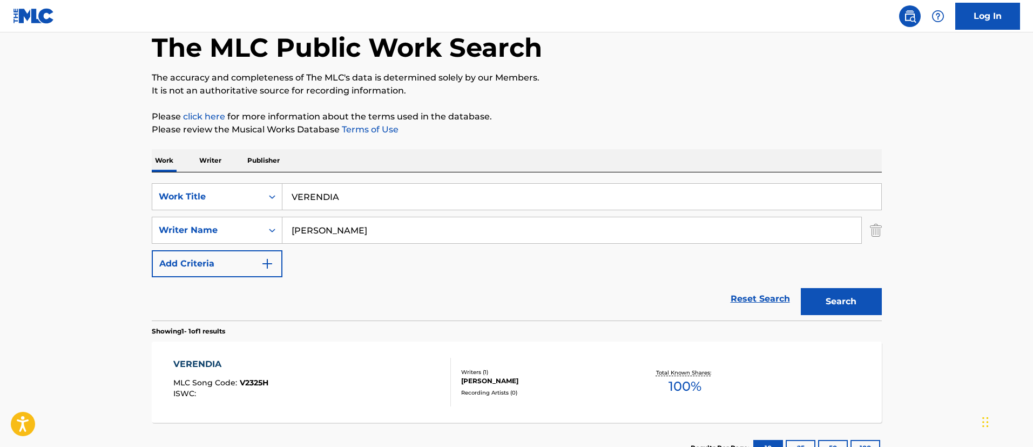
scroll to position [141, 0]
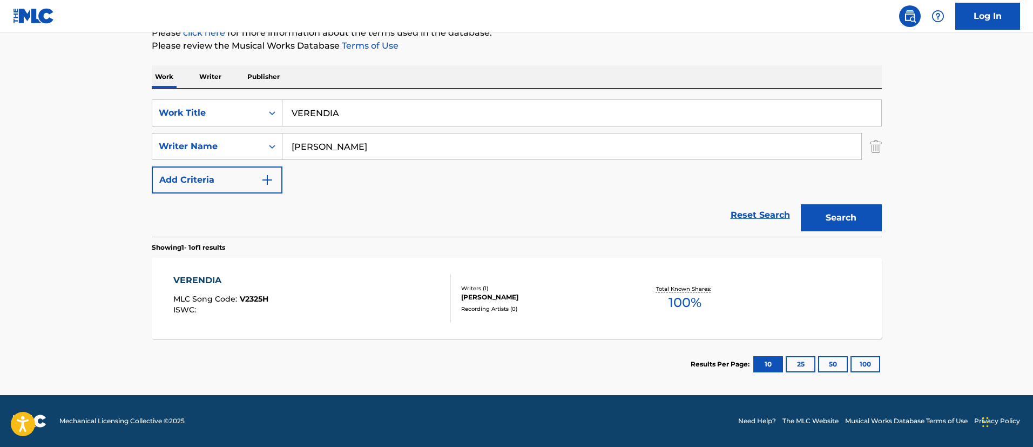
click at [355, 113] on input "VERENDIA" at bounding box center [582, 113] width 599 height 26
type input "VERENDIA-FH"
click at [831, 214] on button "Search" at bounding box center [841, 217] width 81 height 27
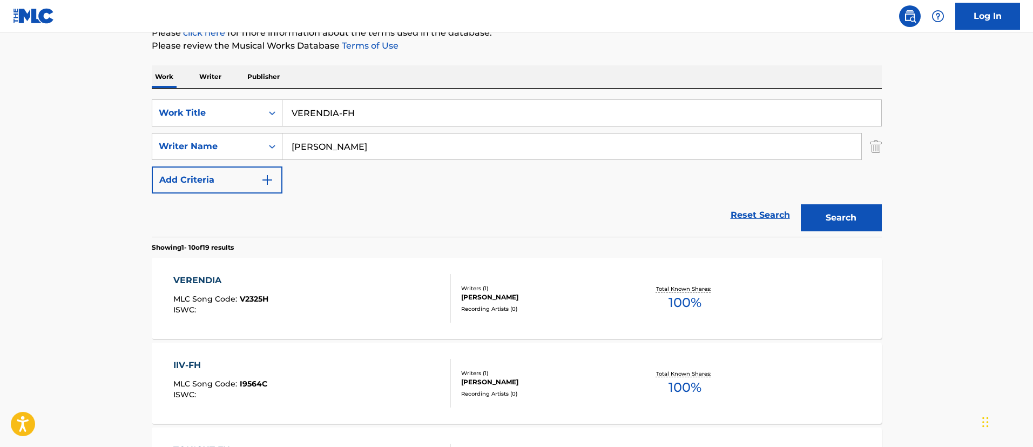
scroll to position [222, 0]
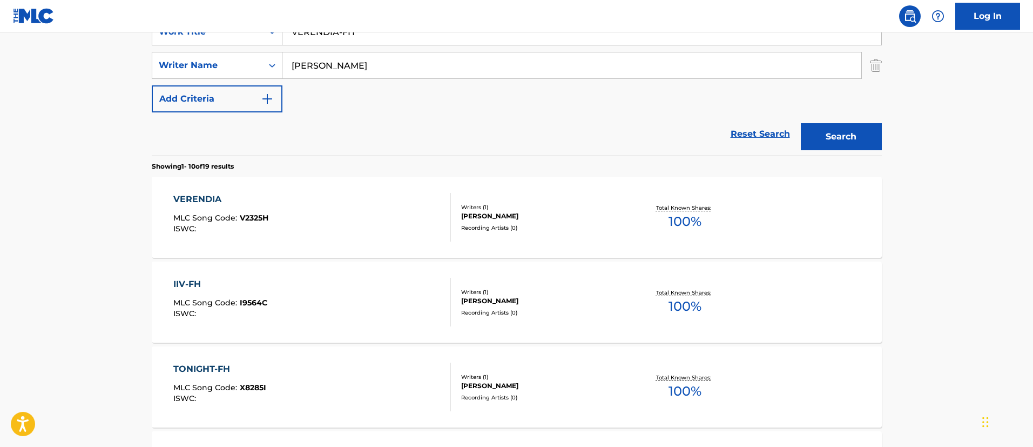
click at [202, 200] on div "VERENDIA" at bounding box center [220, 199] width 95 height 13
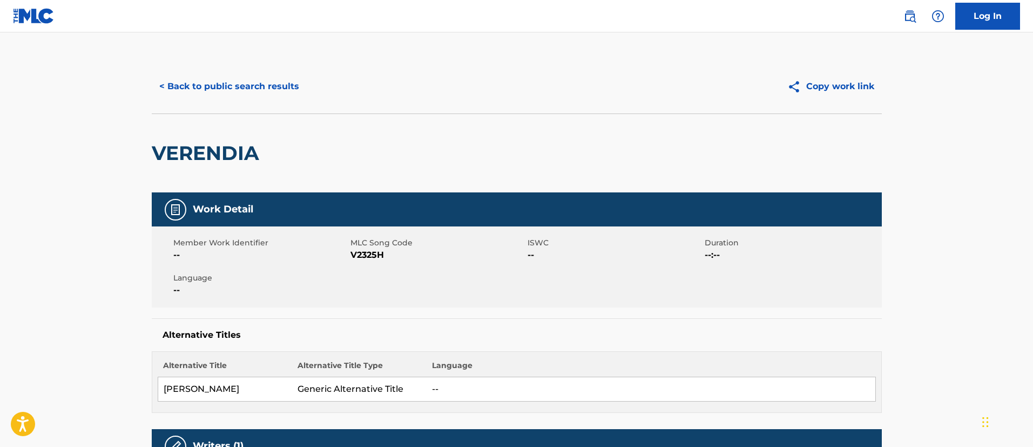
click at [179, 88] on button "< Back to public search results" at bounding box center [229, 86] width 155 height 27
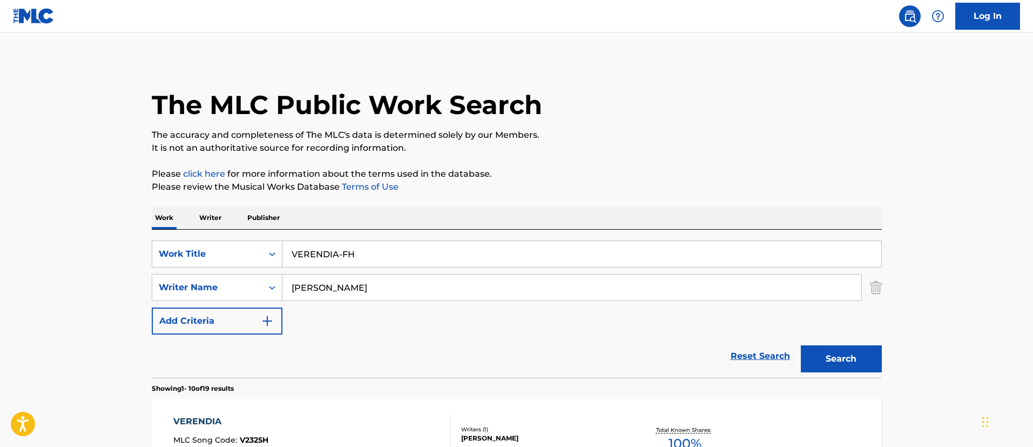
scroll to position [222, 0]
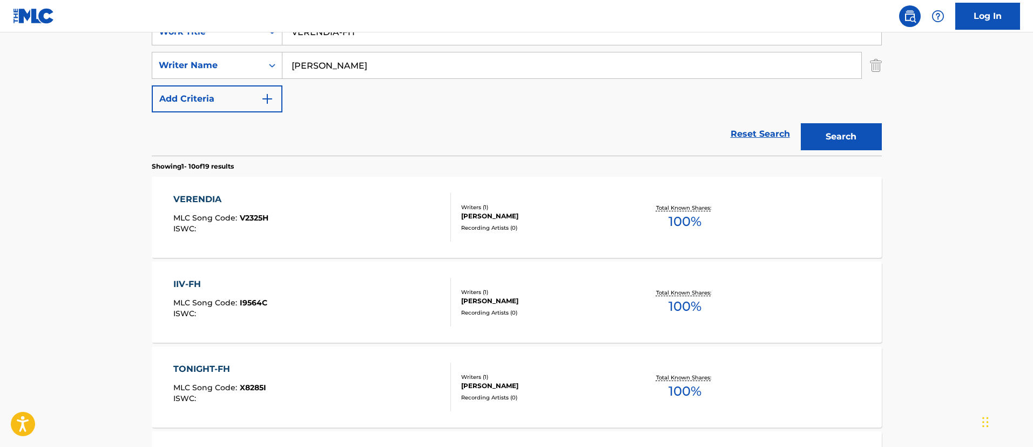
click at [193, 196] on div "VERENDIA" at bounding box center [220, 199] width 95 height 13
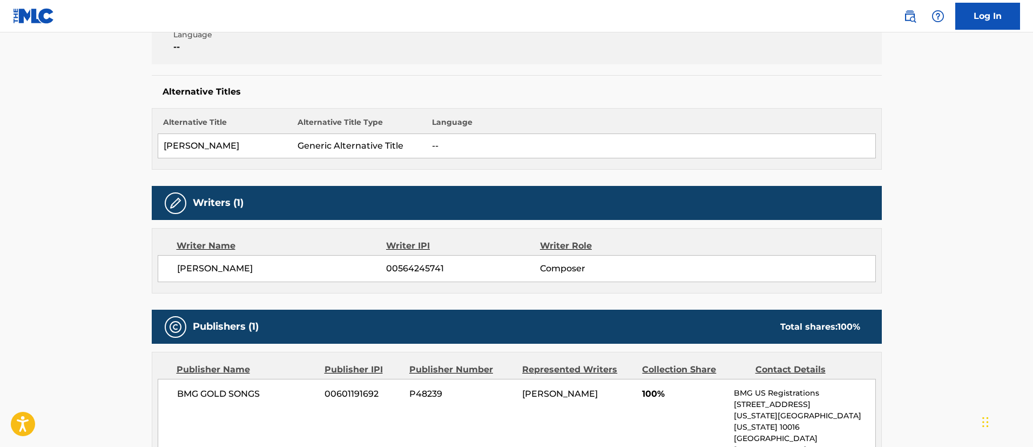
scroll to position [81, 0]
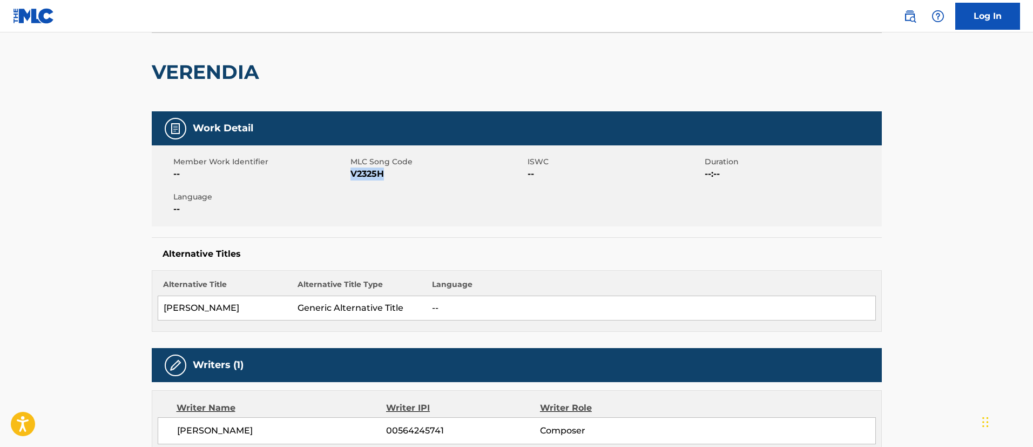
drag, startPoint x: 379, startPoint y: 177, endPoint x: 351, endPoint y: 176, distance: 28.1
click at [351, 176] on span "V2325H" at bounding box center [438, 173] width 174 height 13
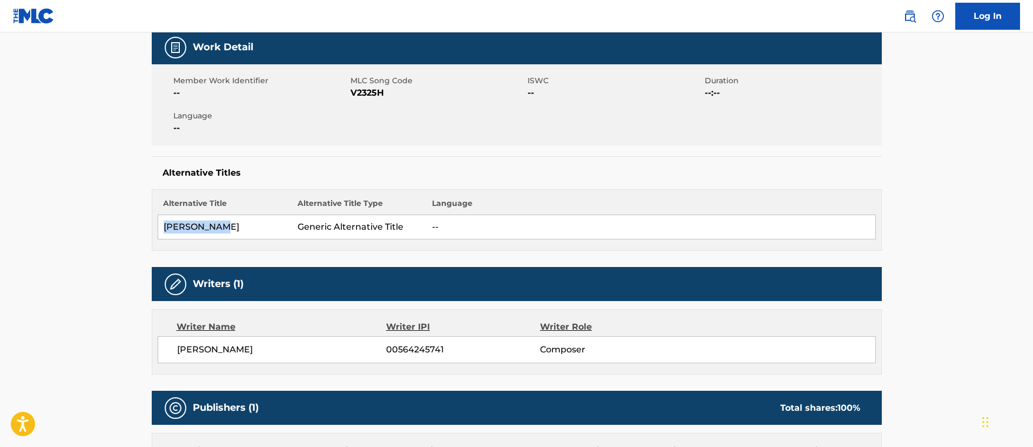
drag, startPoint x: 236, startPoint y: 224, endPoint x: 162, endPoint y: 225, distance: 74.6
click at [162, 225] on td "[PERSON_NAME]" at bounding box center [225, 227] width 135 height 24
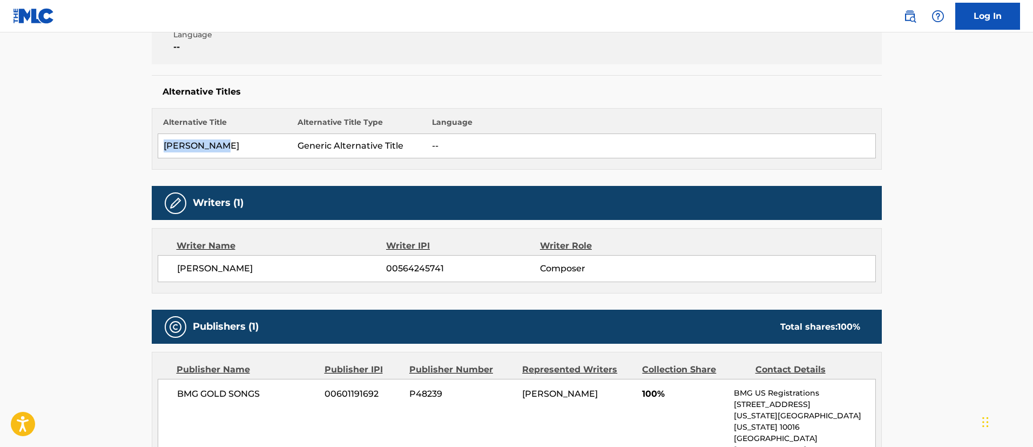
scroll to position [324, 0]
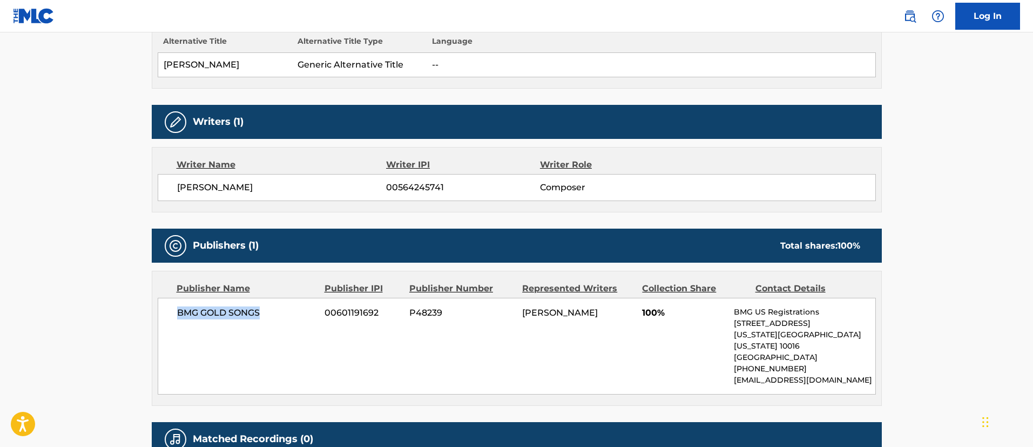
drag, startPoint x: 267, startPoint y: 313, endPoint x: 164, endPoint y: 312, distance: 103.2
click at [164, 312] on div "BMG GOLD SONGS 00601191692 P48239 [PERSON_NAME] 100% BMG US Registrations [STRE…" at bounding box center [517, 346] width 718 height 97
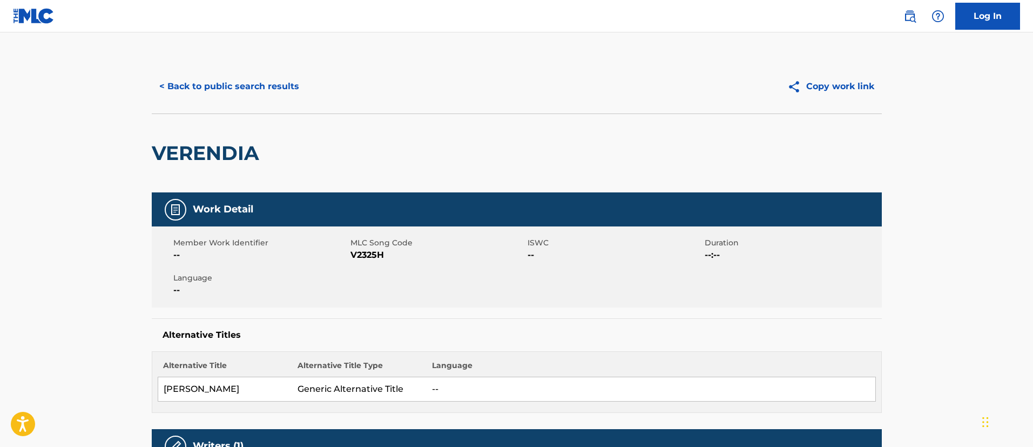
click at [237, 88] on button "< Back to public search results" at bounding box center [229, 86] width 155 height 27
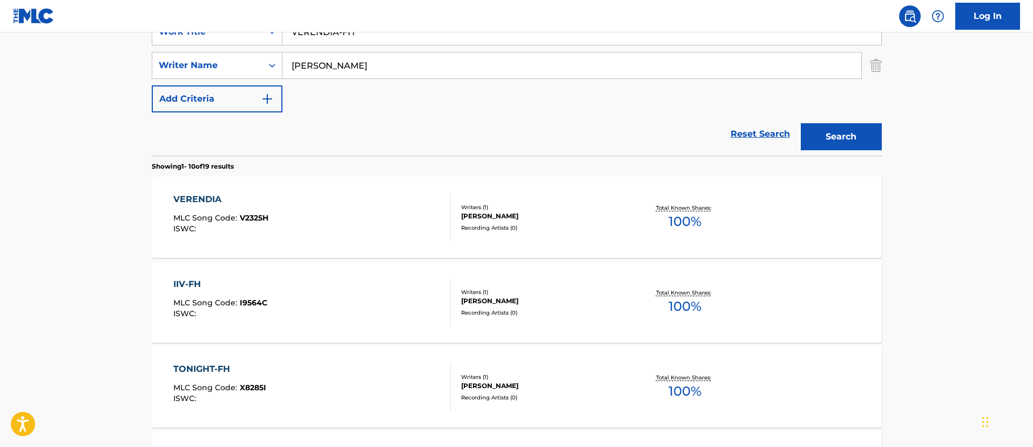
scroll to position [141, 0]
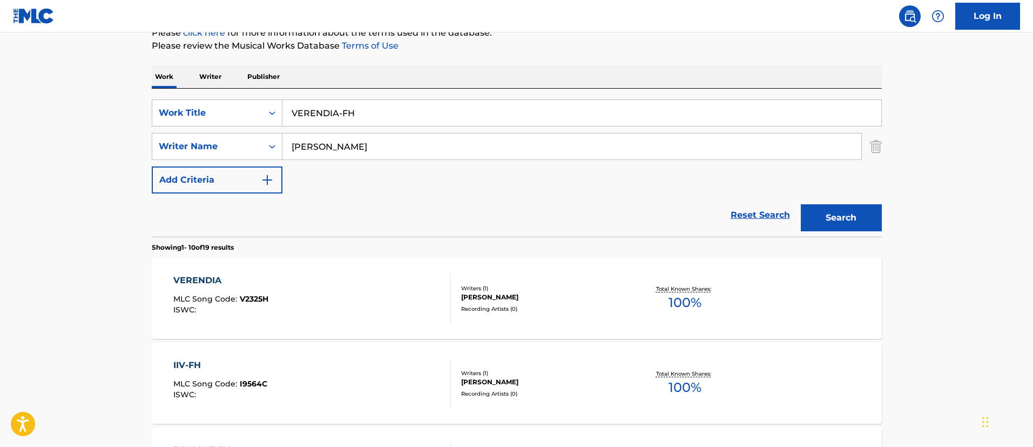
drag, startPoint x: 376, startPoint y: 112, endPoint x: 295, endPoint y: 105, distance: 81.3
click at [295, 105] on input "VERENDIA-FH" at bounding box center [582, 113] width 599 height 26
type input "V"
paste input "WAR OR LOVE"
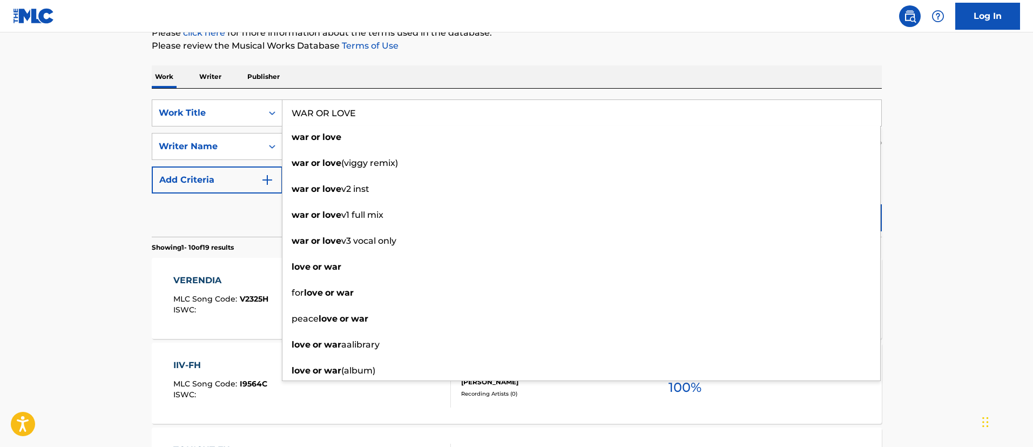
type input "WAR OR LOVE"
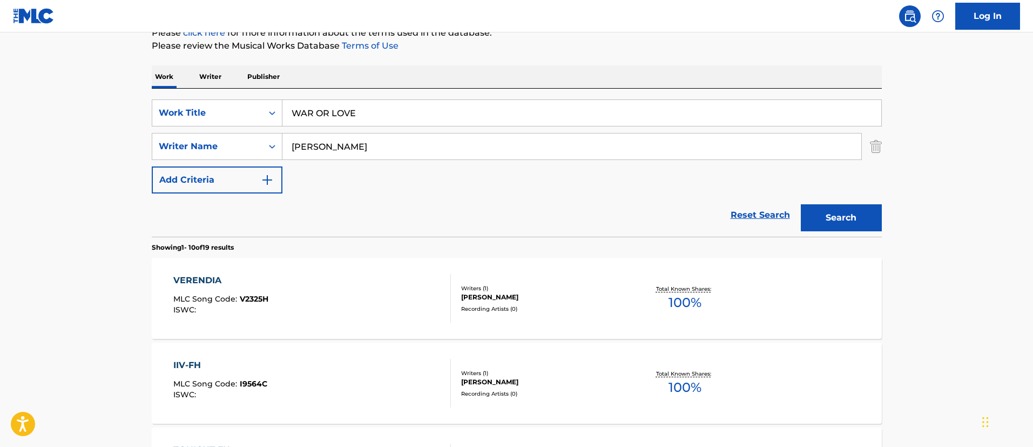
click at [858, 212] on button "Search" at bounding box center [841, 217] width 81 height 27
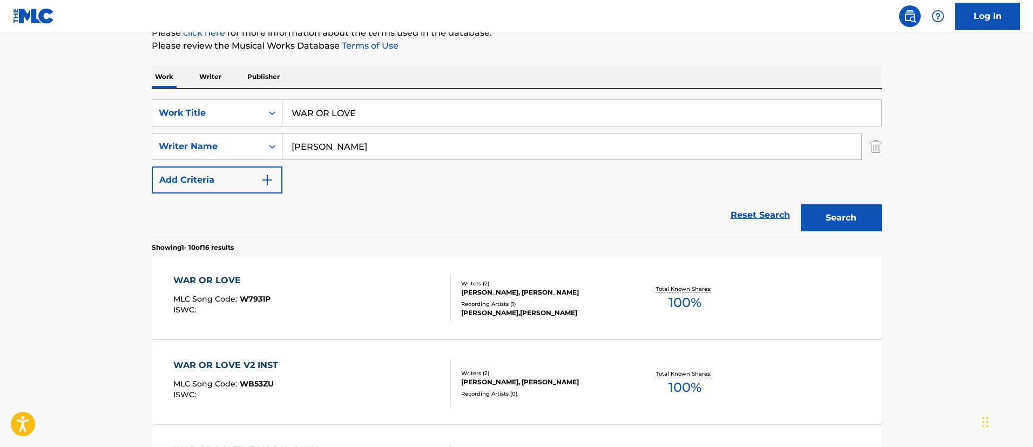
scroll to position [222, 0]
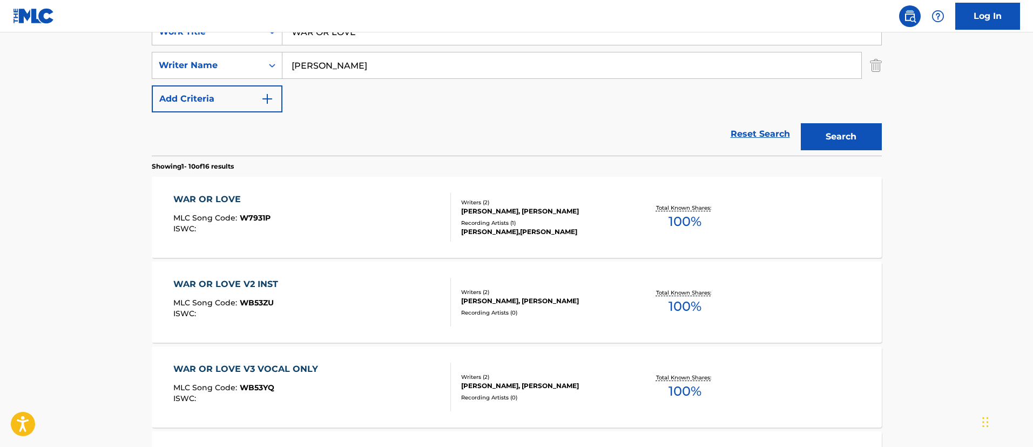
click at [230, 198] on div "WAR OR LOVE" at bounding box center [221, 199] width 97 height 13
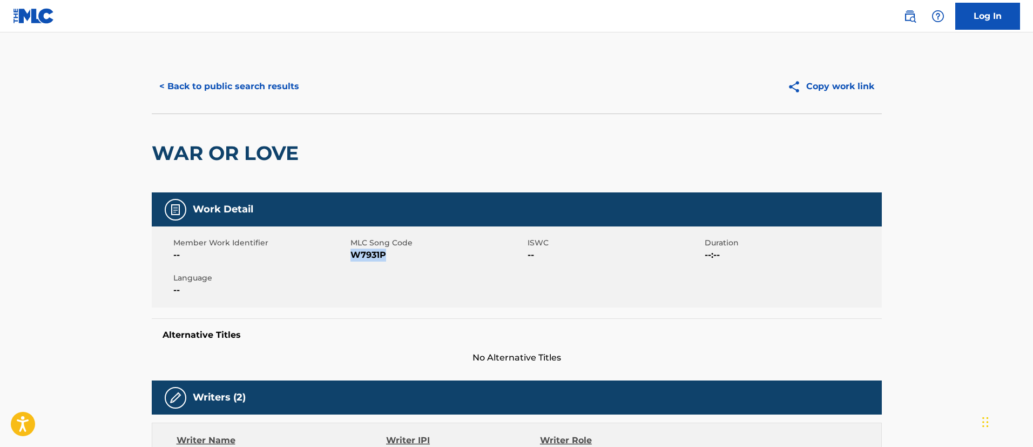
drag, startPoint x: 400, startPoint y: 253, endPoint x: 351, endPoint y: 256, distance: 49.8
click at [351, 256] on span "W7931P" at bounding box center [438, 255] width 174 height 13
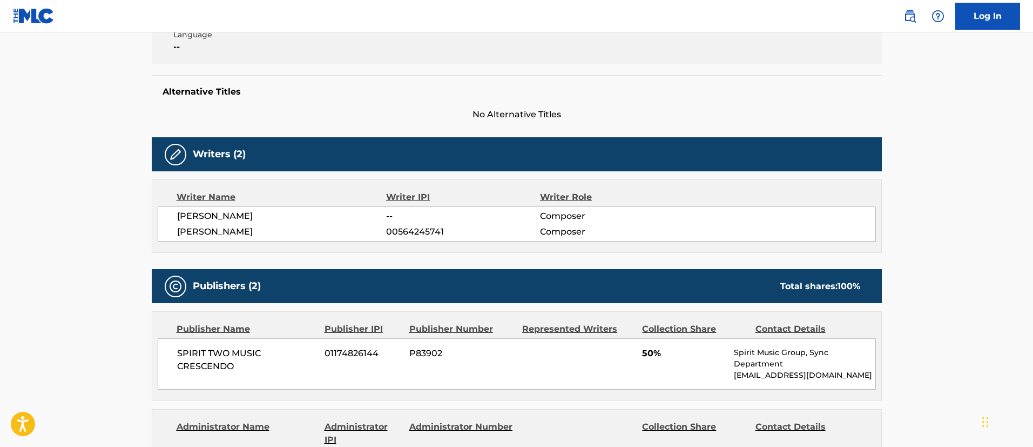
scroll to position [324, 0]
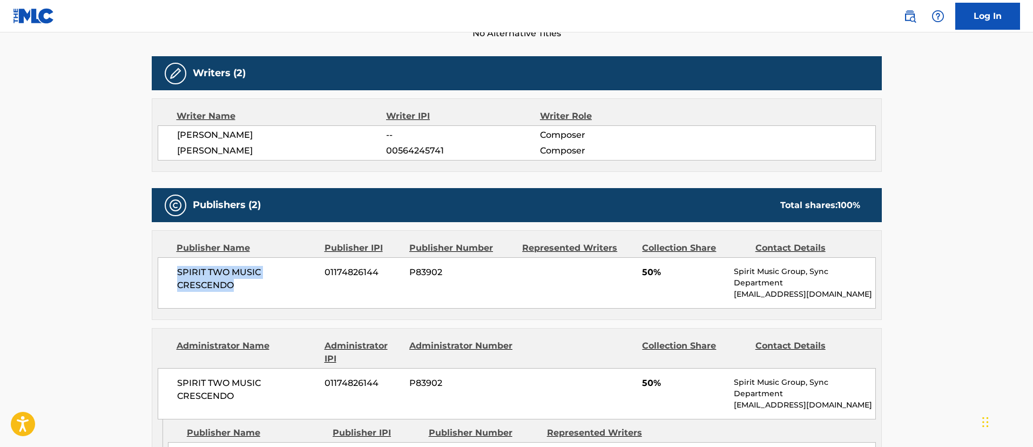
drag, startPoint x: 238, startPoint y: 281, endPoint x: 170, endPoint y: 266, distance: 70.1
click at [170, 266] on div "SPIRIT TWO MUSIC CRESCENDO 01174826144 P83902 50% Spirit Music Group, Sync Depa…" at bounding box center [517, 282] width 718 height 51
drag, startPoint x: 384, startPoint y: 270, endPoint x: 322, endPoint y: 267, distance: 61.6
click at [322, 267] on div "SPIRIT TWO MUSIC CRESCENDO 01174826144 P83902 50% Spirit Music Group, Sync Depa…" at bounding box center [517, 282] width 718 height 51
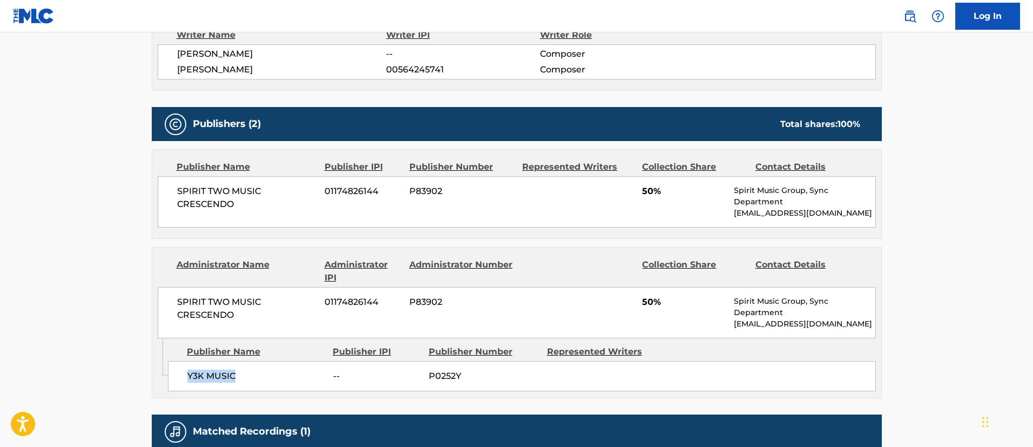
drag, startPoint x: 244, startPoint y: 373, endPoint x: 185, endPoint y: 367, distance: 59.2
click at [185, 367] on div "Y3K MUSIC -- P0252Y" at bounding box center [522, 376] width 708 height 30
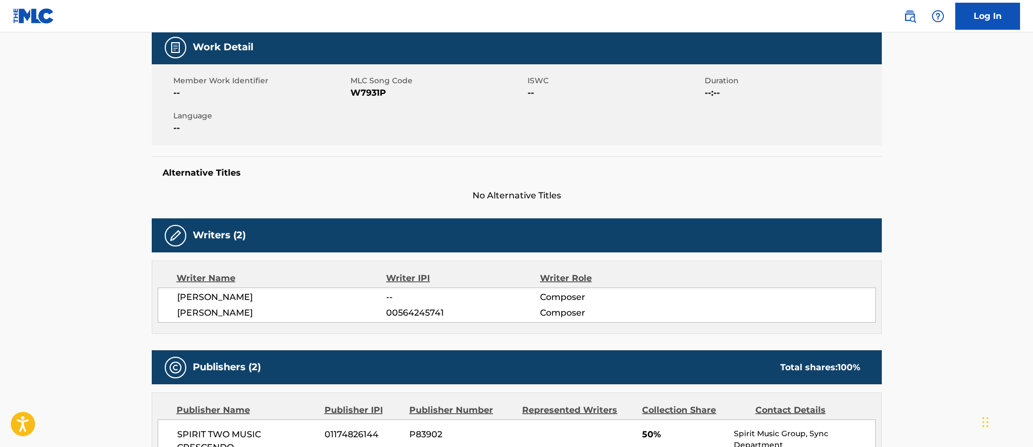
scroll to position [0, 0]
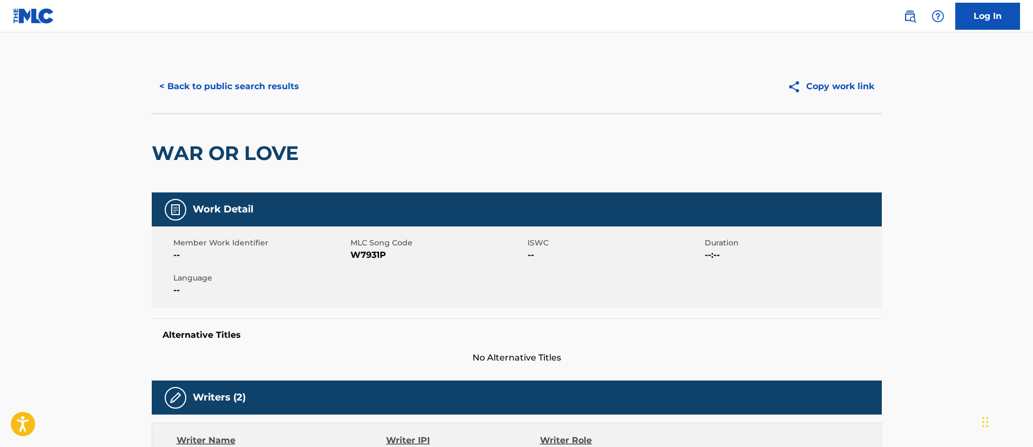
click at [250, 86] on button "< Back to public search results" at bounding box center [229, 86] width 155 height 27
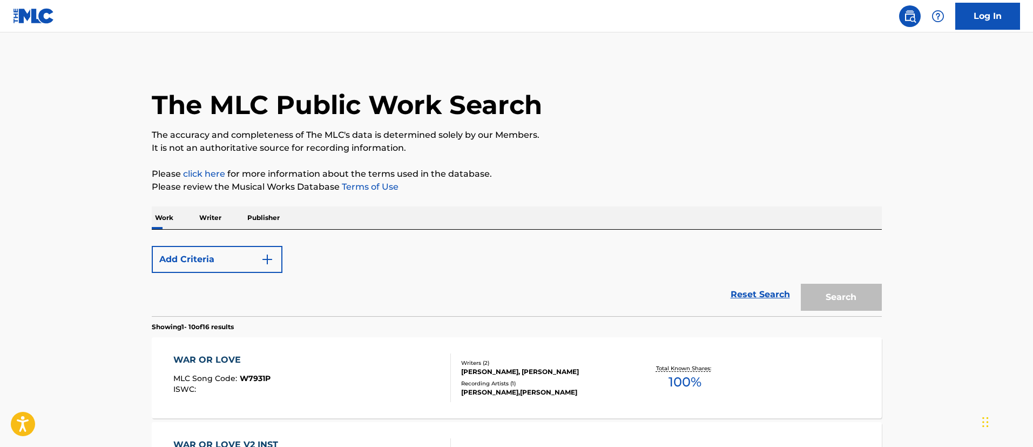
scroll to position [222, 0]
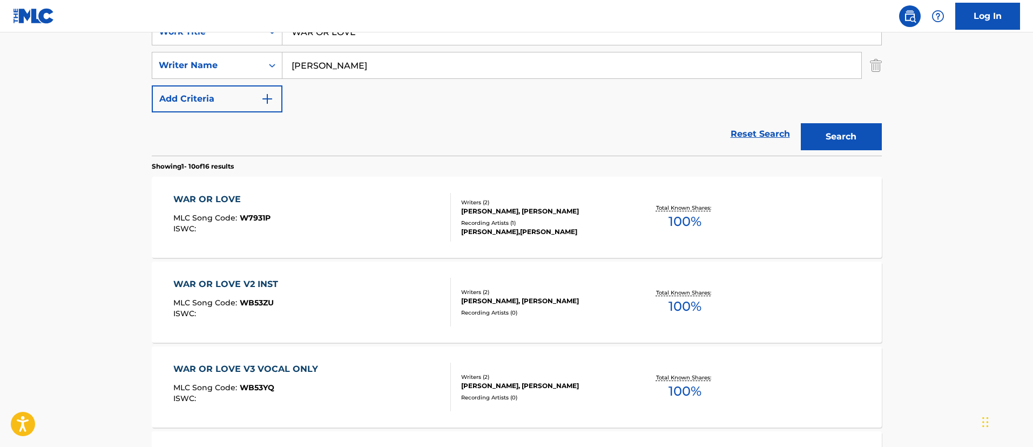
click at [229, 284] on div "WAR OR LOVE V2 INST" at bounding box center [228, 284] width 110 height 13
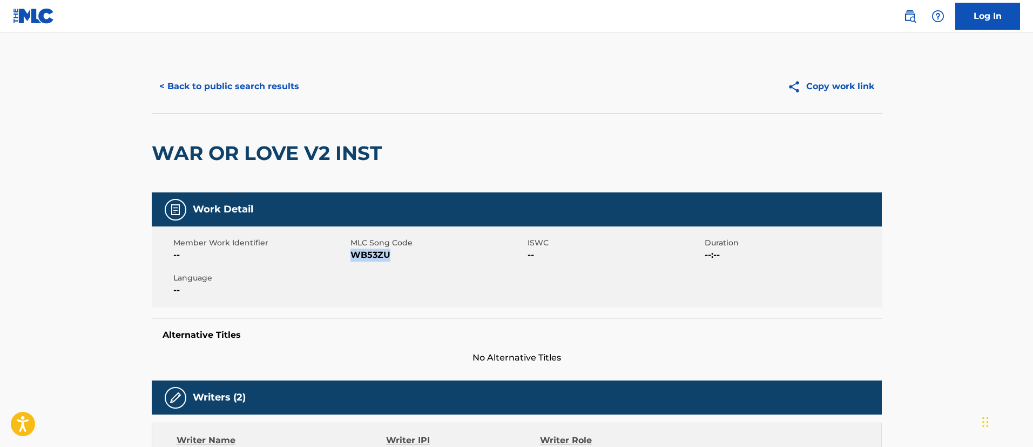
drag, startPoint x: 391, startPoint y: 255, endPoint x: 353, endPoint y: 254, distance: 37.8
click at [353, 254] on span "WB53ZU" at bounding box center [438, 255] width 174 height 13
click at [263, 95] on button "< Back to public search results" at bounding box center [229, 86] width 155 height 27
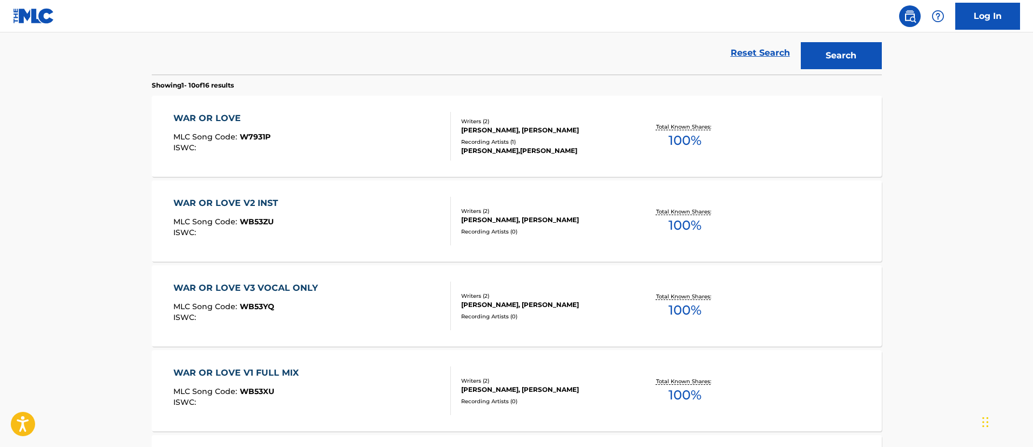
scroll to position [384, 0]
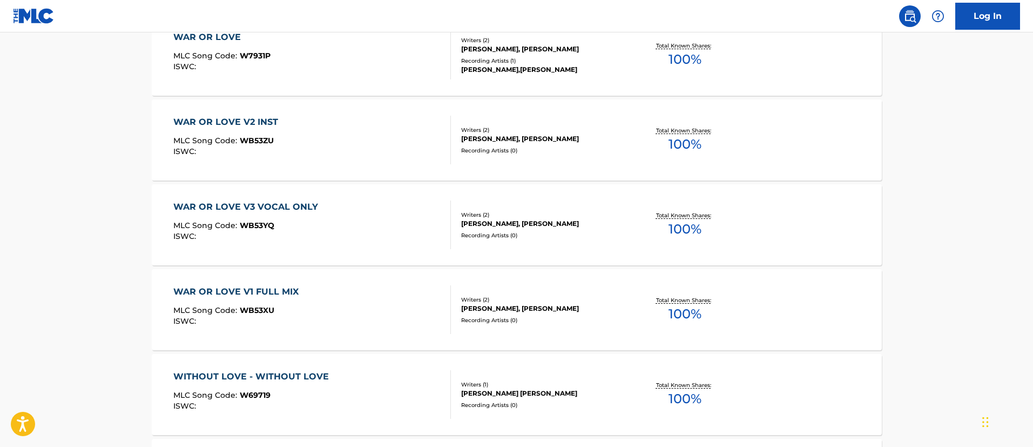
click at [278, 290] on div "WAR OR LOVE V1 FULL MIX" at bounding box center [238, 291] width 131 height 13
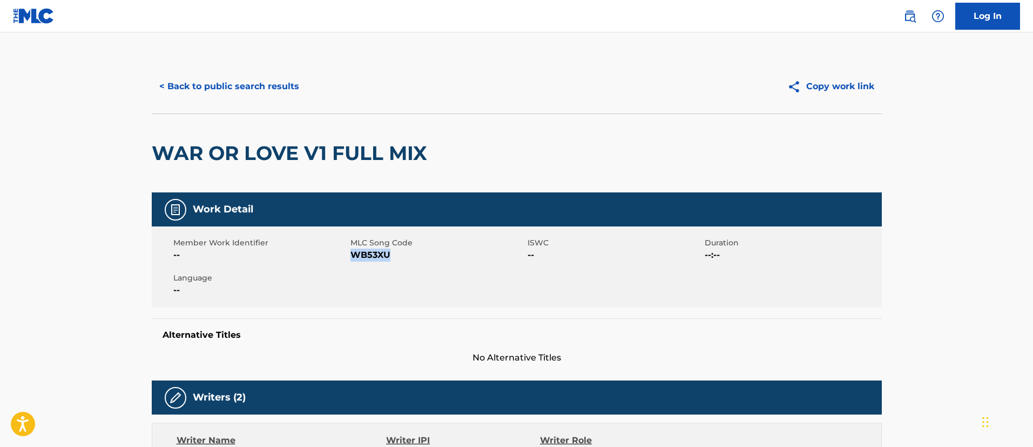
drag, startPoint x: 397, startPoint y: 250, endPoint x: 352, endPoint y: 254, distance: 45.1
click at [352, 254] on span "WB53XU" at bounding box center [438, 255] width 174 height 13
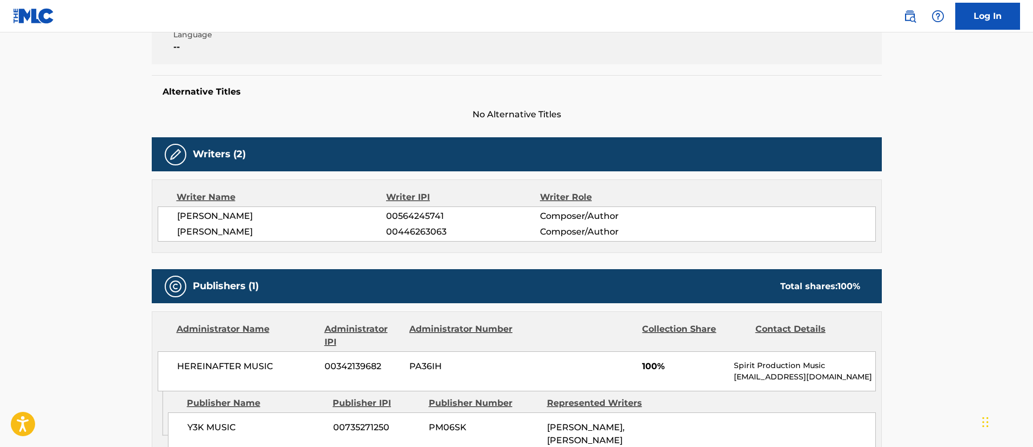
scroll to position [324, 0]
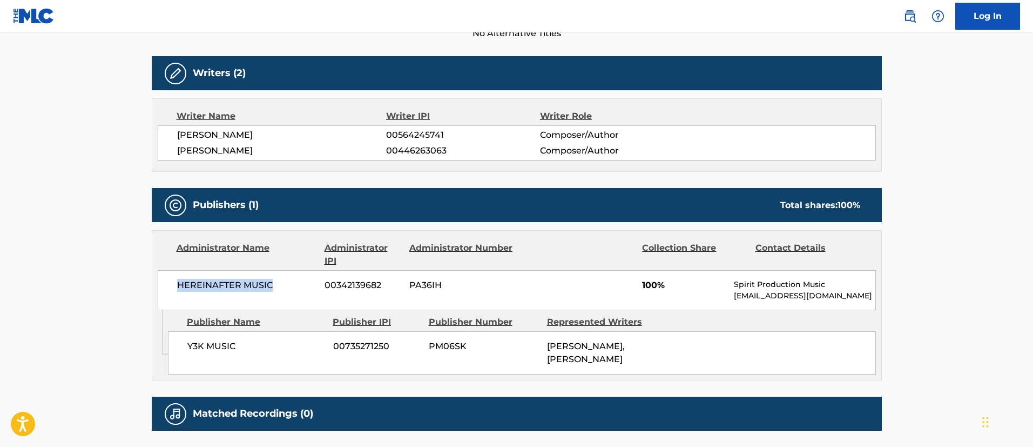
drag, startPoint x: 286, startPoint y: 283, endPoint x: 174, endPoint y: 278, distance: 111.9
click at [174, 278] on div "HEREINAFTER MUSIC 00342139682 PA36IH 100% Spirit Production Music [EMAIL_ADDRES…" at bounding box center [517, 290] width 718 height 40
drag, startPoint x: 380, startPoint y: 284, endPoint x: 312, endPoint y: 283, distance: 68.6
click at [314, 280] on div "HEREINAFTER MUSIC 00342139682 PA36IH 100% Spirit Production Music [EMAIL_ADDRES…" at bounding box center [517, 290] width 718 height 40
drag, startPoint x: 395, startPoint y: 361, endPoint x: 327, endPoint y: 357, distance: 68.7
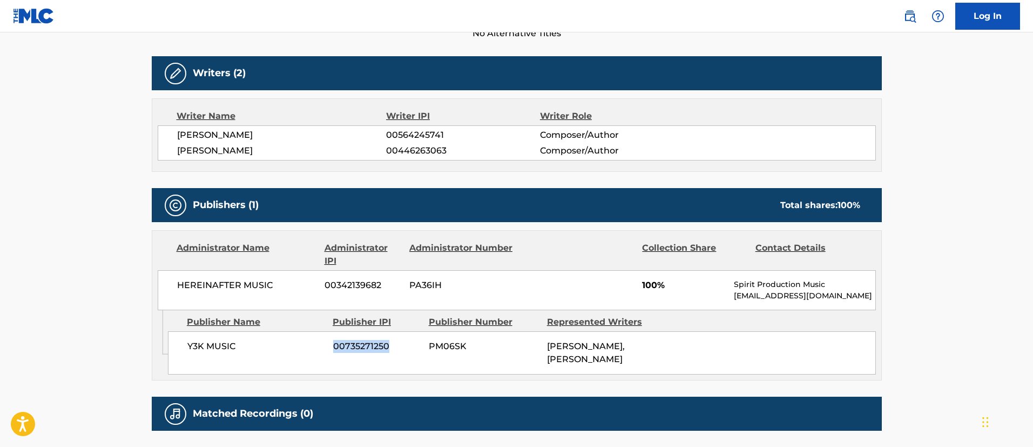
click at [327, 357] on div "Y3K MUSIC 00735271250 PM06SK [PERSON_NAME], [PERSON_NAME]" at bounding box center [522, 352] width 708 height 43
drag, startPoint x: 583, startPoint y: 386, endPoint x: 544, endPoint y: 361, distance: 46.9
click at [544, 361] on div "Y3K MUSIC 00735271250 PM06SK [PERSON_NAME], [PERSON_NAME]" at bounding box center [522, 352] width 708 height 43
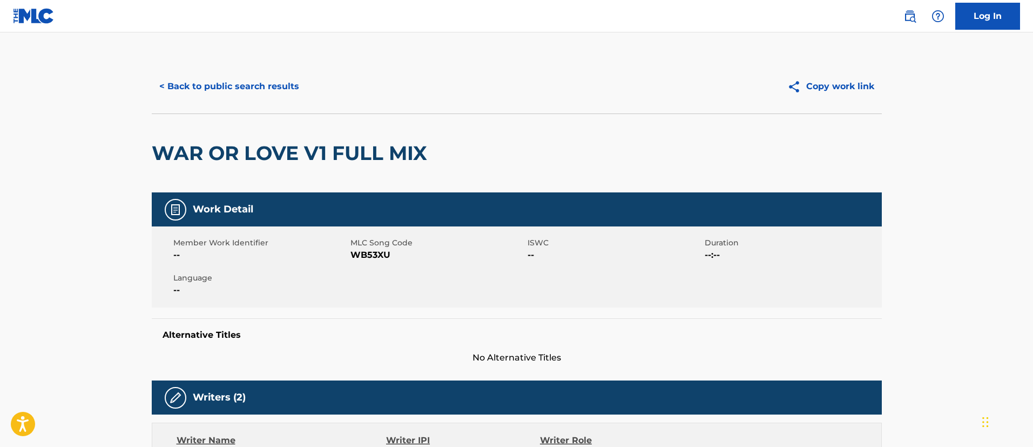
click at [255, 86] on button "< Back to public search results" at bounding box center [229, 86] width 155 height 27
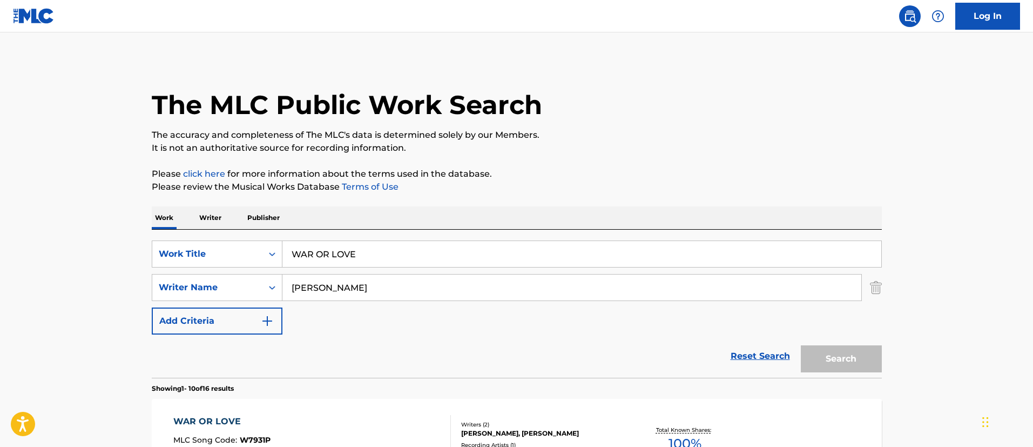
scroll to position [446, 0]
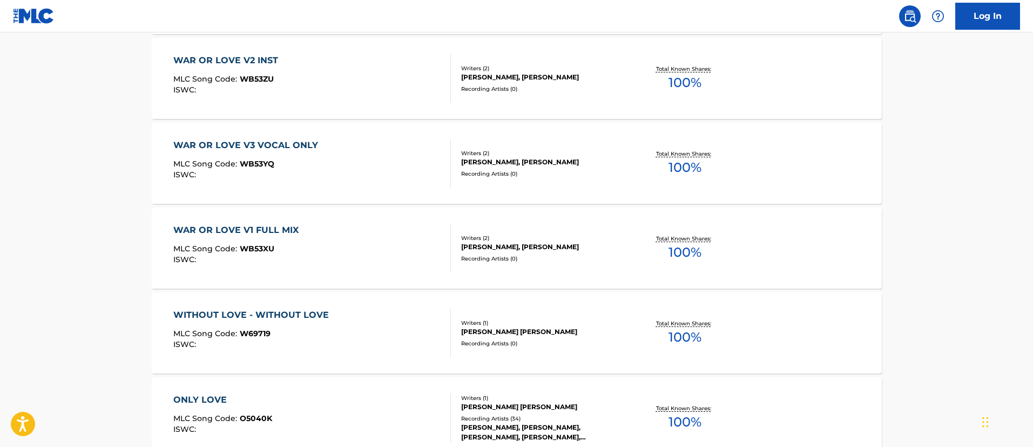
click at [262, 62] on div "WAR OR LOVE V2 INST" at bounding box center [228, 60] width 110 height 13
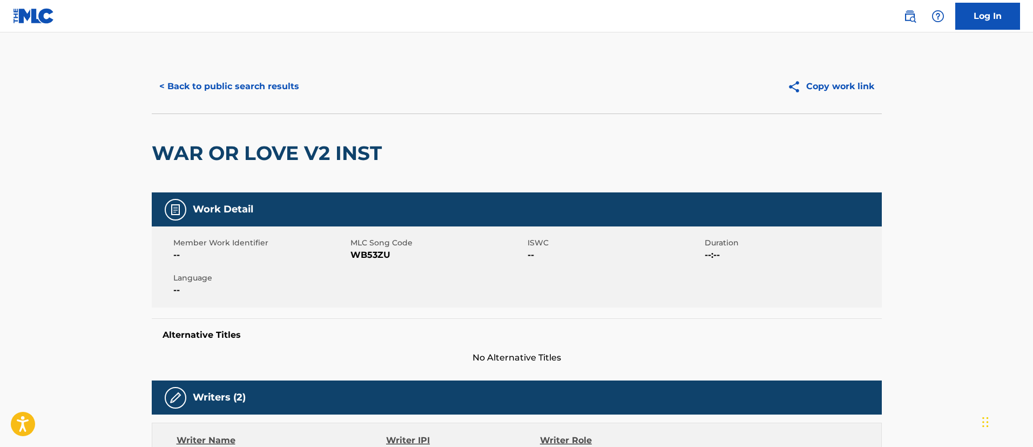
click at [234, 88] on button "< Back to public search results" at bounding box center [229, 86] width 155 height 27
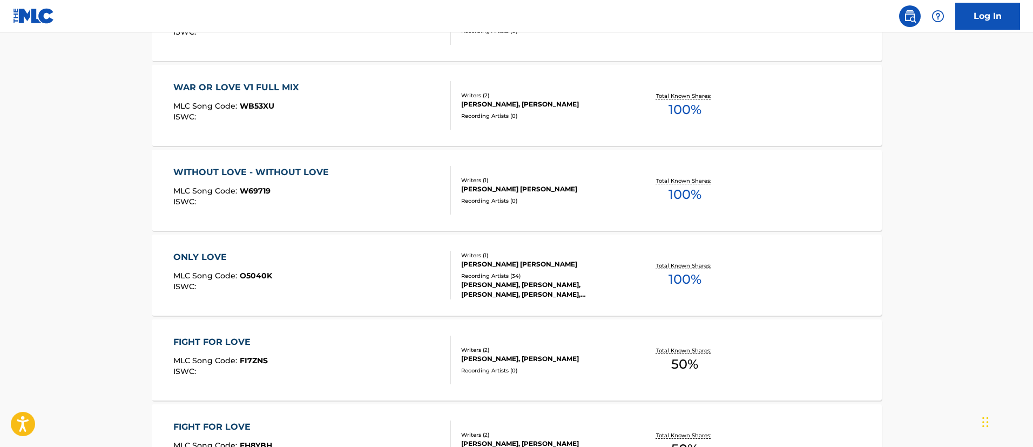
scroll to position [507, 0]
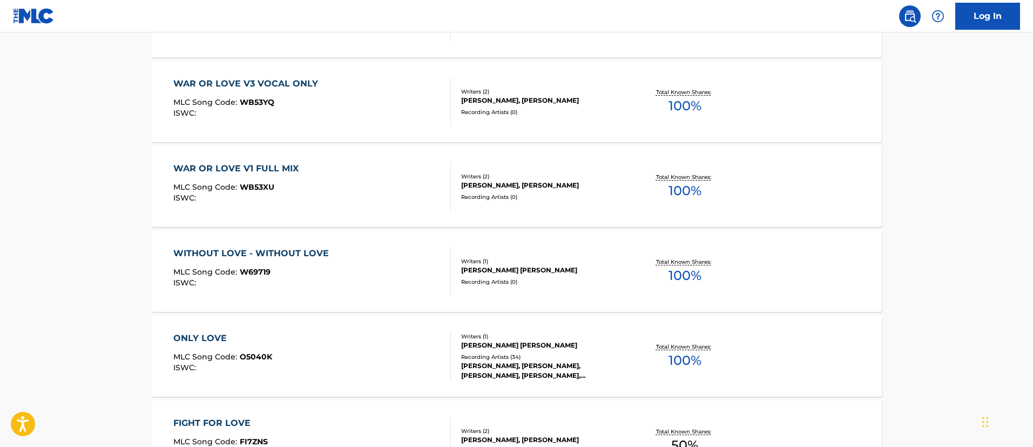
click at [279, 84] on div "WAR OR LOVE V3 VOCAL ONLY" at bounding box center [248, 83] width 150 height 13
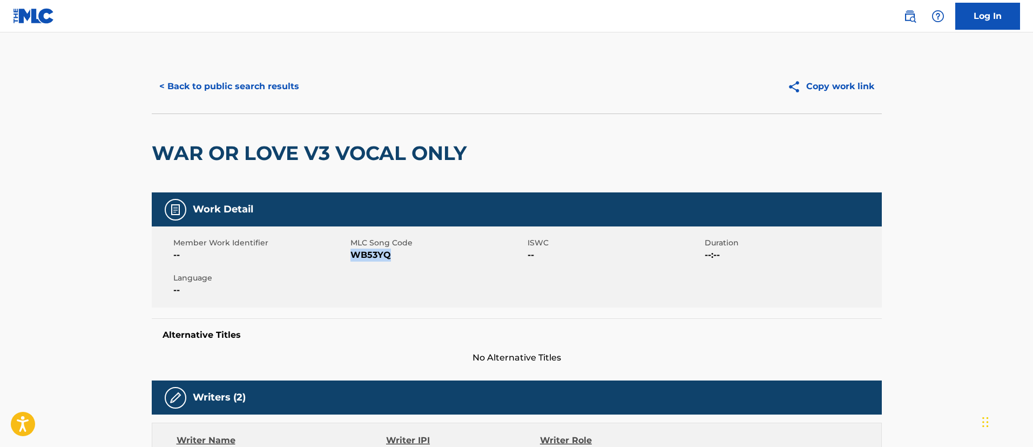
drag, startPoint x: 388, startPoint y: 258, endPoint x: 351, endPoint y: 257, distance: 37.8
click at [351, 257] on span "WB53YQ" at bounding box center [438, 255] width 174 height 13
click at [255, 81] on button "< Back to public search results" at bounding box center [229, 86] width 155 height 27
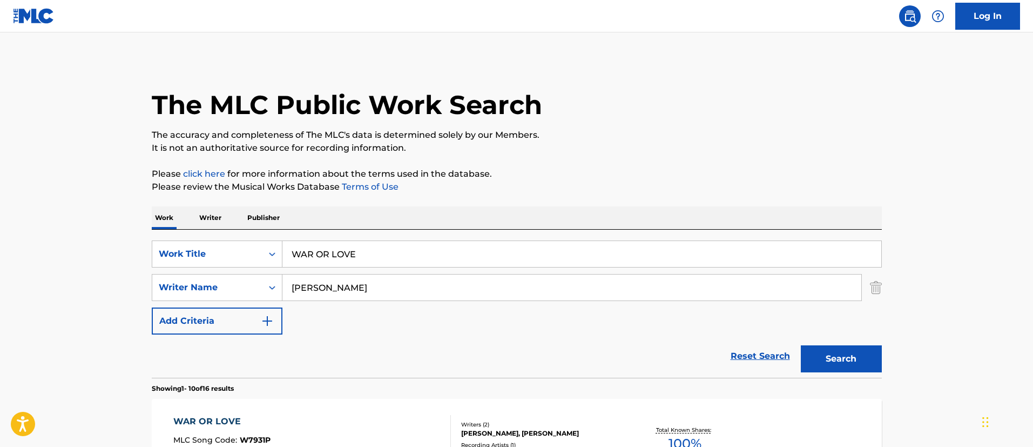
click at [382, 244] on input "WAR OR LOVE" at bounding box center [582, 254] width 599 height 26
click at [801, 345] on button "Search" at bounding box center [841, 358] width 81 height 27
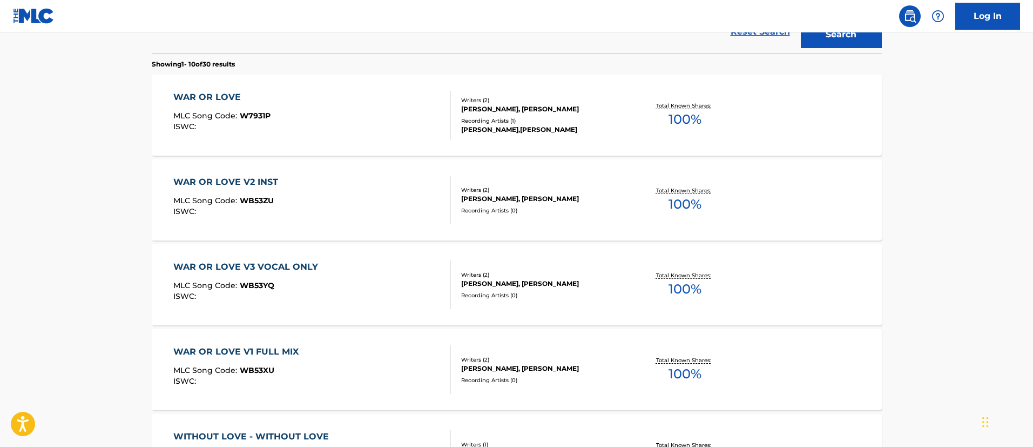
scroll to position [162, 0]
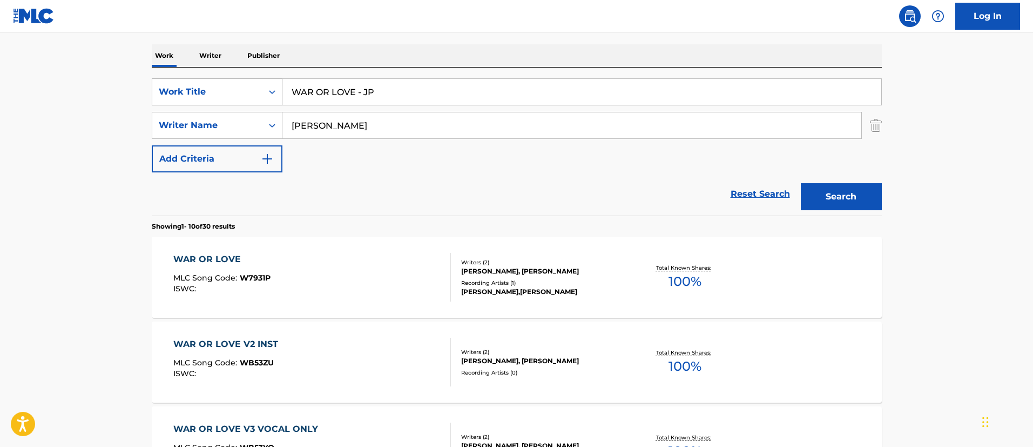
drag, startPoint x: 415, startPoint y: 89, endPoint x: 246, endPoint y: 90, distance: 169.1
click at [246, 91] on div "SearchWithCriteriafc7c73d8-879d-4568-a77b-7ab400521d53 Work Title WAR OR LOVE -…" at bounding box center [517, 91] width 730 height 27
paste input "M MILK"
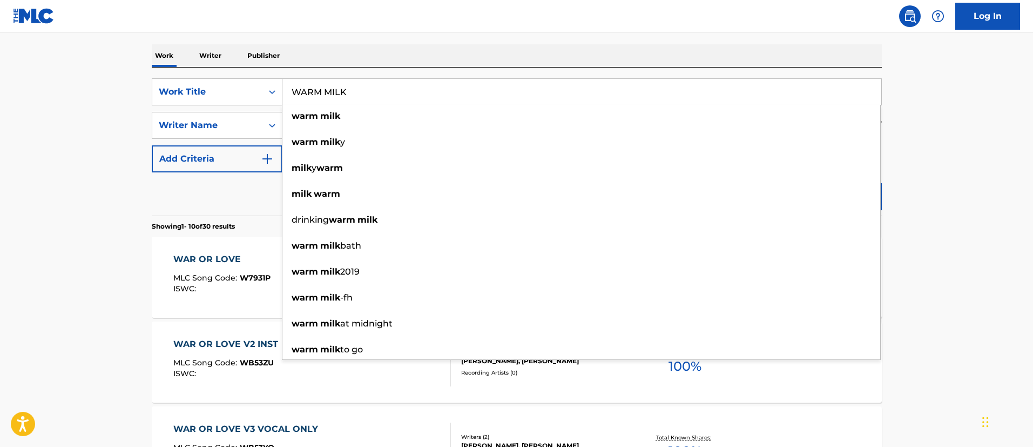
type input "WARM MILK"
drag, startPoint x: 974, startPoint y: 224, endPoint x: 959, endPoint y: 218, distance: 16.1
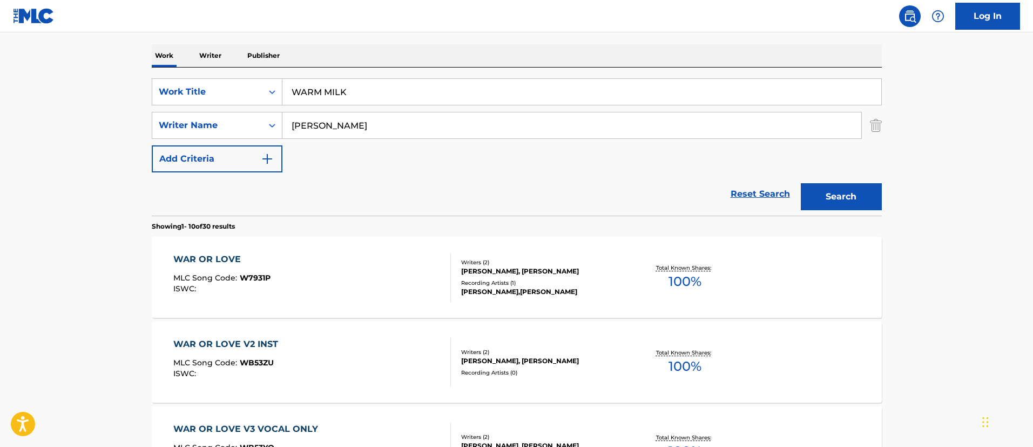
click at [862, 197] on button "Search" at bounding box center [841, 196] width 81 height 27
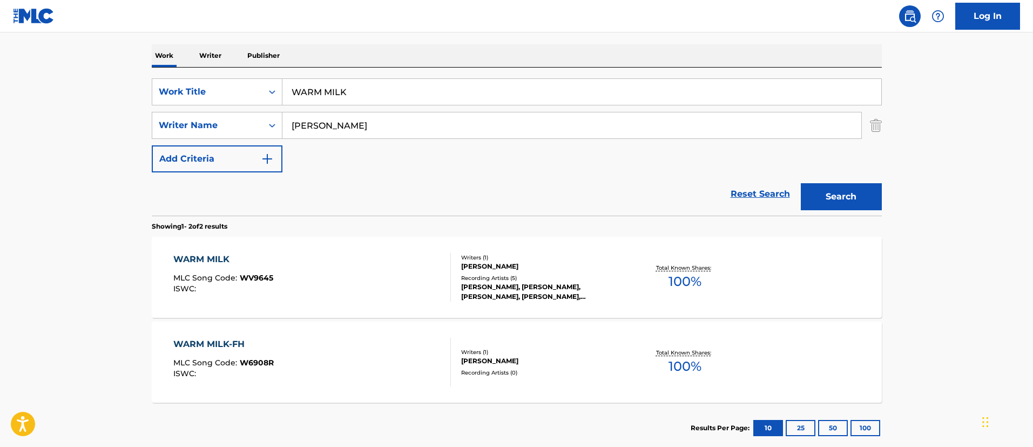
click at [203, 258] on div "WARM MILK" at bounding box center [223, 259] width 100 height 13
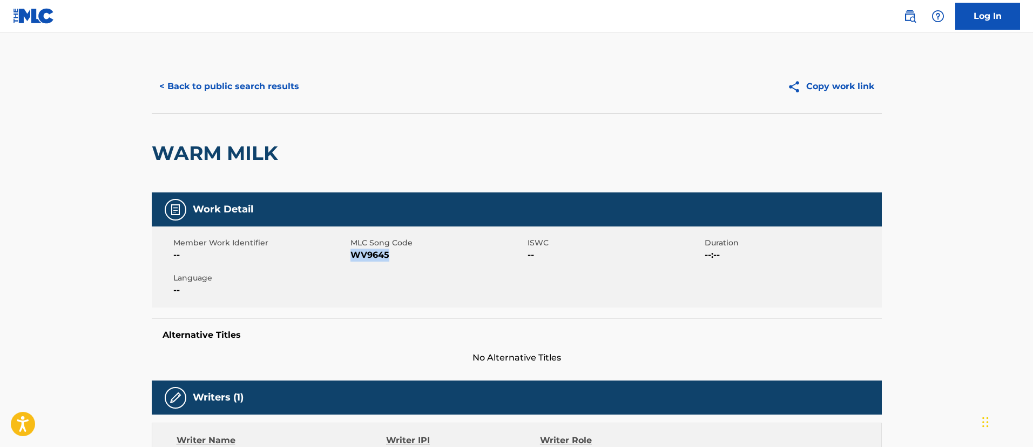
drag, startPoint x: 393, startPoint y: 253, endPoint x: 352, endPoint y: 255, distance: 41.1
click at [352, 255] on span "WV9645" at bounding box center [438, 255] width 174 height 13
click at [284, 89] on button "< Back to public search results" at bounding box center [229, 86] width 155 height 27
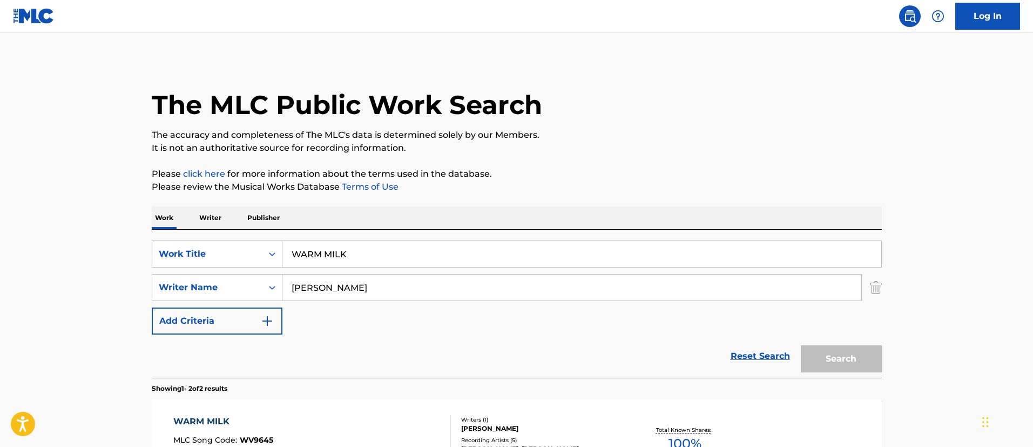
scroll to position [162, 0]
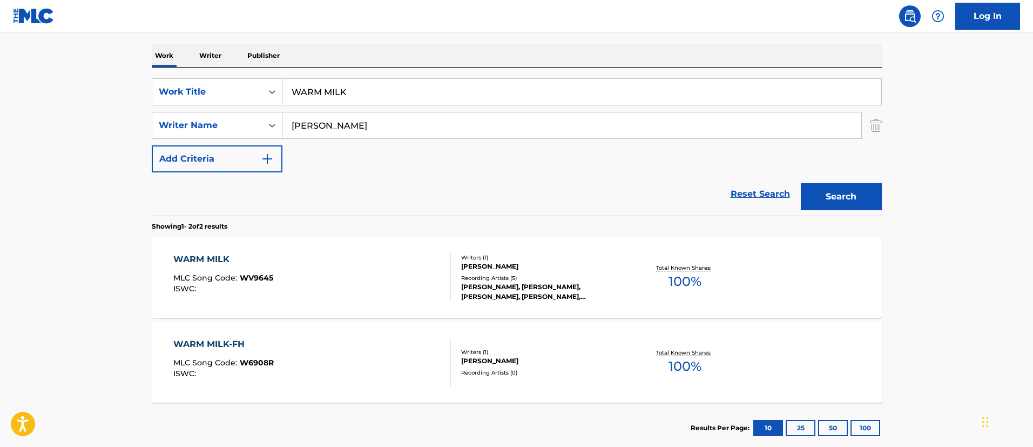
click at [223, 340] on div "WARM MILK-FH" at bounding box center [223, 344] width 100 height 13
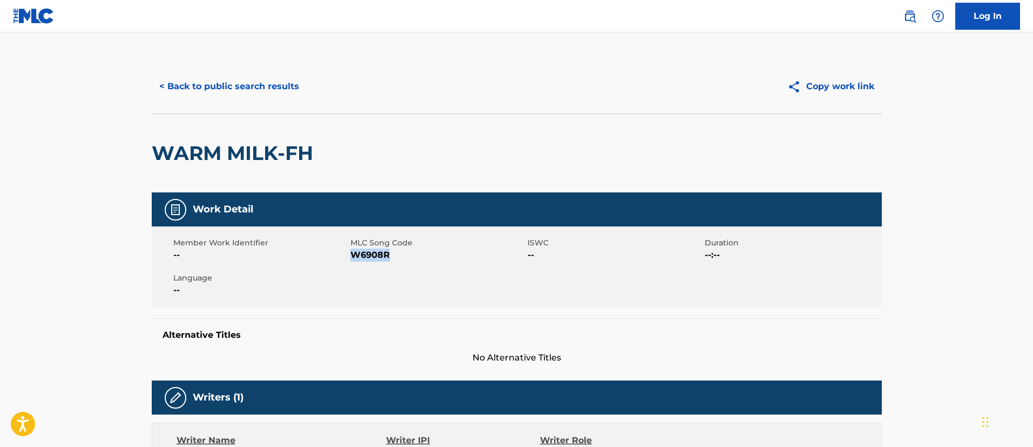
drag, startPoint x: 392, startPoint y: 257, endPoint x: 352, endPoint y: 255, distance: 40.6
click at [352, 255] on span "W6908R" at bounding box center [438, 255] width 174 height 13
click at [267, 87] on button "< Back to public search results" at bounding box center [229, 86] width 155 height 27
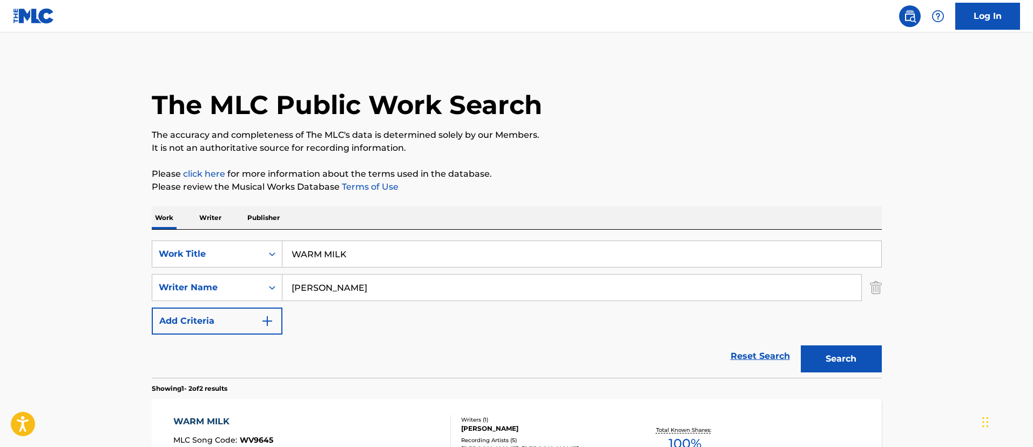
scroll to position [162, 0]
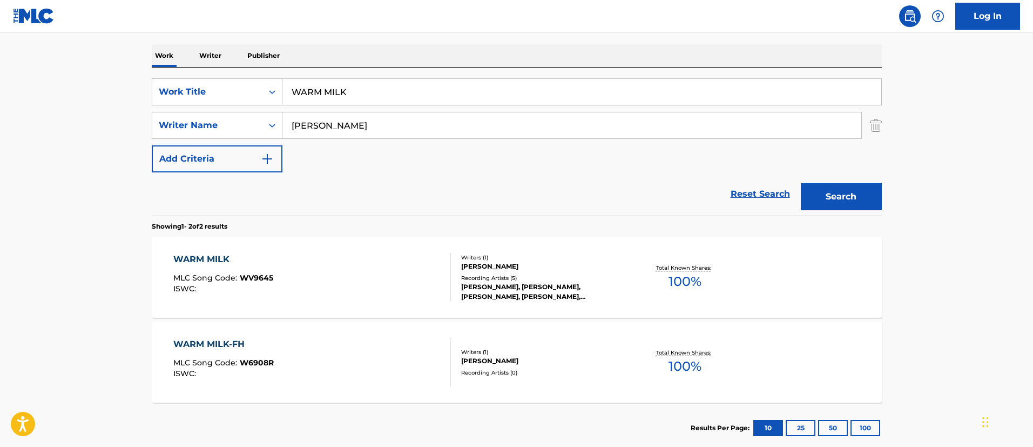
drag, startPoint x: 391, startPoint y: 92, endPoint x: 284, endPoint y: 80, distance: 108.2
click at [284, 80] on input "WARM MILK" at bounding box center [582, 92] width 599 height 26
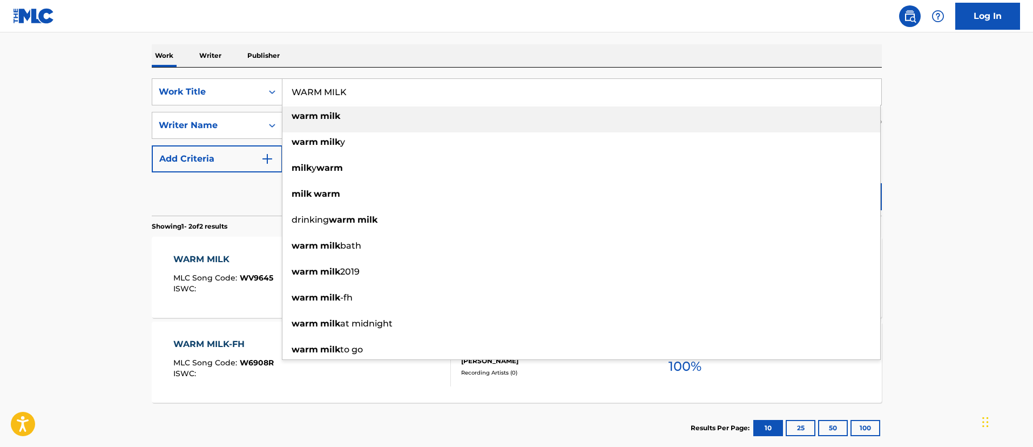
paste input "OMAN"
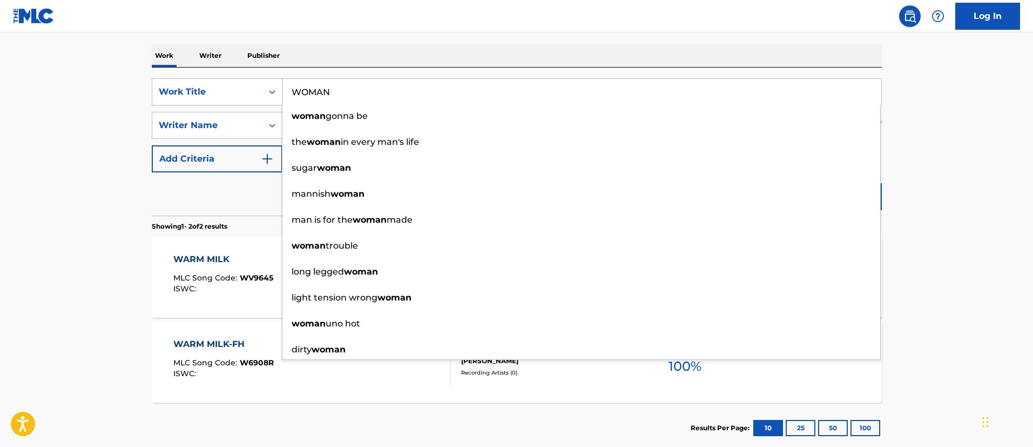
click at [969, 172] on main "The MLC Public Work Search The accuracy and completeness of The MLC's data is d…" at bounding box center [516, 164] width 1033 height 588
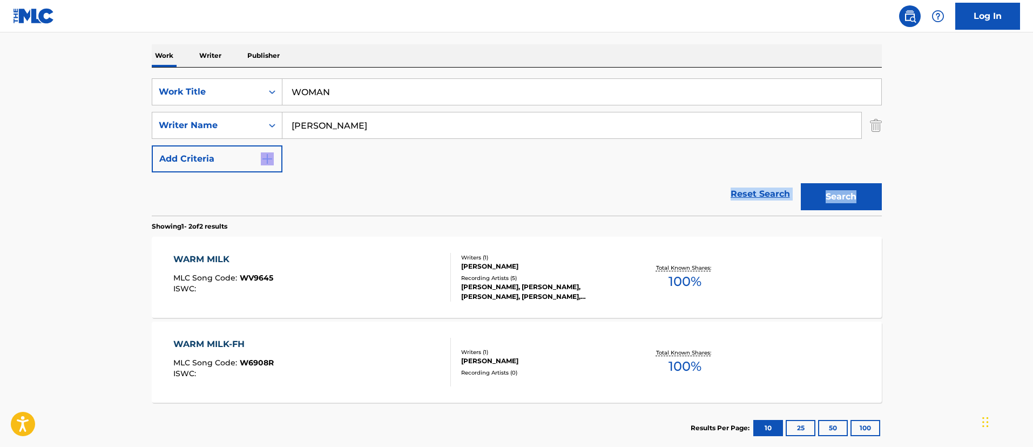
click at [850, 199] on button "Search" at bounding box center [841, 196] width 81 height 27
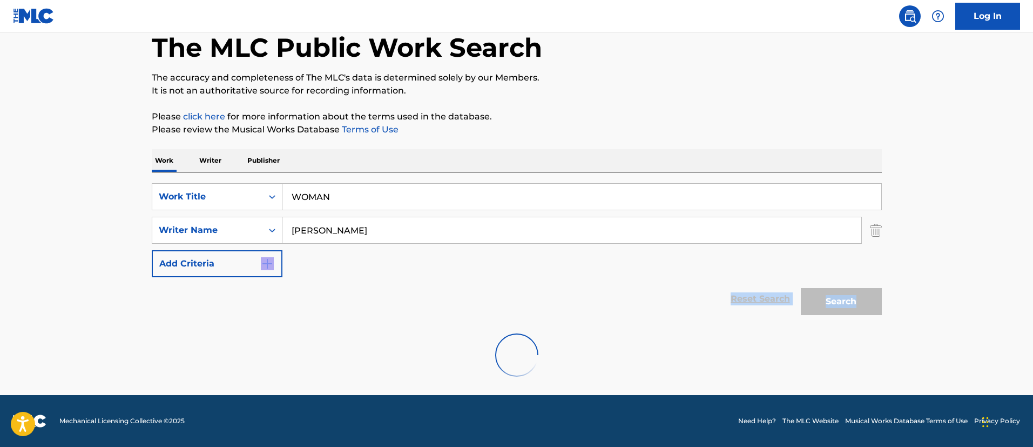
scroll to position [22, 0]
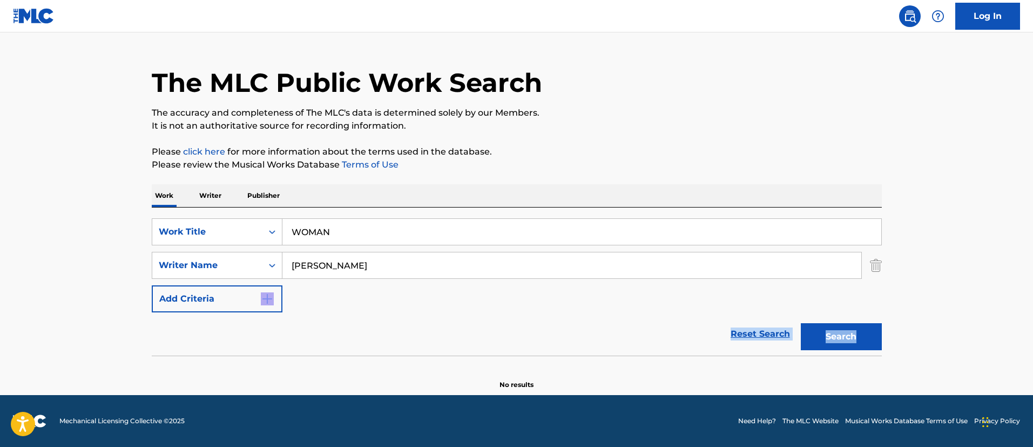
click at [633, 291] on div "SearchWithCriteriafc7c73d8-879d-4568-a77b-7ab400521d53 Work Title WOMAN SearchW…" at bounding box center [517, 265] width 730 height 94
click at [380, 259] on input "[PERSON_NAME]" at bounding box center [572, 265] width 579 height 26
drag, startPoint x: 358, startPoint y: 224, endPoint x: 286, endPoint y: 224, distance: 72.4
click at [286, 224] on input "WOMAN" at bounding box center [582, 232] width 599 height 26
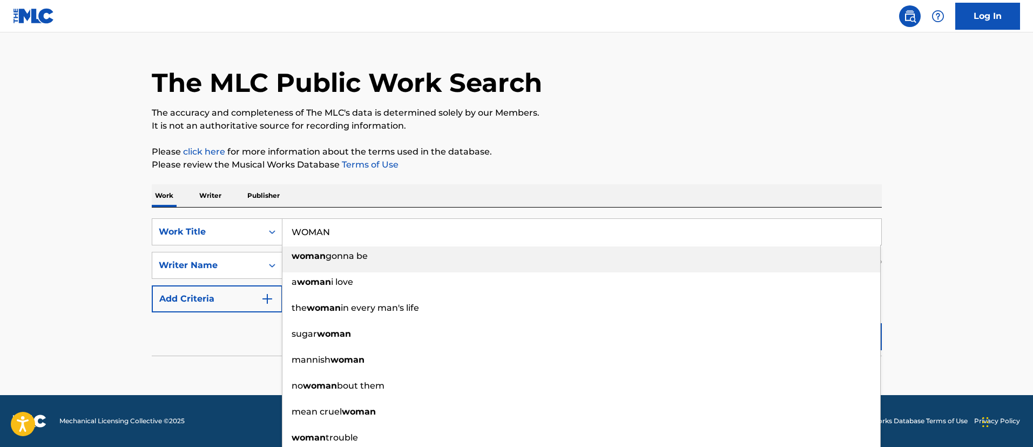
paste input "YEAH BREEZE"
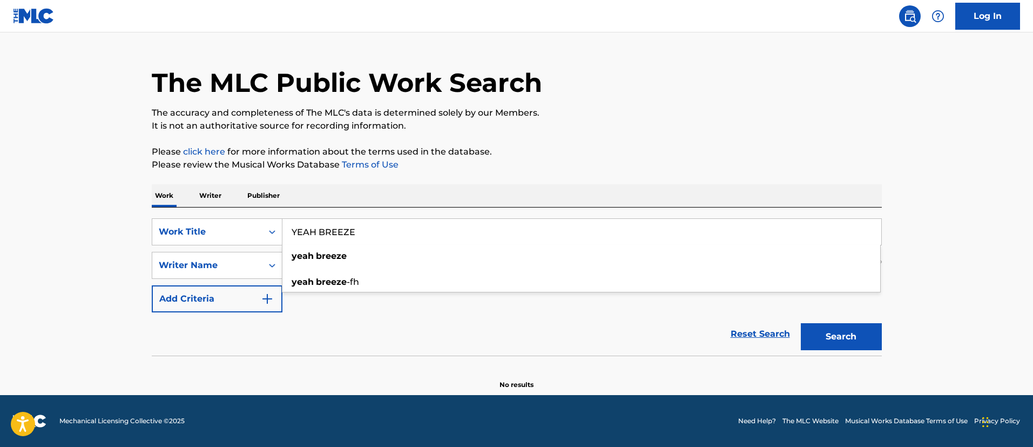
type input "YEAH BREEZE"
click at [837, 331] on button "Search" at bounding box center [841, 336] width 81 height 27
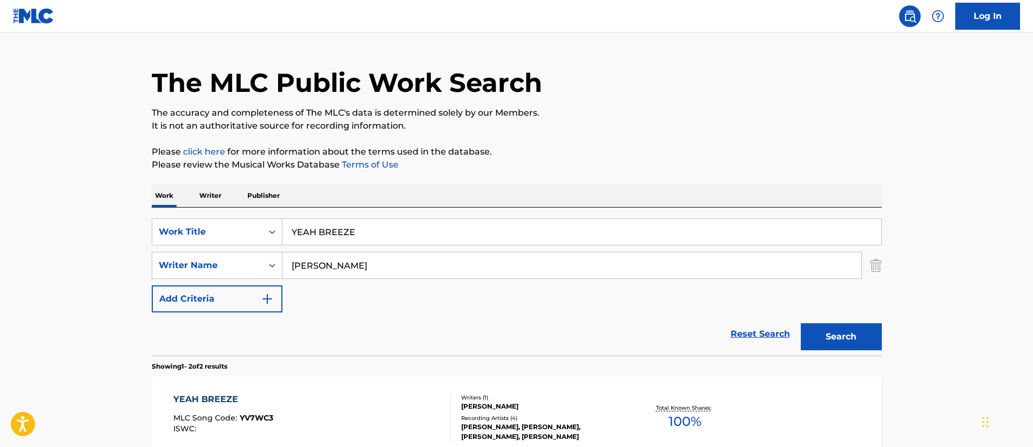
scroll to position [184, 0]
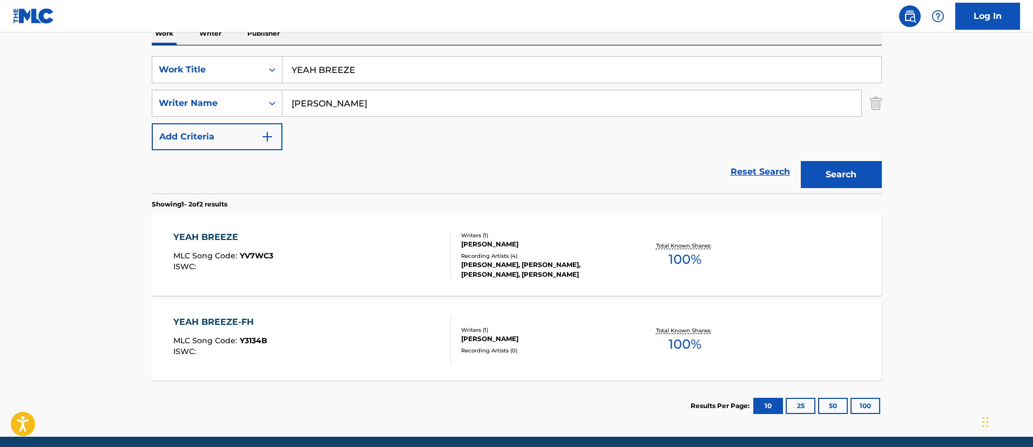
click at [221, 237] on div "YEAH BREEZE" at bounding box center [223, 237] width 100 height 13
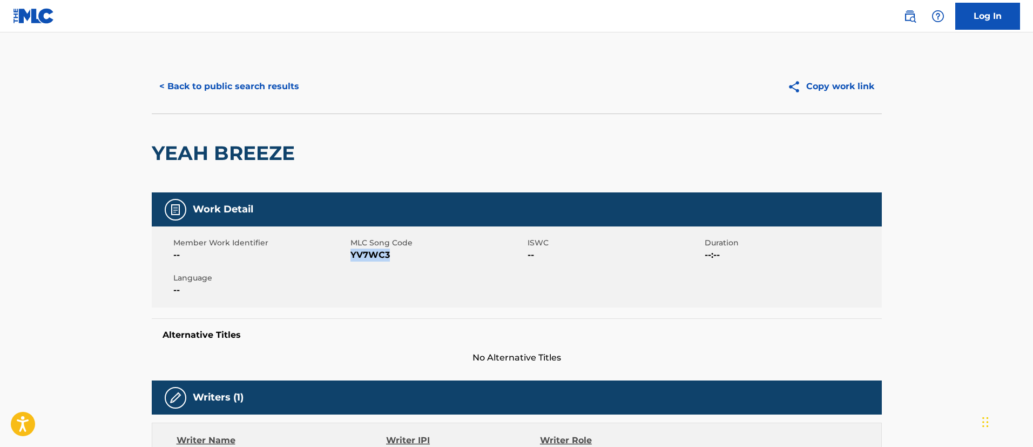
drag, startPoint x: 394, startPoint y: 254, endPoint x: 350, endPoint y: 253, distance: 43.8
click at [351, 253] on span "YV7WC3" at bounding box center [438, 255] width 174 height 13
click at [221, 78] on button "< Back to public search results" at bounding box center [229, 86] width 155 height 27
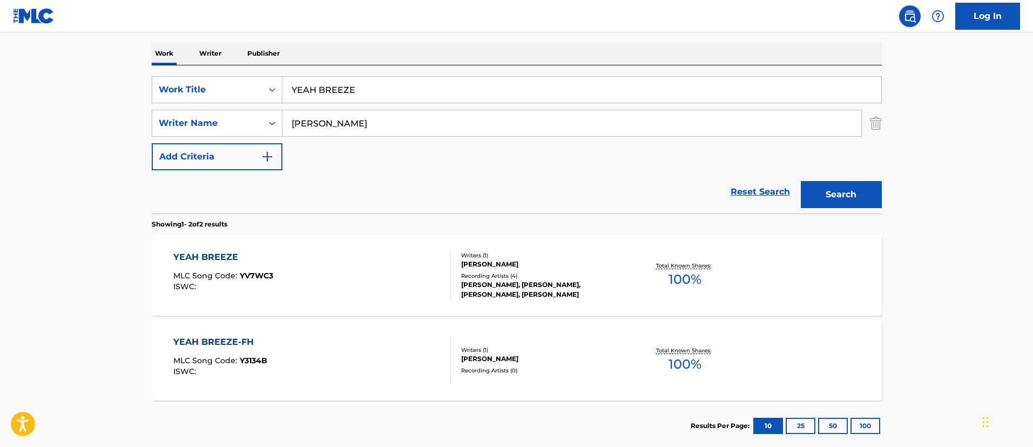
click at [365, 83] on input "YEAH BREEZE" at bounding box center [582, 90] width 599 height 26
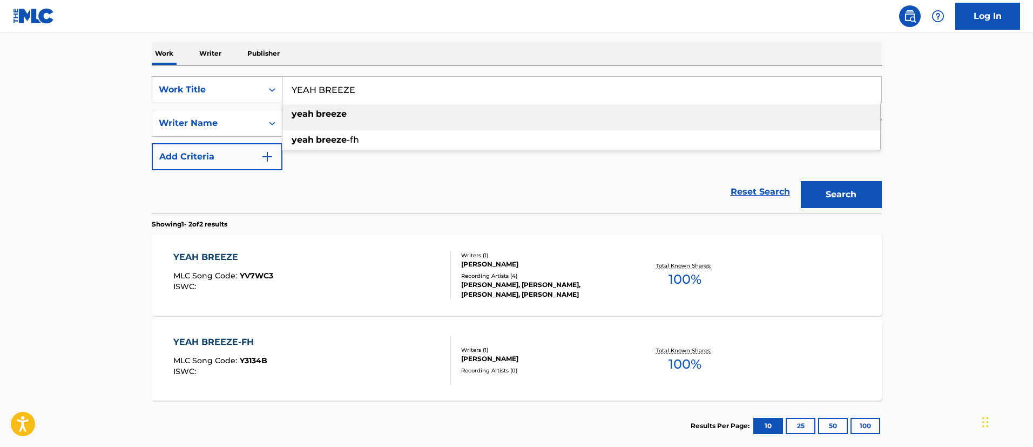
drag, startPoint x: 365, startPoint y: 83, endPoint x: 280, endPoint y: 82, distance: 84.8
click at [280, 82] on div "SearchWithCriteriafc7c73d8-879d-4568-a77b-7ab400521d53 Work Title YEAH BREEZE y…" at bounding box center [517, 89] width 730 height 27
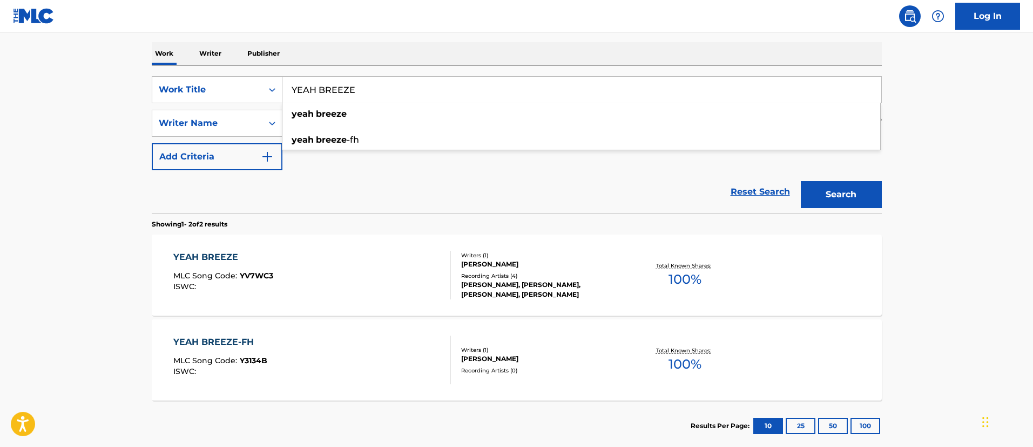
click at [213, 338] on div "YEAH BREEZE-FH" at bounding box center [220, 341] width 94 height 13
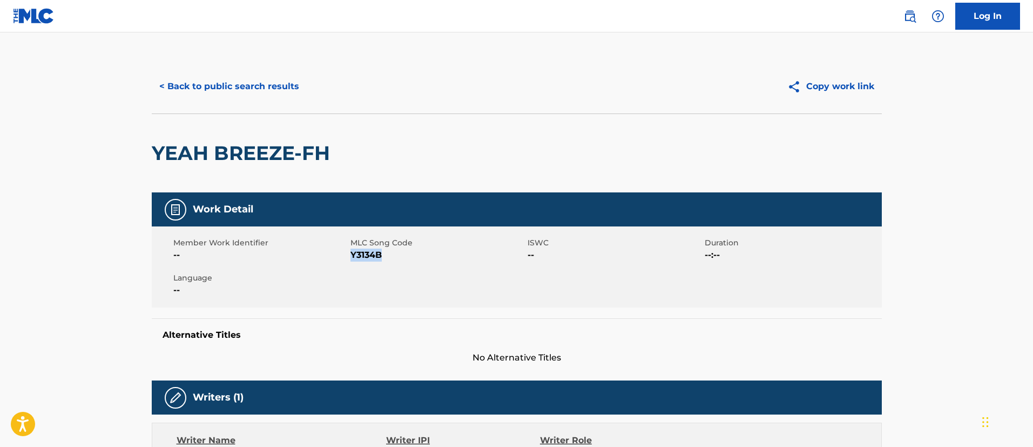
drag, startPoint x: 385, startPoint y: 255, endPoint x: 352, endPoint y: 256, distance: 33.0
click at [352, 256] on span "Y3134B" at bounding box center [438, 255] width 174 height 13
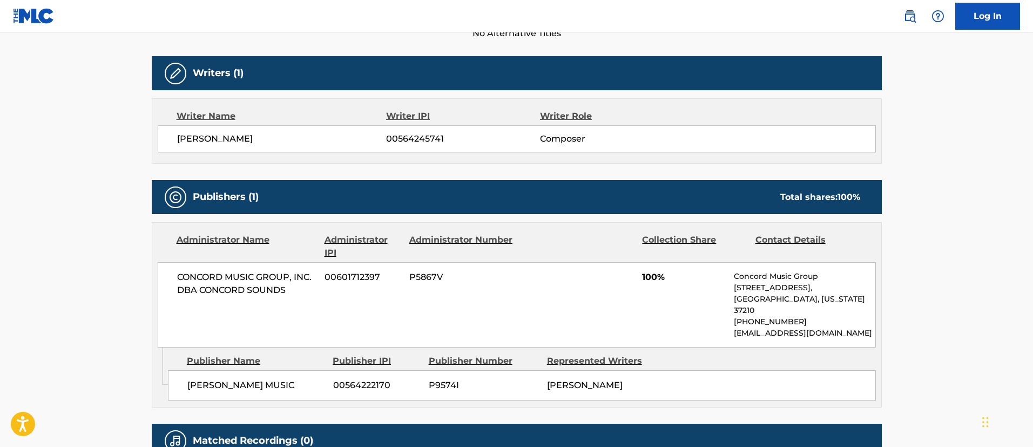
scroll to position [405, 0]
